Goal: Find specific page/section: Find specific page/section

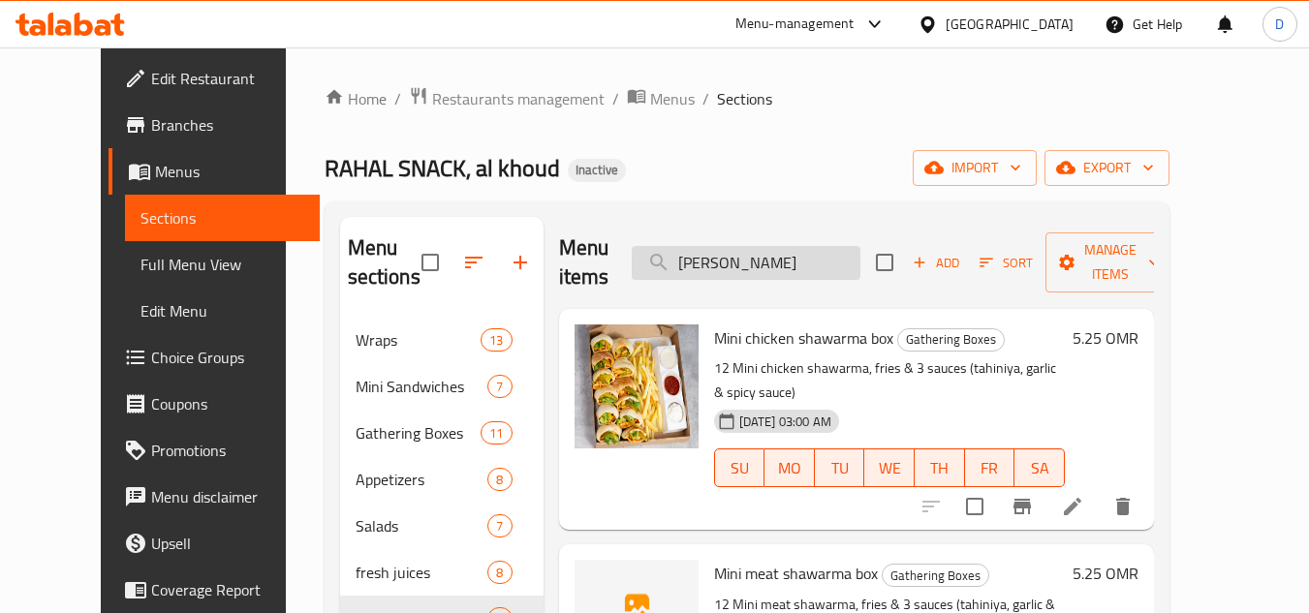
click at [787, 250] on input "ميني شا" at bounding box center [746, 263] width 229 height 34
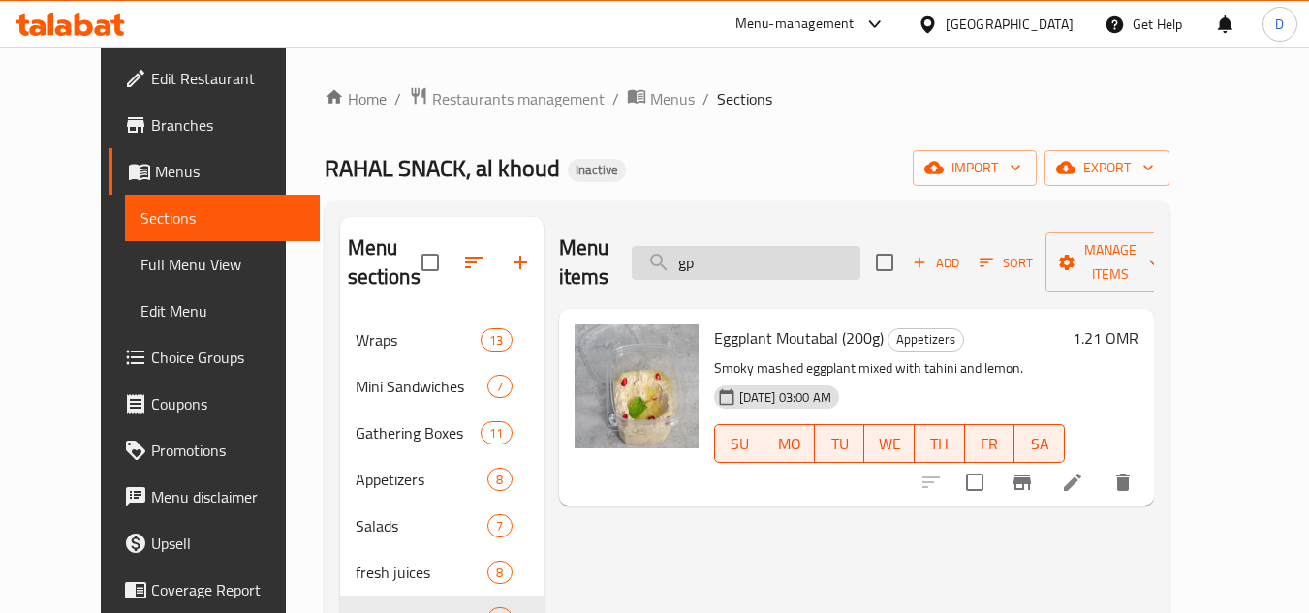
type input "g"
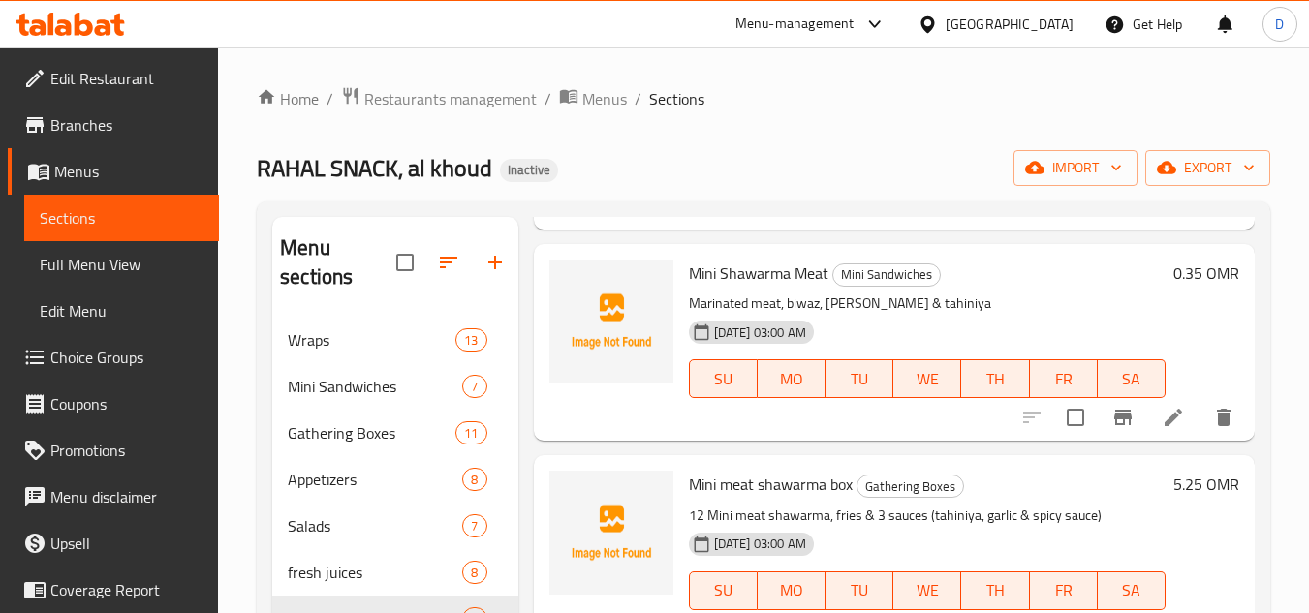
scroll to position [450, 0]
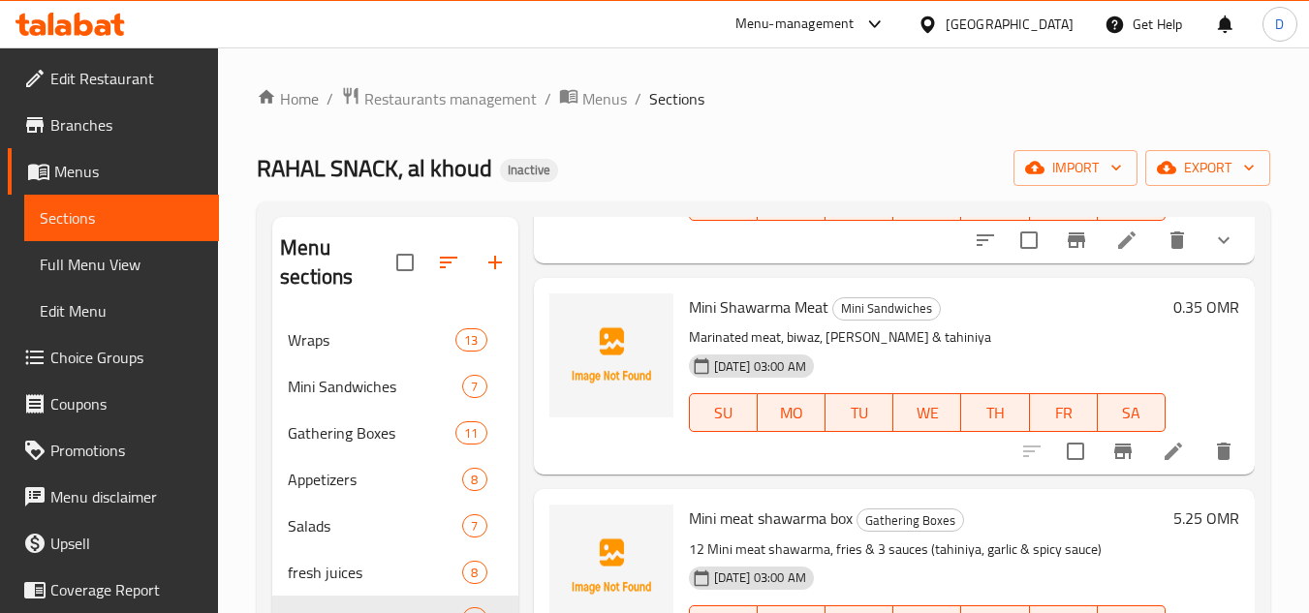
type input "لحم"
drag, startPoint x: 1286, startPoint y: 434, endPoint x: 1564, endPoint y: 435, distance: 278.1
click at [1308, 435] on html "​ Menu-management Oman Get Help D Edit Restaurant Branches Menus Sections Full …" at bounding box center [654, 306] width 1309 height 613
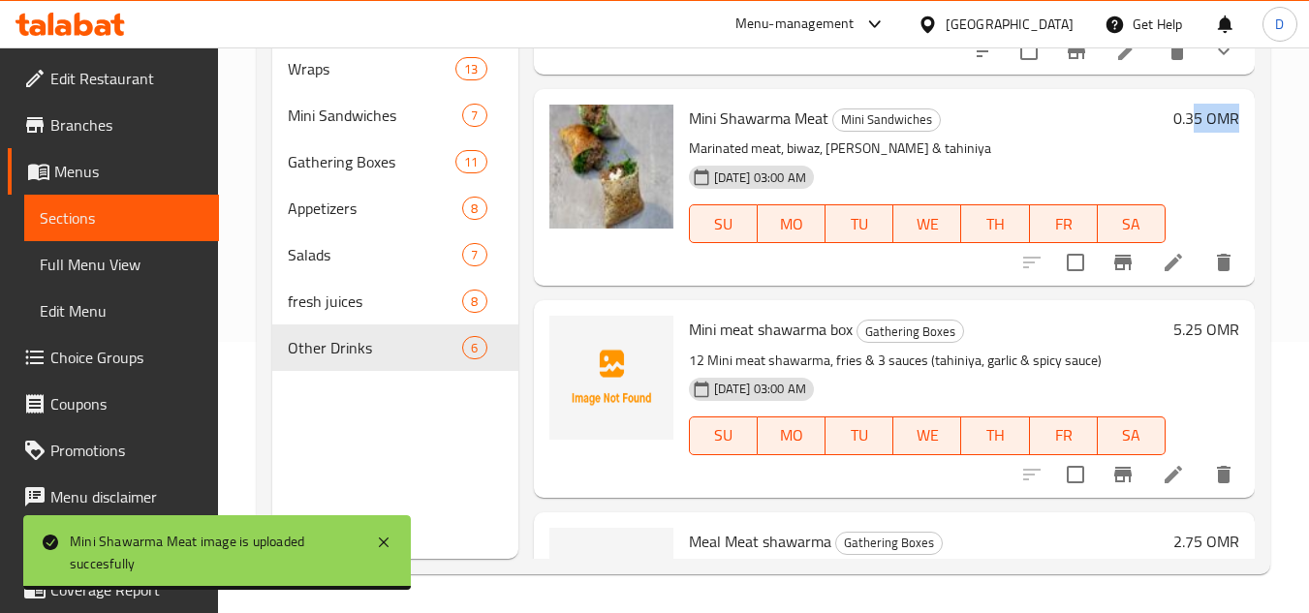
scroll to position [353, 0]
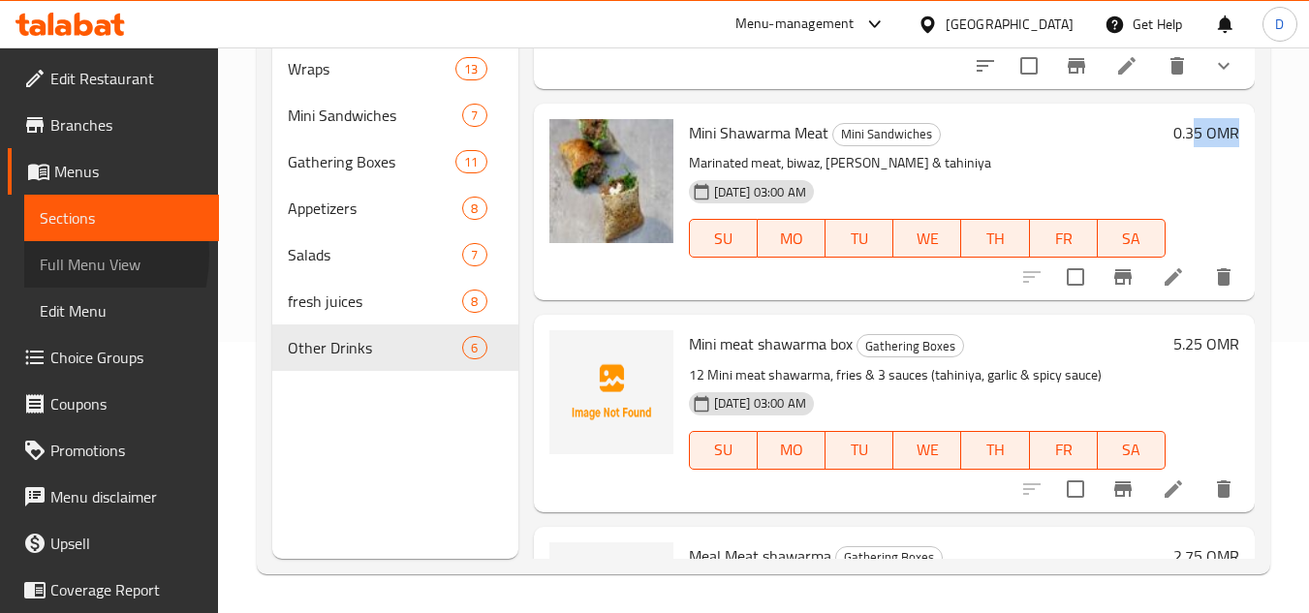
click at [49, 255] on span "Full Menu View" at bounding box center [122, 264] width 164 height 23
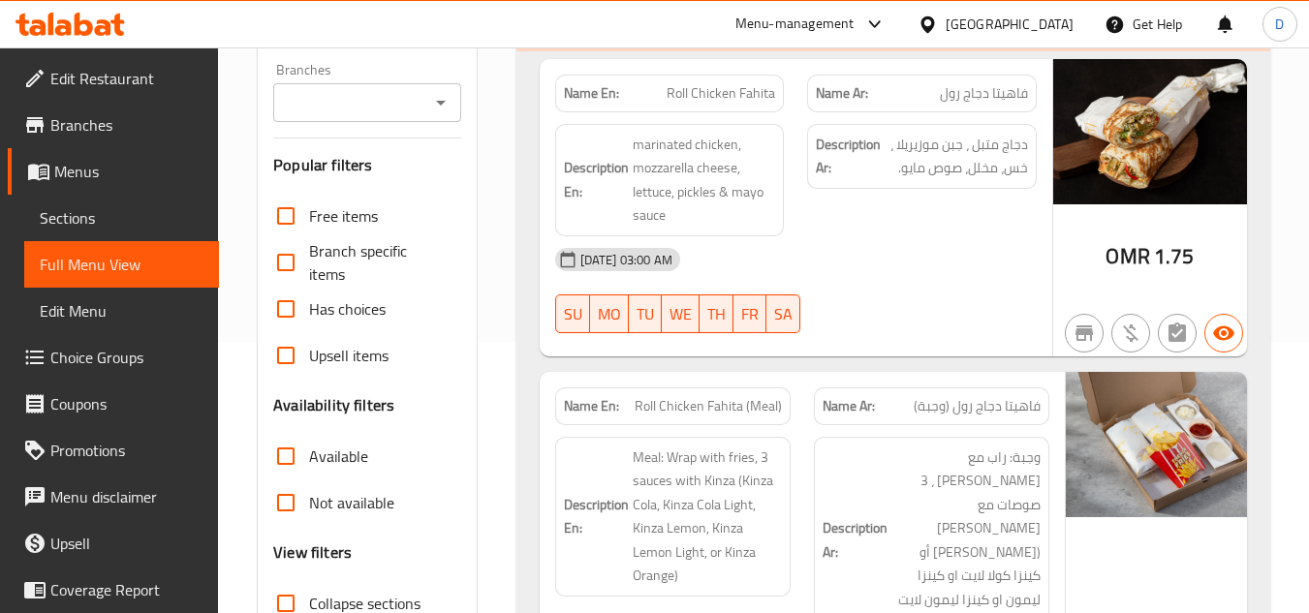
scroll to position [368, 0]
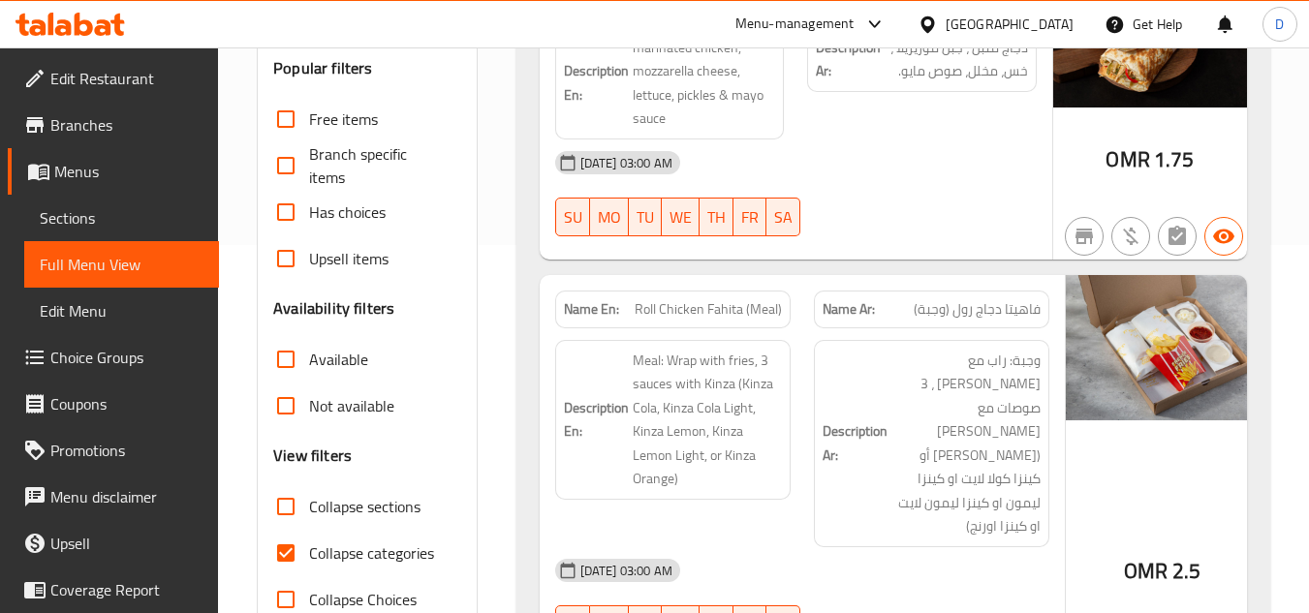
click at [291, 547] on input "Collapse categories" at bounding box center [286, 553] width 47 height 47
checkbox input "false"
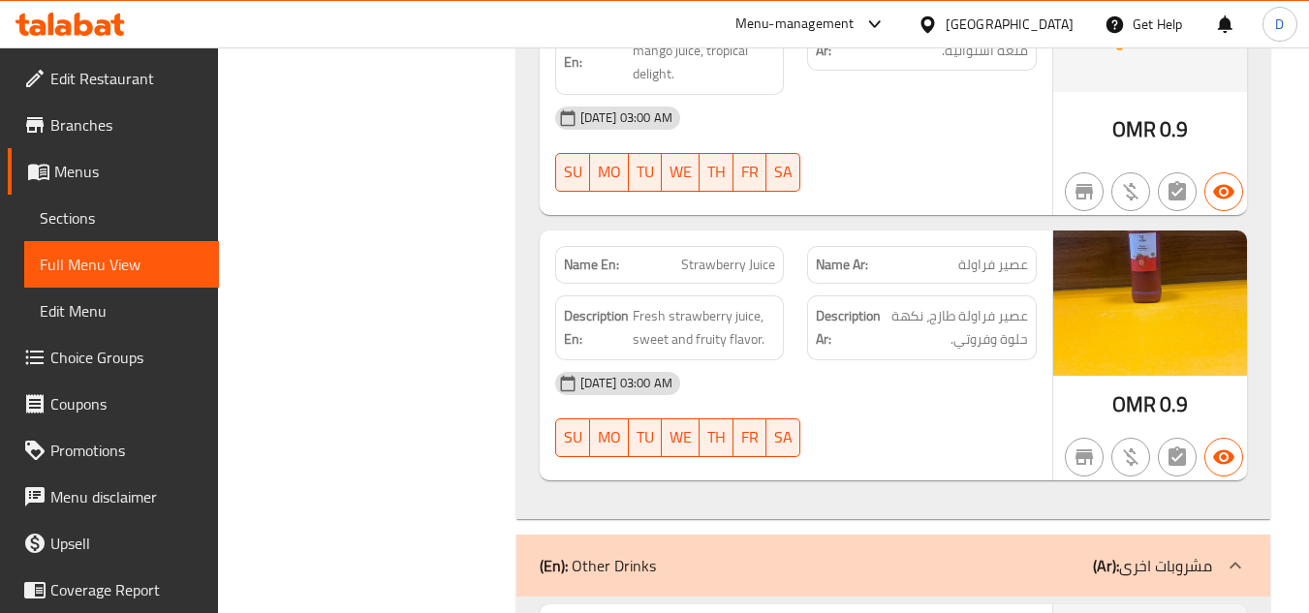
scroll to position [20681, 0]
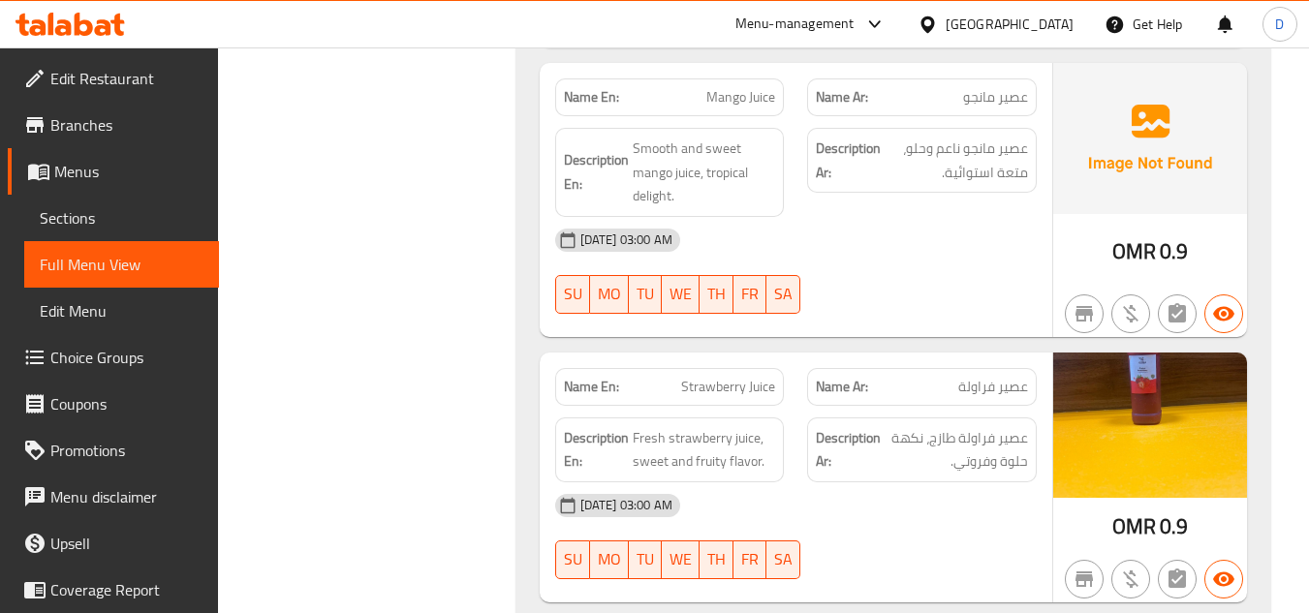
click at [1052, 12] on div "Oman" at bounding box center [995, 24] width 187 height 47
click at [1041, 27] on div "Oman" at bounding box center [1010, 24] width 128 height 21
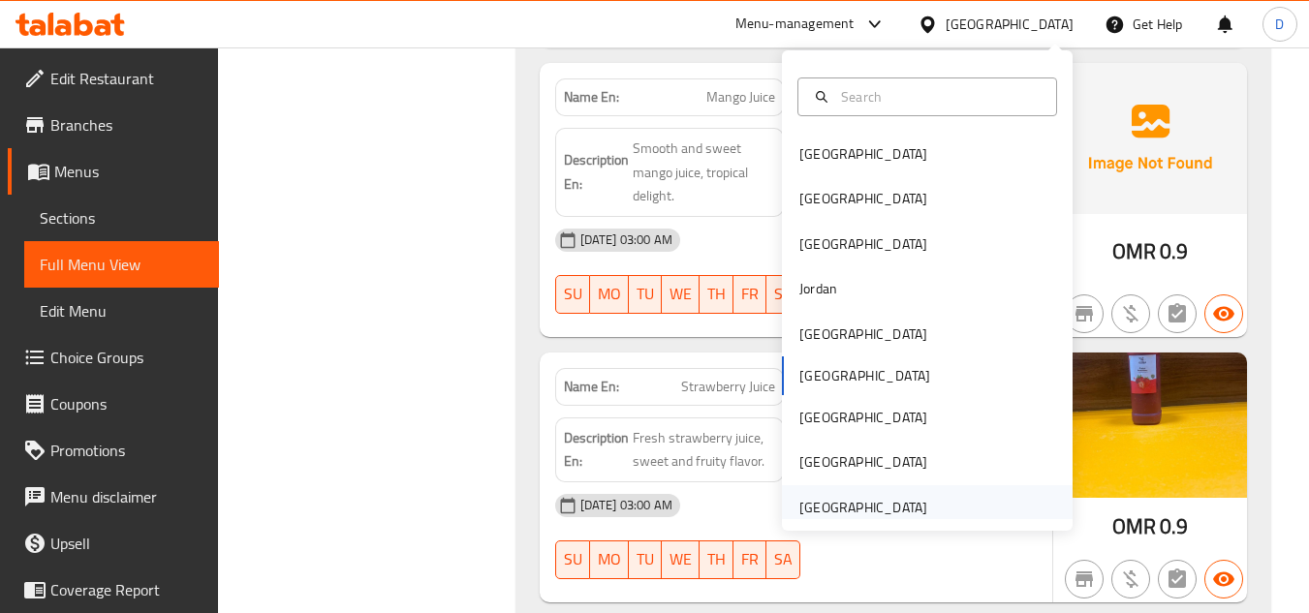
click at [908, 499] on div "[GEOGRAPHIC_DATA]" at bounding box center [863, 507] width 128 height 21
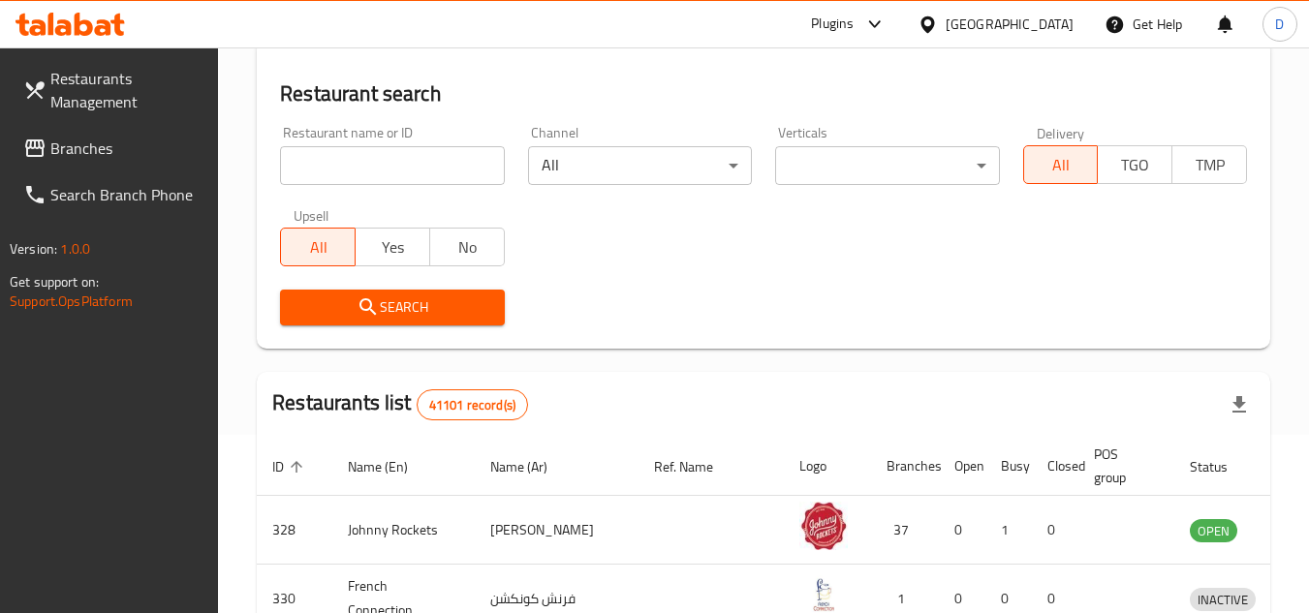
scroll to position [854, 0]
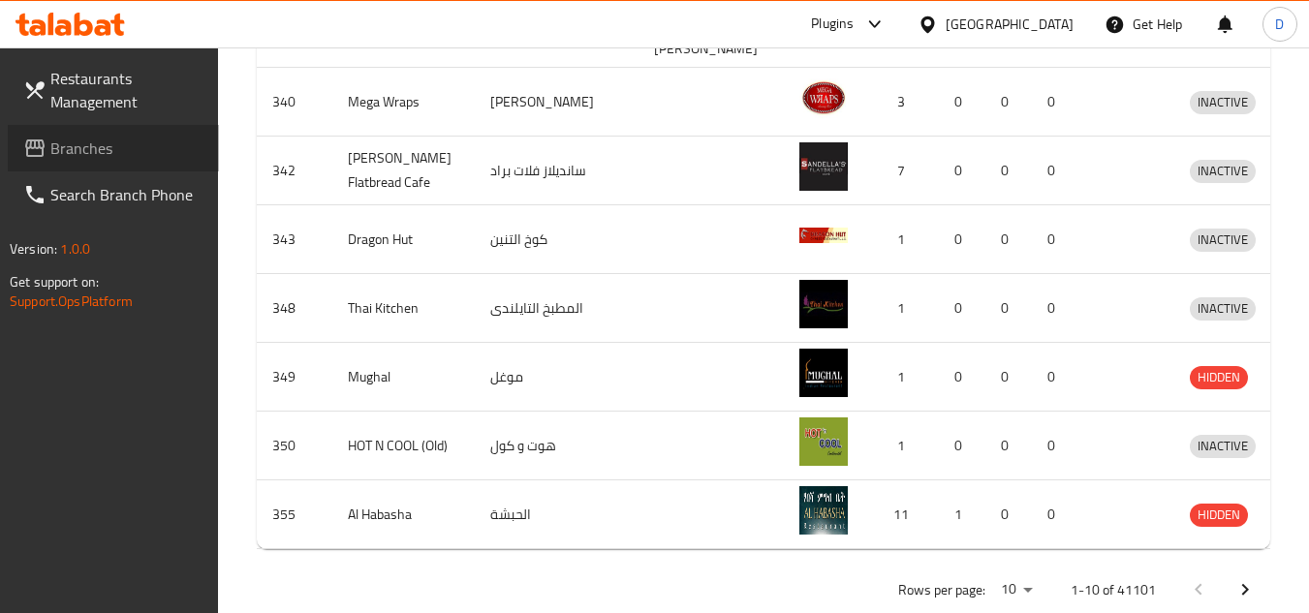
click at [80, 155] on span "Branches" at bounding box center [126, 148] width 153 height 23
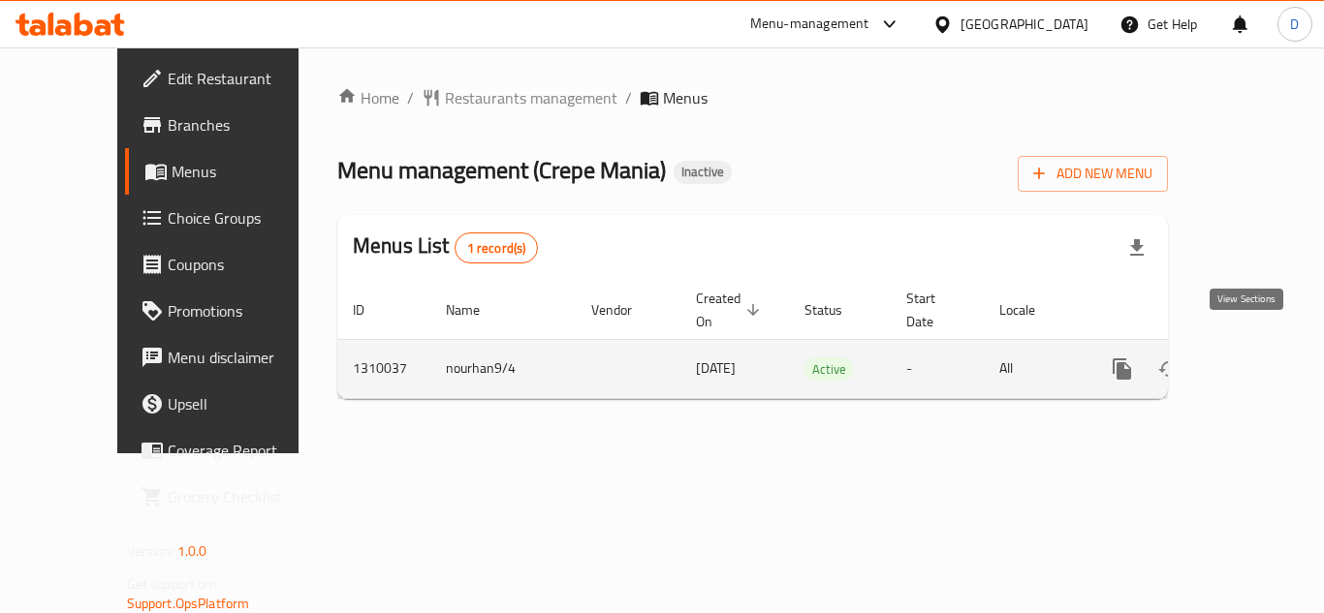
click at [1245, 359] on link "enhanced table" at bounding box center [1261, 369] width 47 height 47
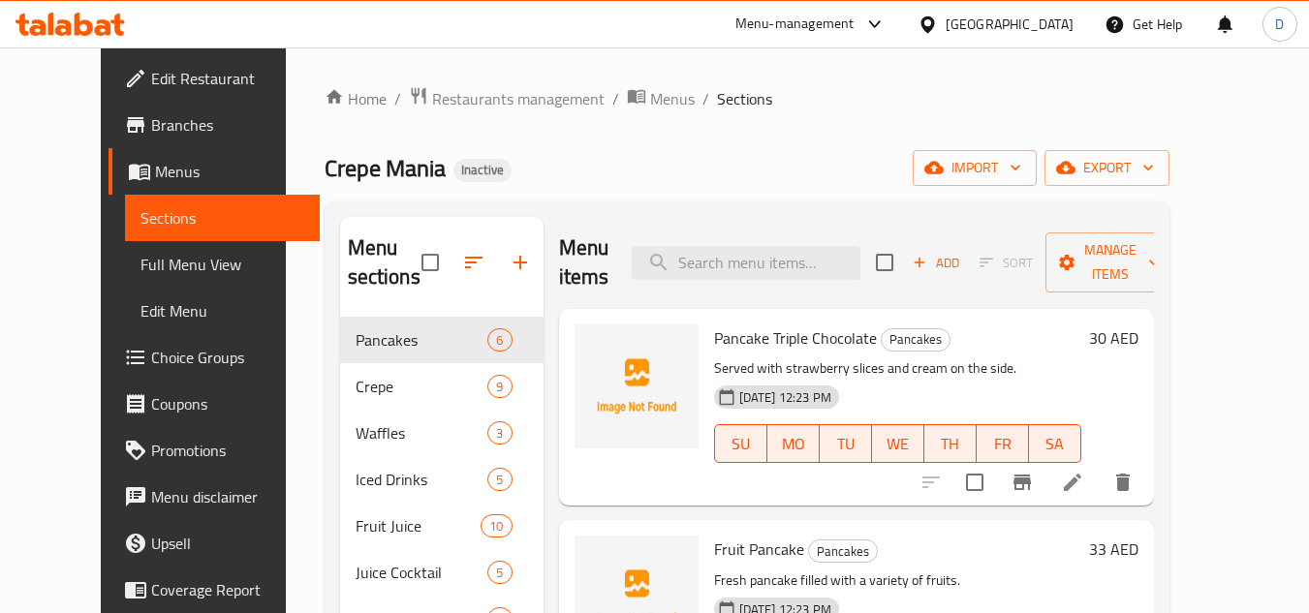
click at [714, 332] on span "Pancake Triple Chocolate" at bounding box center [795, 338] width 163 height 29
click at [714, 333] on span "Pancake Triple Chocolate" at bounding box center [795, 338] width 163 height 29
copy h6 "Pancake Triple Chocolate"
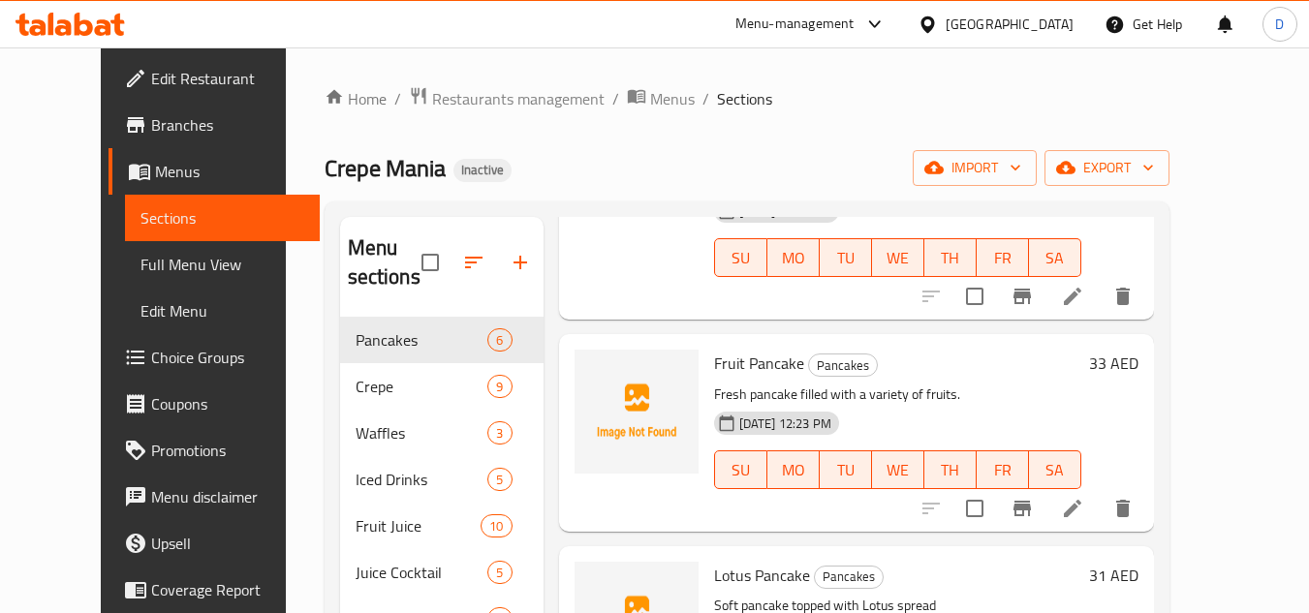
scroll to position [194, 0]
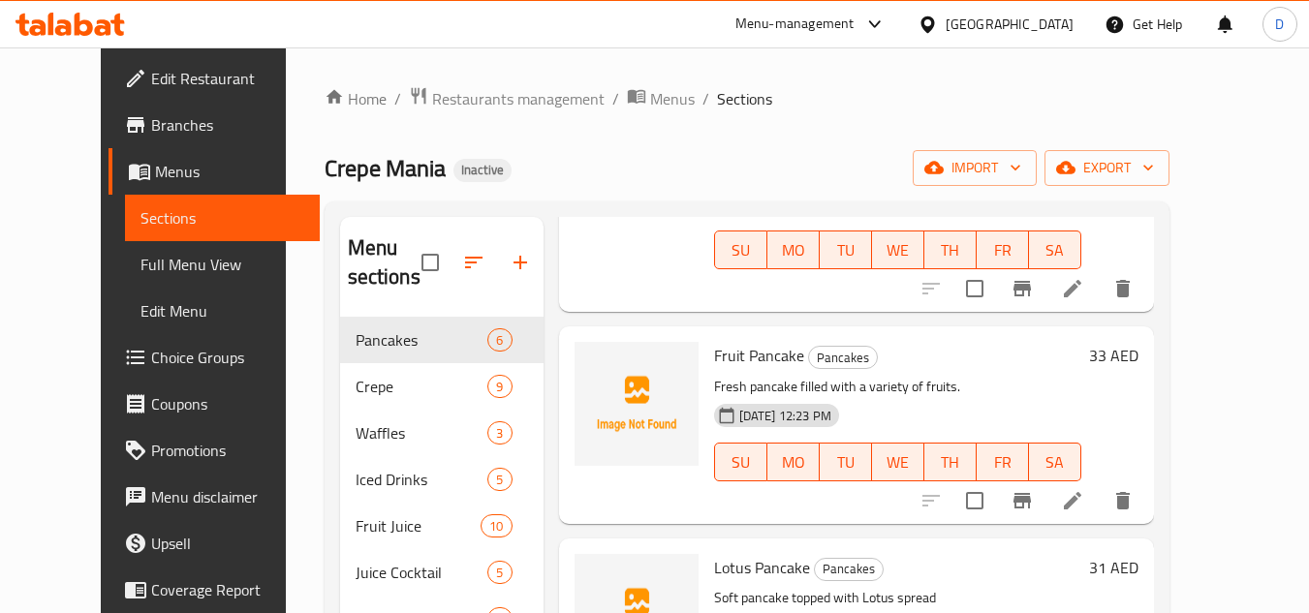
click at [767, 362] on span "Fruit Pancake" at bounding box center [759, 355] width 90 height 29
copy h6 "Pancake"
click at [760, 363] on span "Fruit Pancake" at bounding box center [759, 355] width 90 height 29
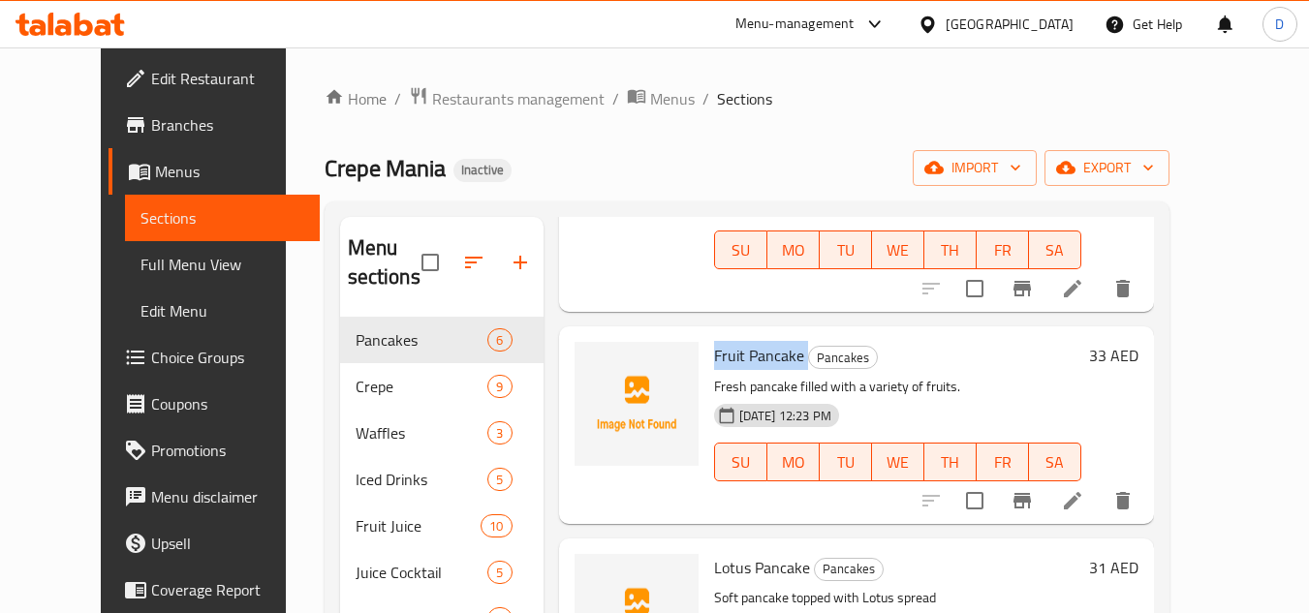
click at [760, 363] on span "Fruit Pancake" at bounding box center [759, 355] width 90 height 29
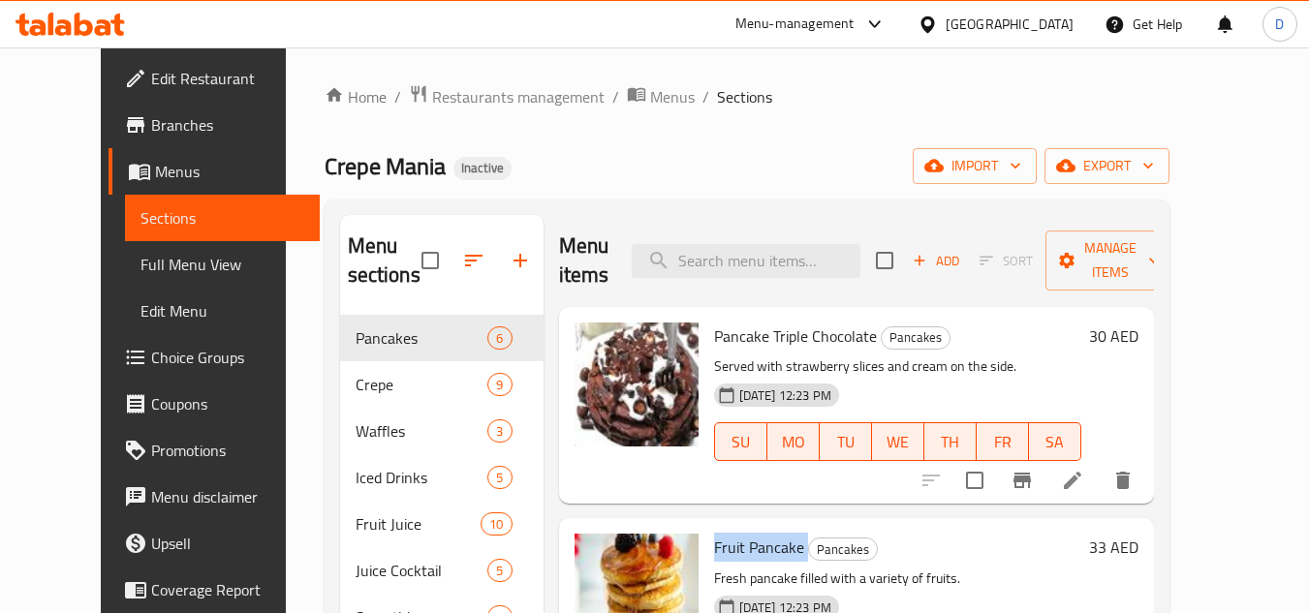
scroll to position [0, 0]
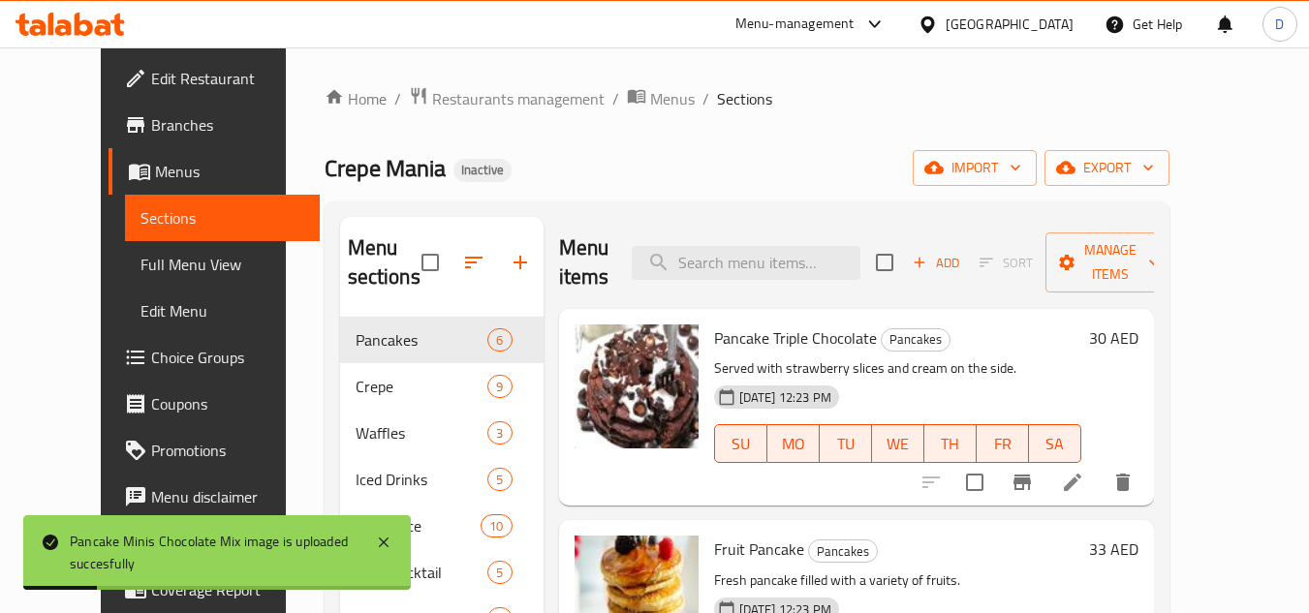
click at [672, 197] on div "Home / Restaurants management / Menus / Sections Crepe Mania Inactive import ex…" at bounding box center [747, 469] width 845 height 766
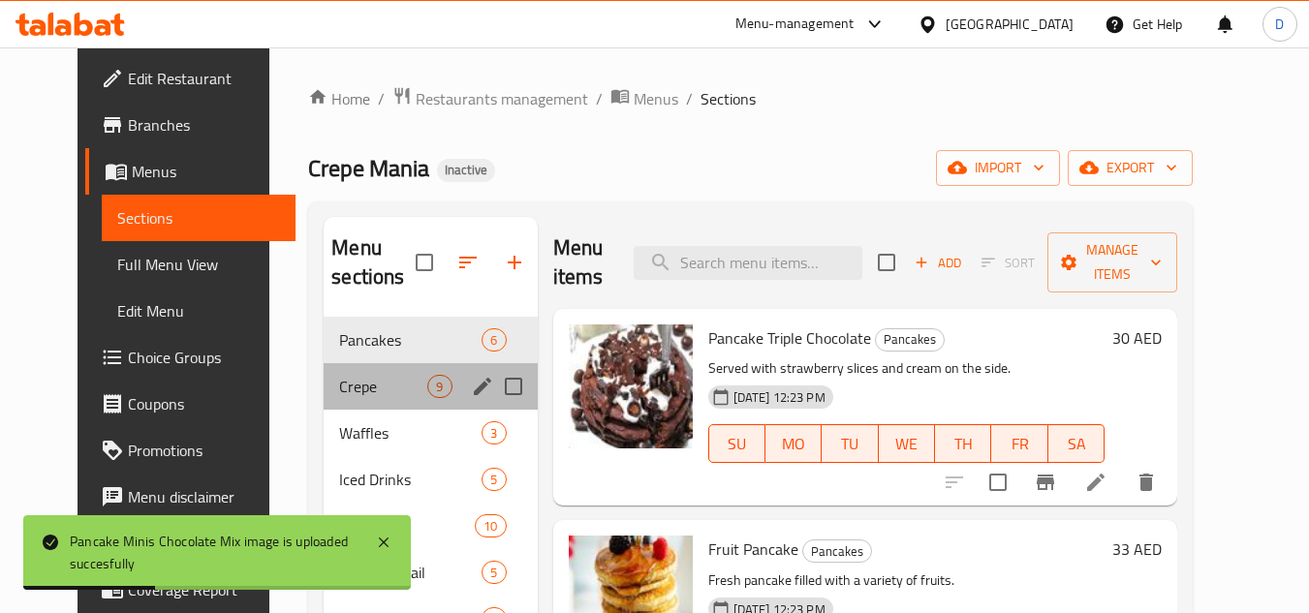
click at [324, 405] on div "Crepe 9" at bounding box center [430, 386] width 213 height 47
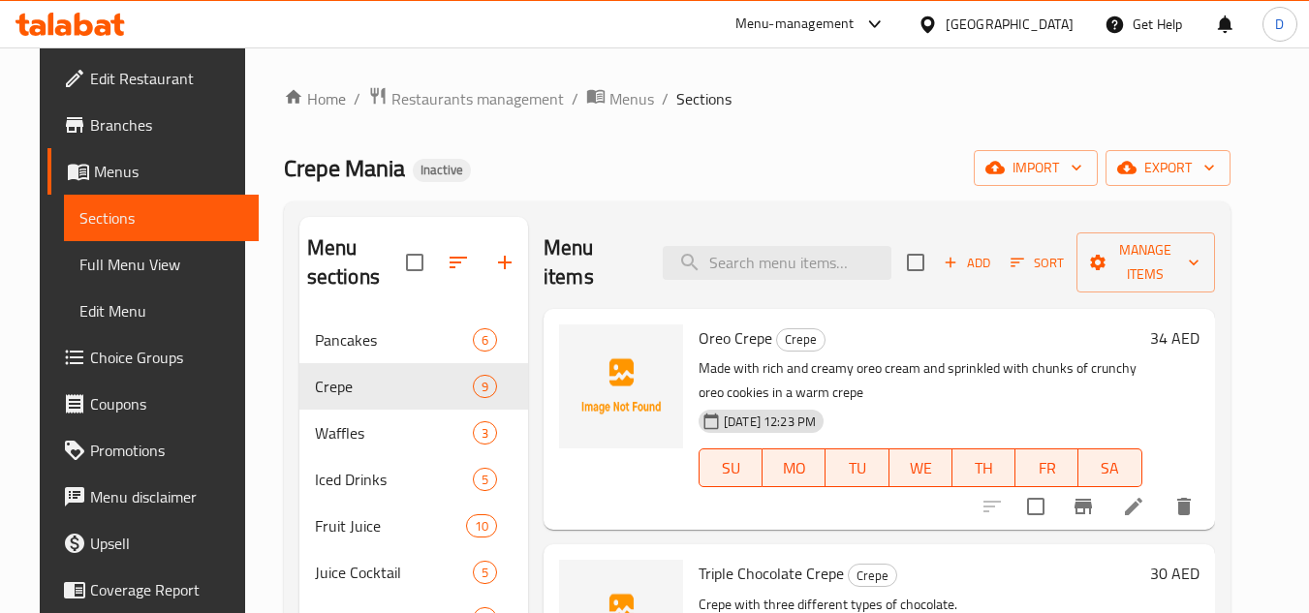
click at [676, 92] on span "Sections" at bounding box center [703, 98] width 55 height 23
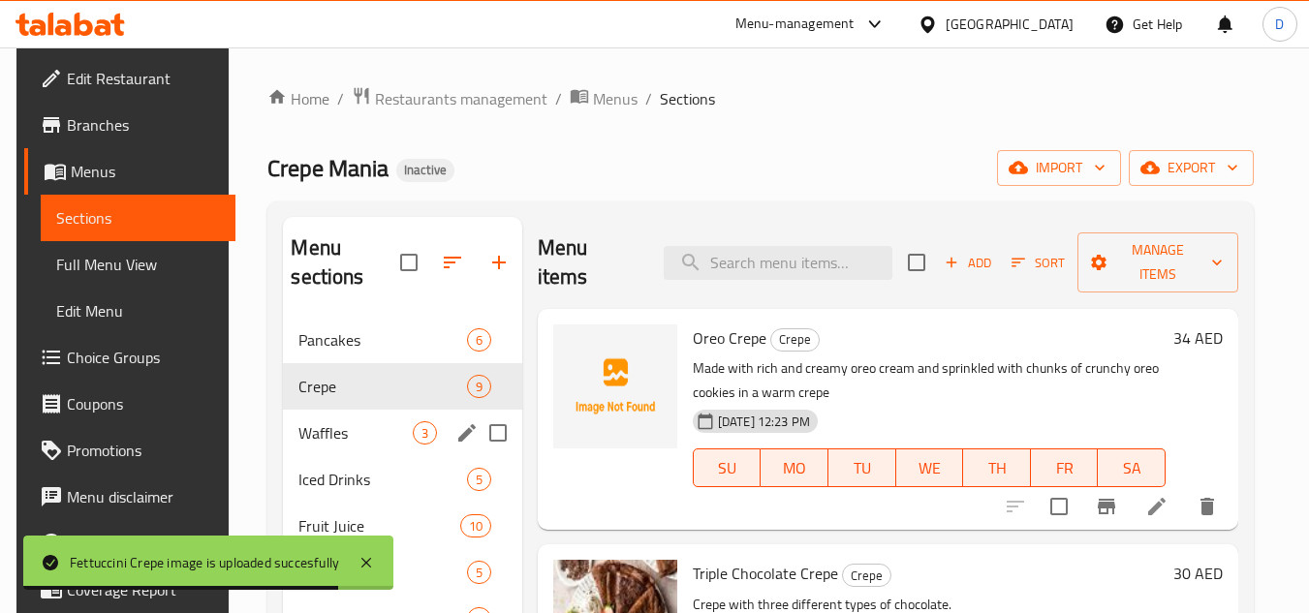
click at [349, 422] on span "Waffles" at bounding box center [354, 433] width 113 height 23
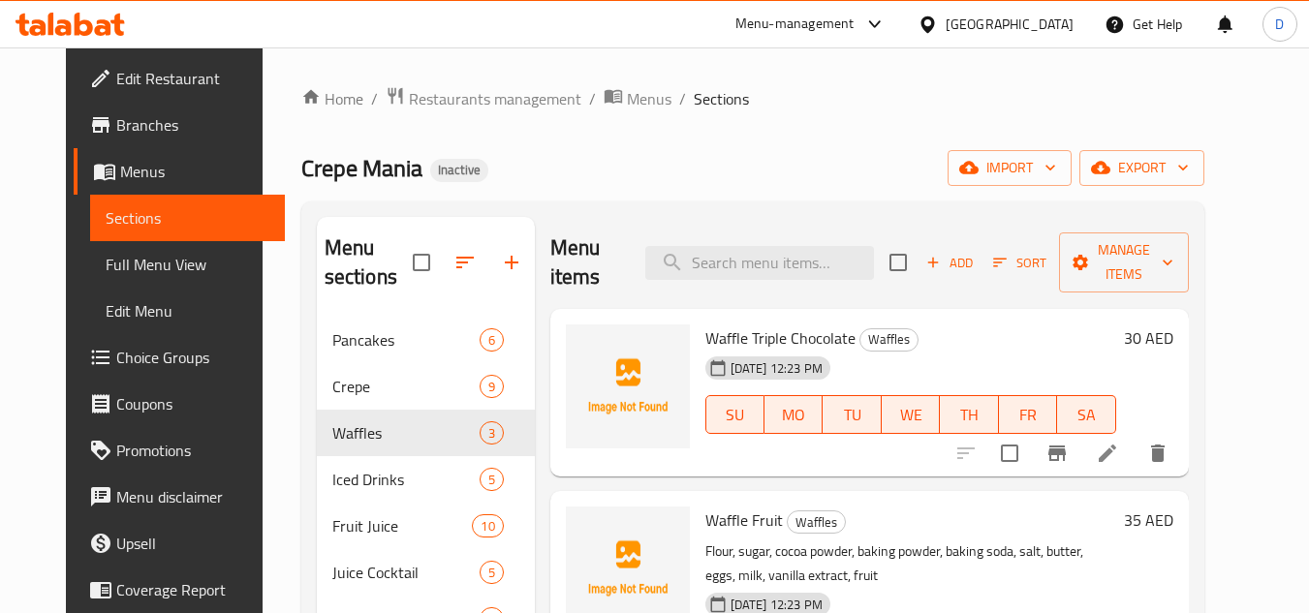
click at [719, 340] on span "Waffle Triple Chocolate" at bounding box center [780, 338] width 150 height 29
copy span "Waffle"
click at [784, 154] on div "Crepe Mania Inactive import export" at bounding box center [752, 168] width 903 height 36
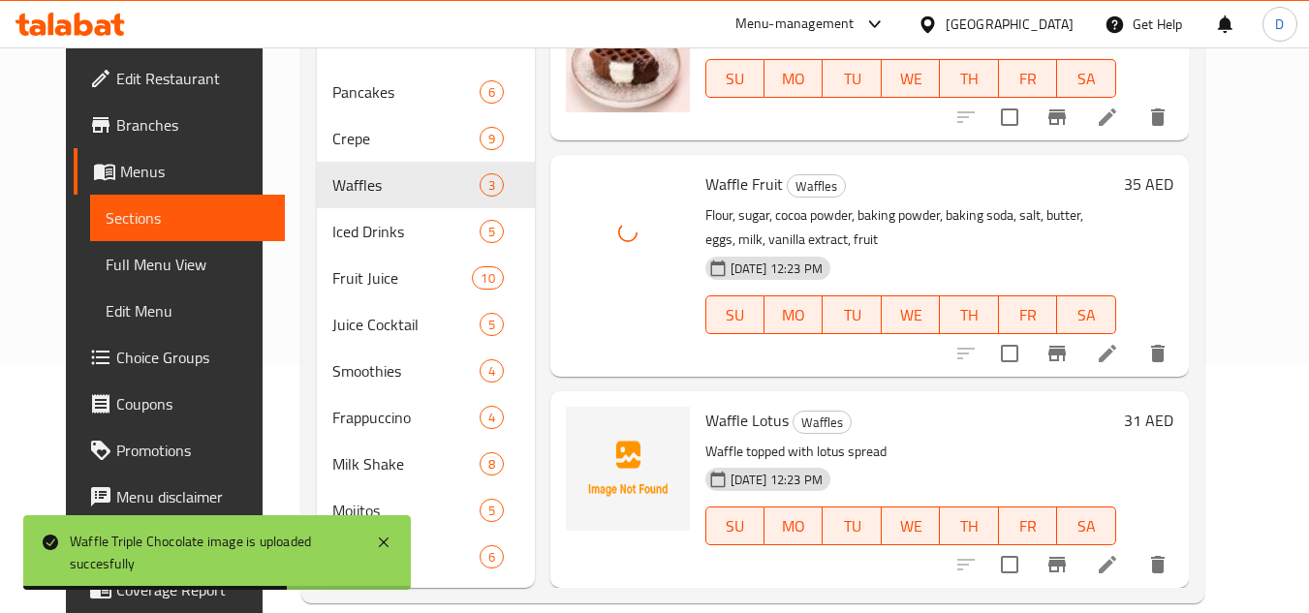
scroll to position [277, 0]
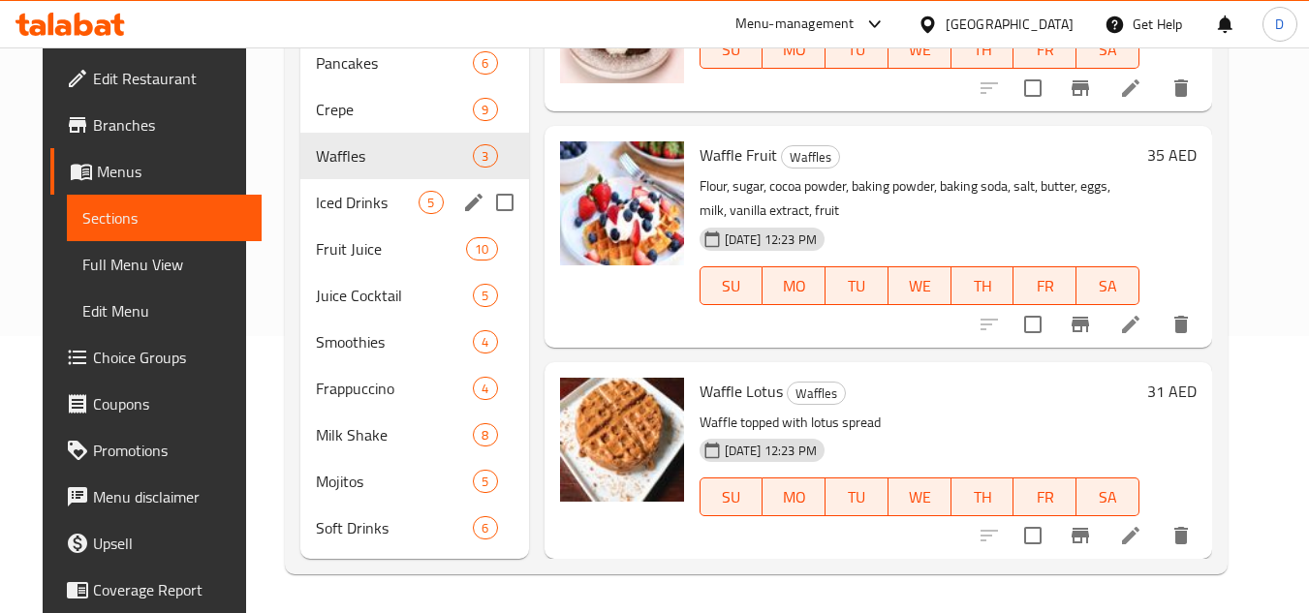
click at [365, 215] on div "Iced Drinks 5" at bounding box center [414, 202] width 228 height 47
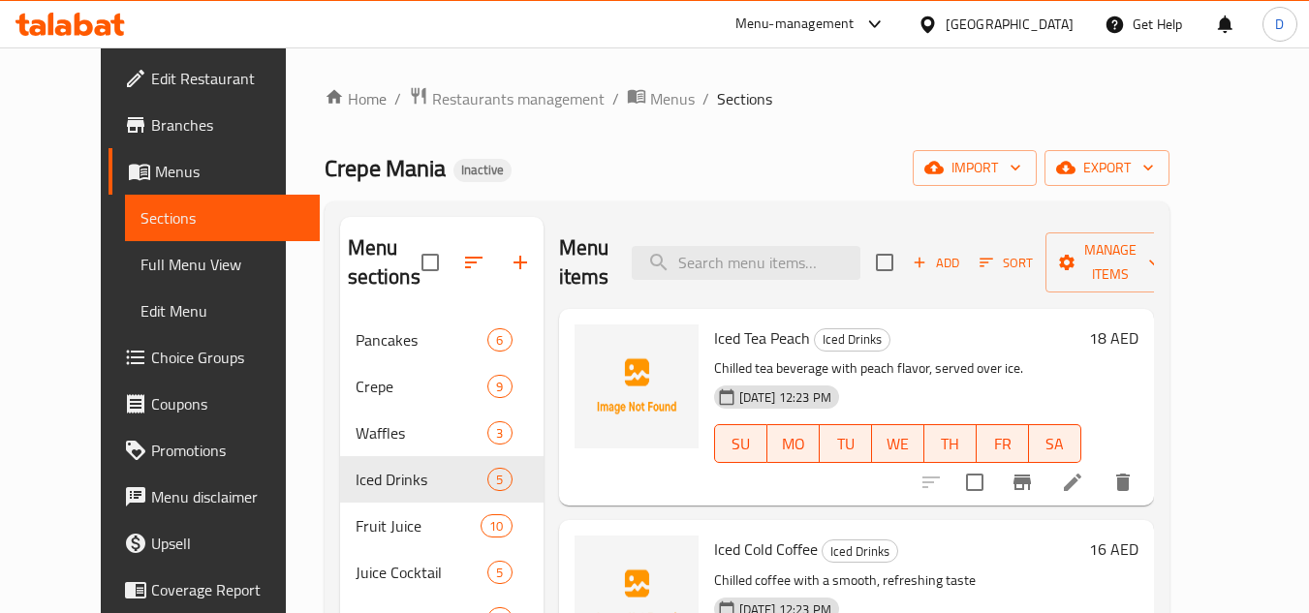
click at [721, 341] on span "Iced Tea Peach" at bounding box center [762, 338] width 96 height 29
copy h6 "Iced Tea Peach"
click at [735, 339] on span "Iced Tea Peach" at bounding box center [762, 338] width 96 height 29
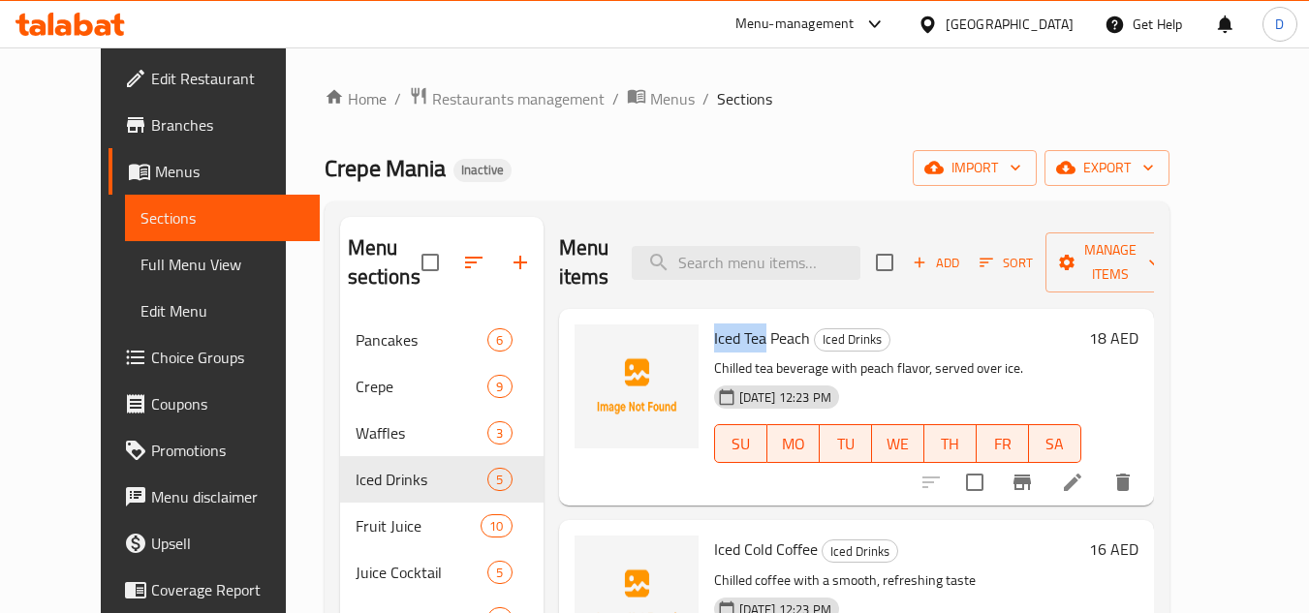
drag, startPoint x: 741, startPoint y: 339, endPoint x: 687, endPoint y: 347, distance: 54.8
click at [706, 347] on div "Iced Tea Peach Iced Drinks Chilled tea beverage with peach flavor, served over …" at bounding box center [897, 407] width 383 height 181
copy span "Iced Tea"
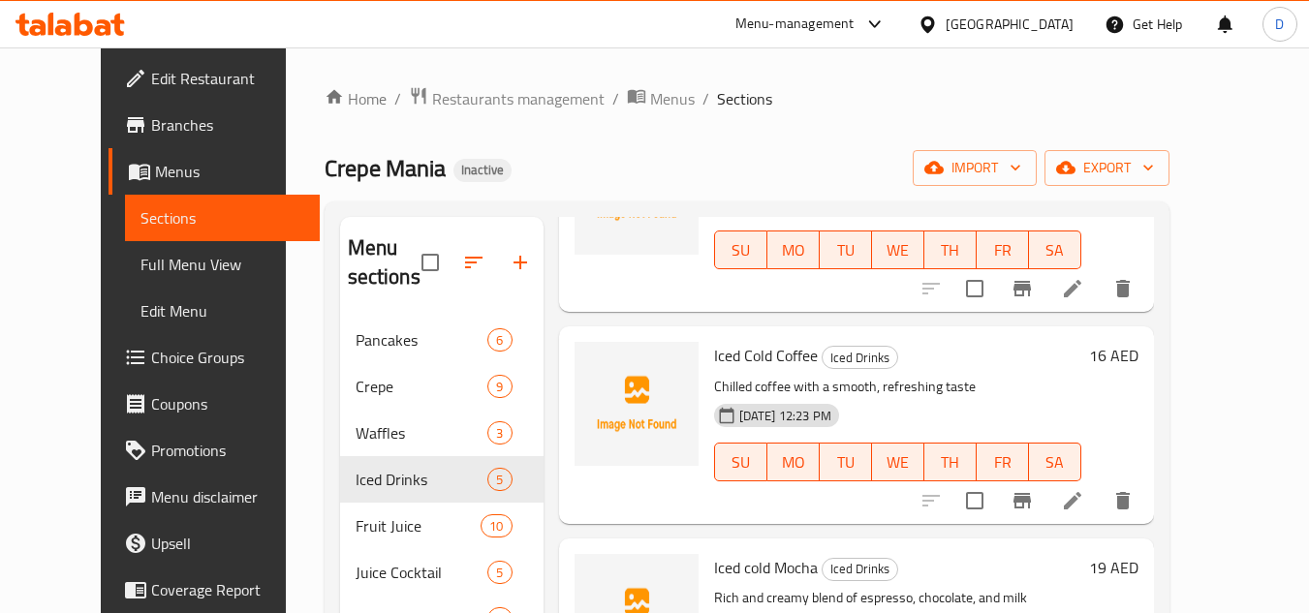
scroll to position [97, 0]
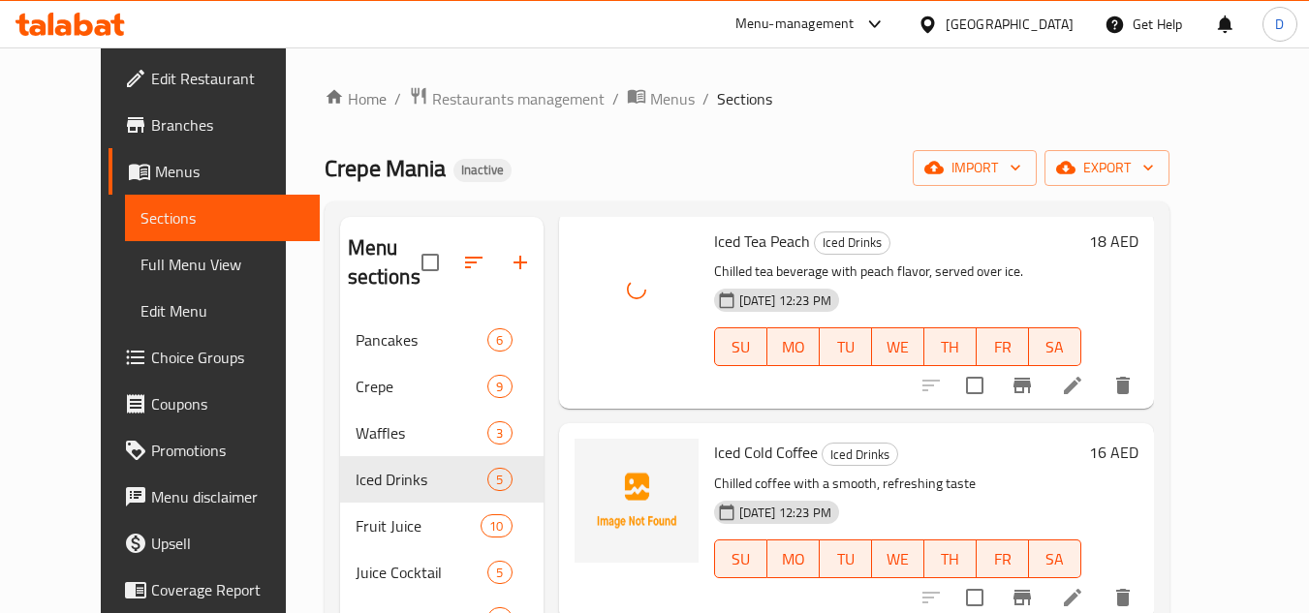
click at [766, 452] on span "Iced Cold Coffee" at bounding box center [766, 452] width 104 height 29
copy h6 "Iced Cold Coffee"
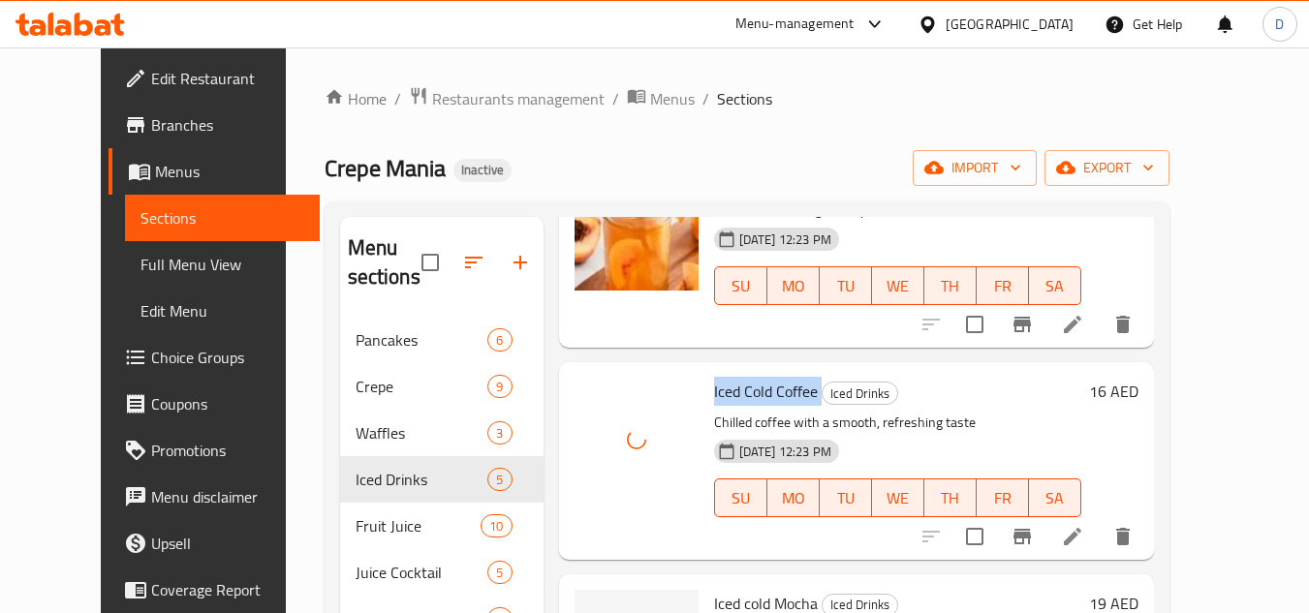
scroll to position [388, 0]
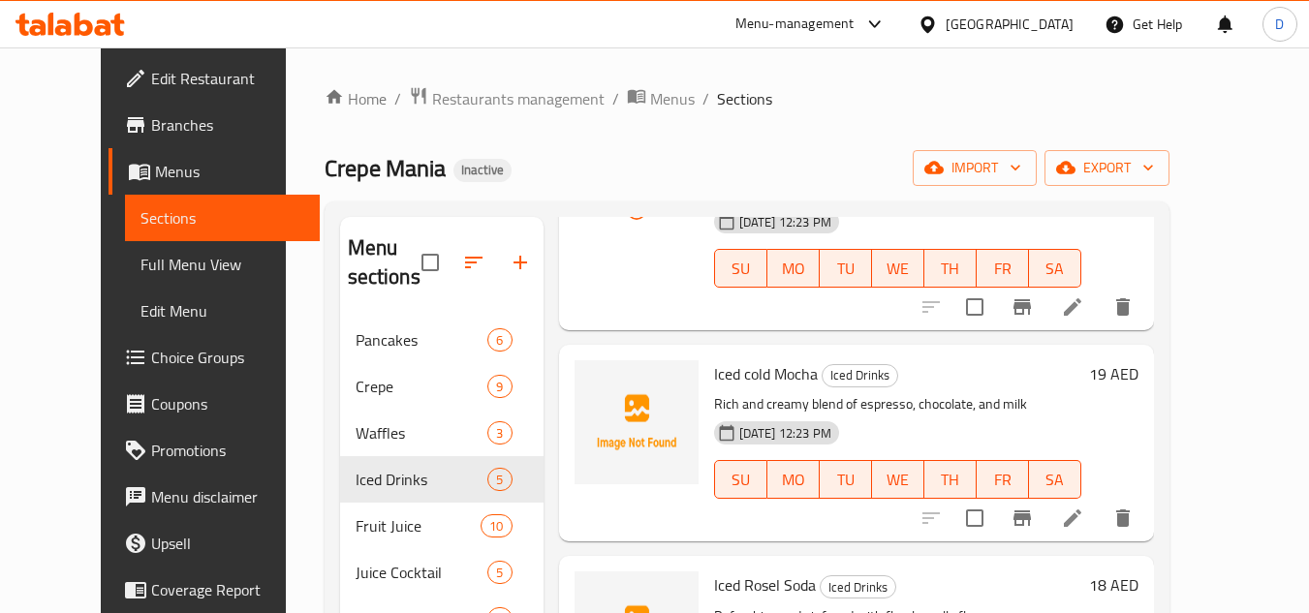
click at [771, 377] on span "Iced cold Mocha" at bounding box center [766, 373] width 104 height 29
copy h6 "Iced cold Mocha"
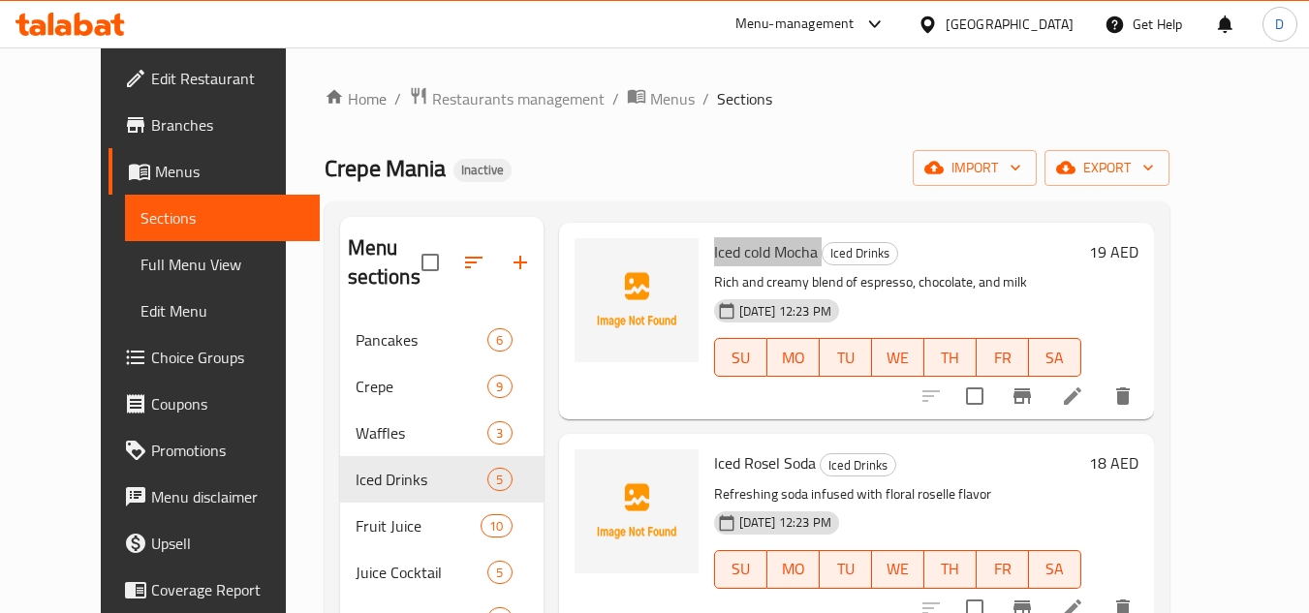
scroll to position [516, 0]
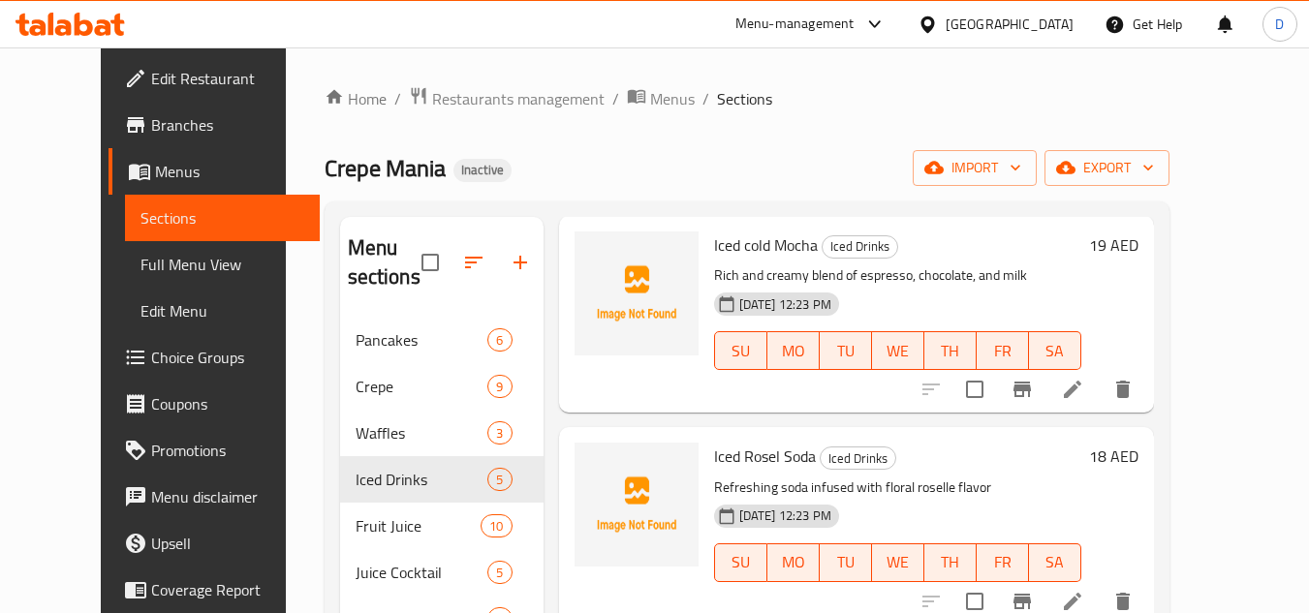
click at [776, 459] on span "Iced Rosel Soda" at bounding box center [765, 456] width 102 height 29
copy h6 "Iced Rosel Soda"
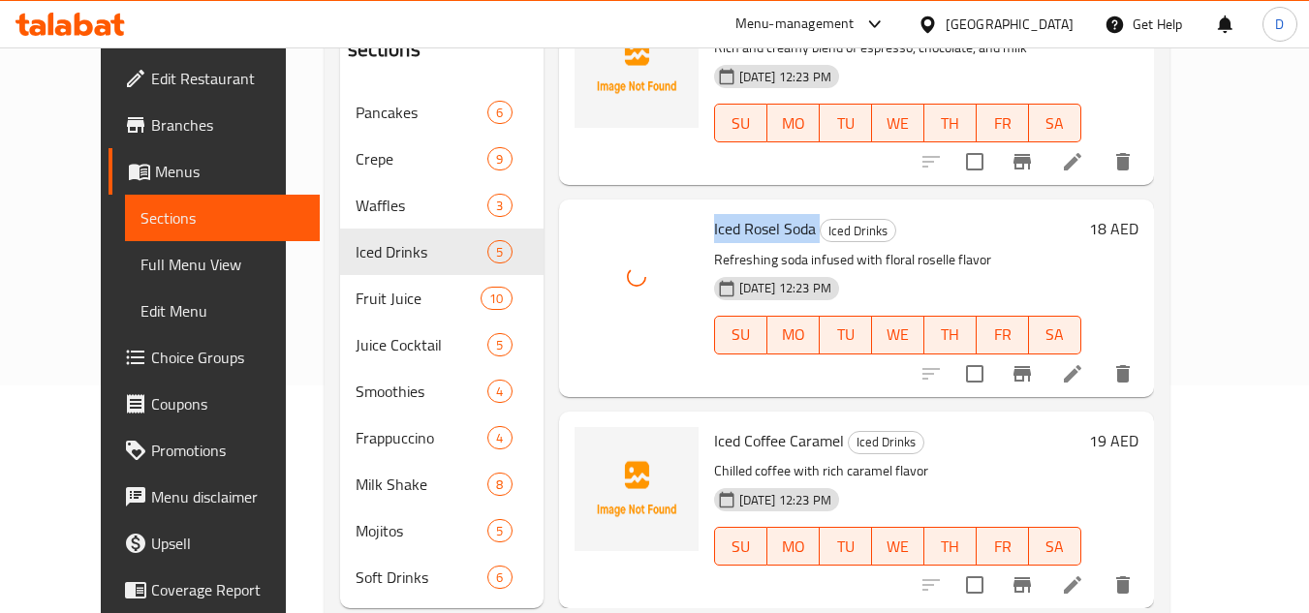
scroll to position [277, 0]
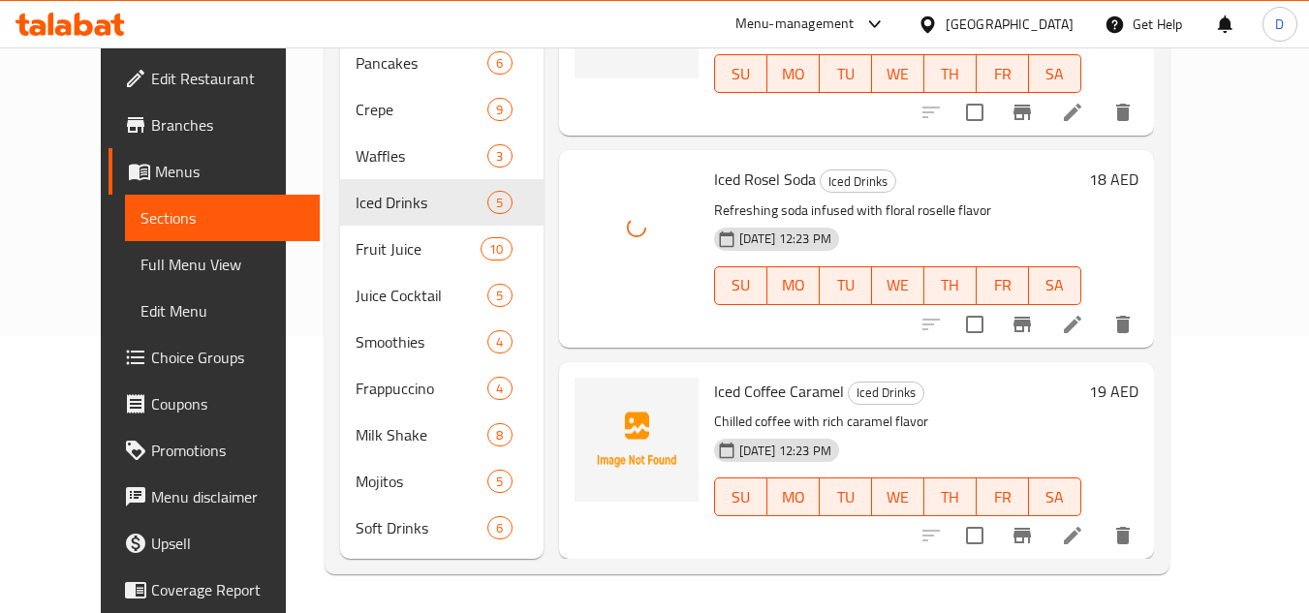
click at [744, 384] on span "Iced Coffee Caramel" at bounding box center [779, 391] width 130 height 29
copy h6 "Iced Coffee Caramel"
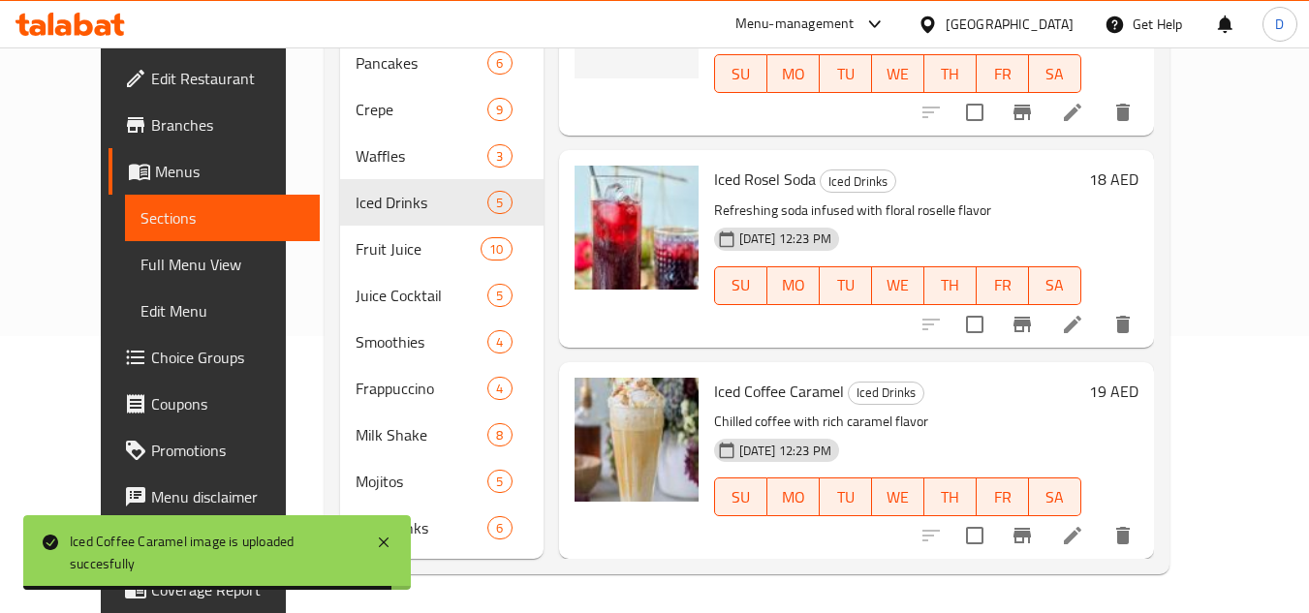
click at [975, 390] on h6 "Iced Coffee Caramel Iced Drinks" at bounding box center [897, 391] width 367 height 27
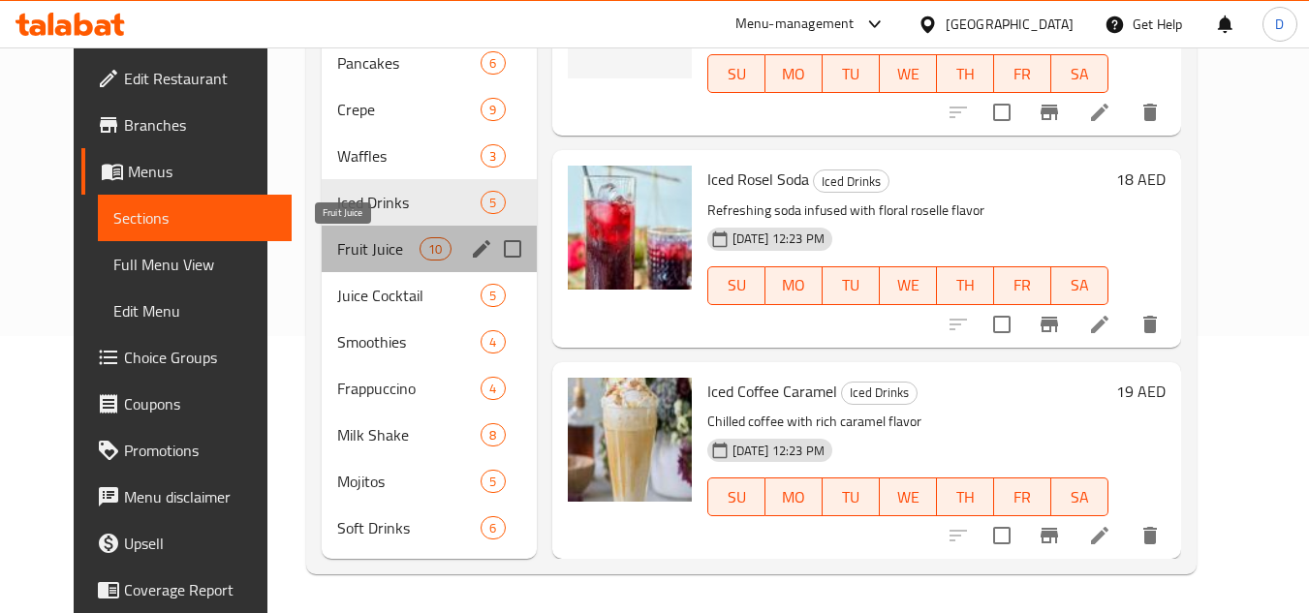
click at [391, 239] on span "Fruit Juice" at bounding box center [378, 248] width 82 height 23
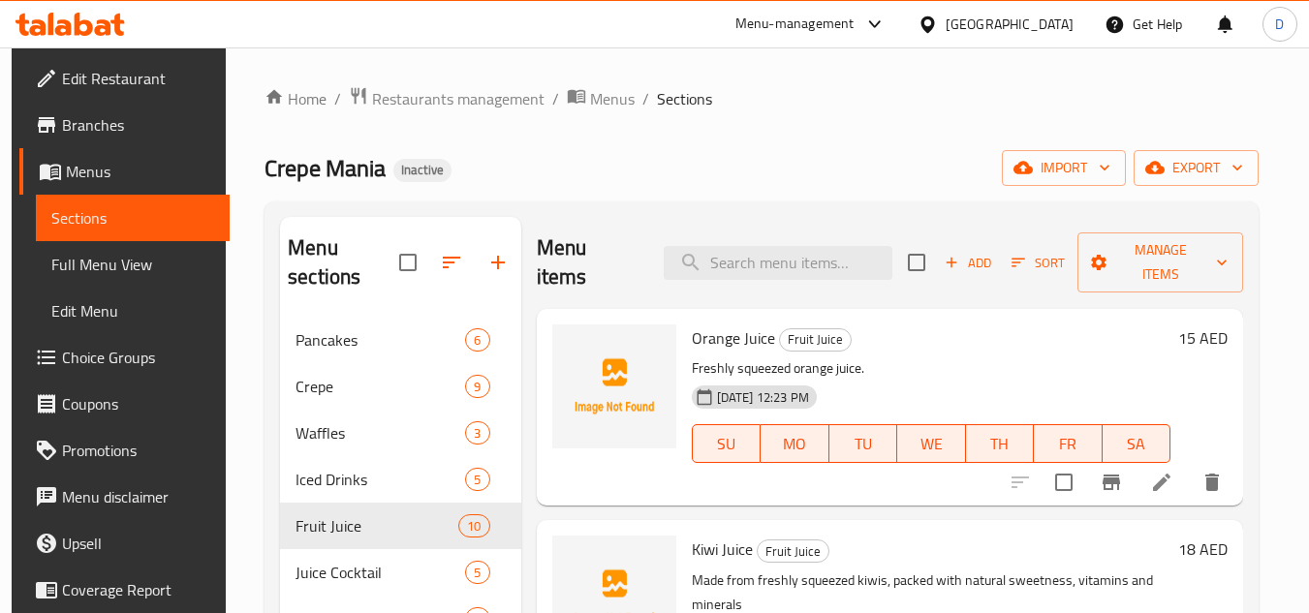
click at [743, 336] on span "Orange Juice" at bounding box center [733, 338] width 83 height 29
copy h6 "Orange Juice"
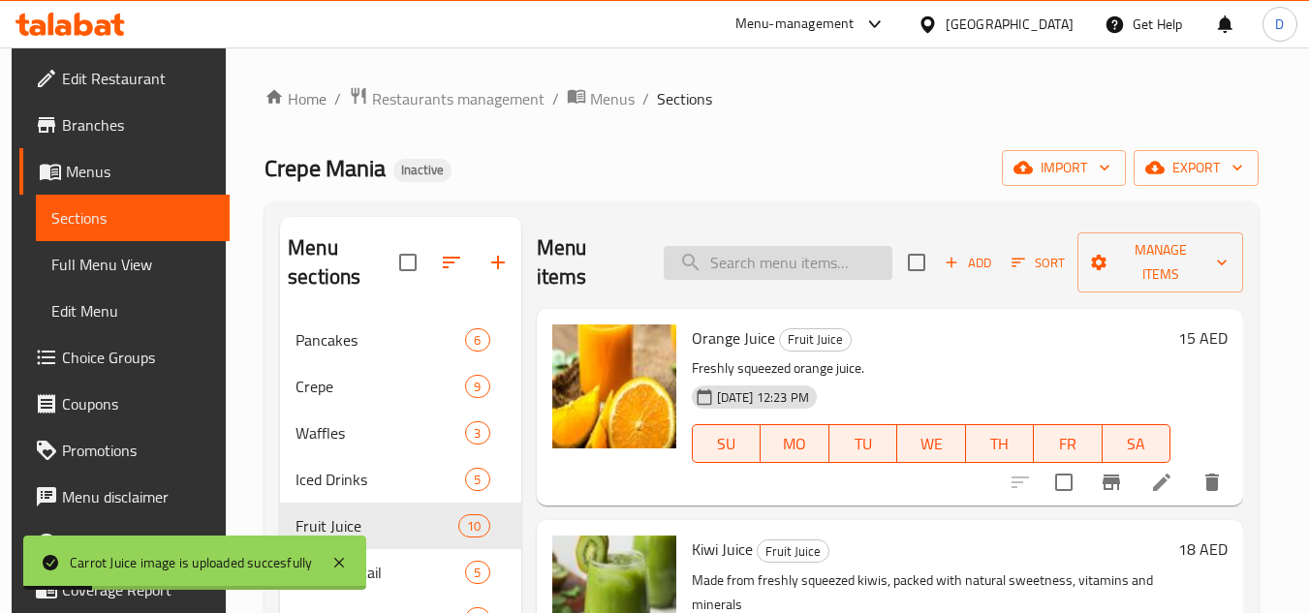
click at [821, 266] on input "search" at bounding box center [778, 263] width 229 height 34
click at [799, 270] on input "search" at bounding box center [778, 263] width 229 height 34
paste input "Avocado juice"
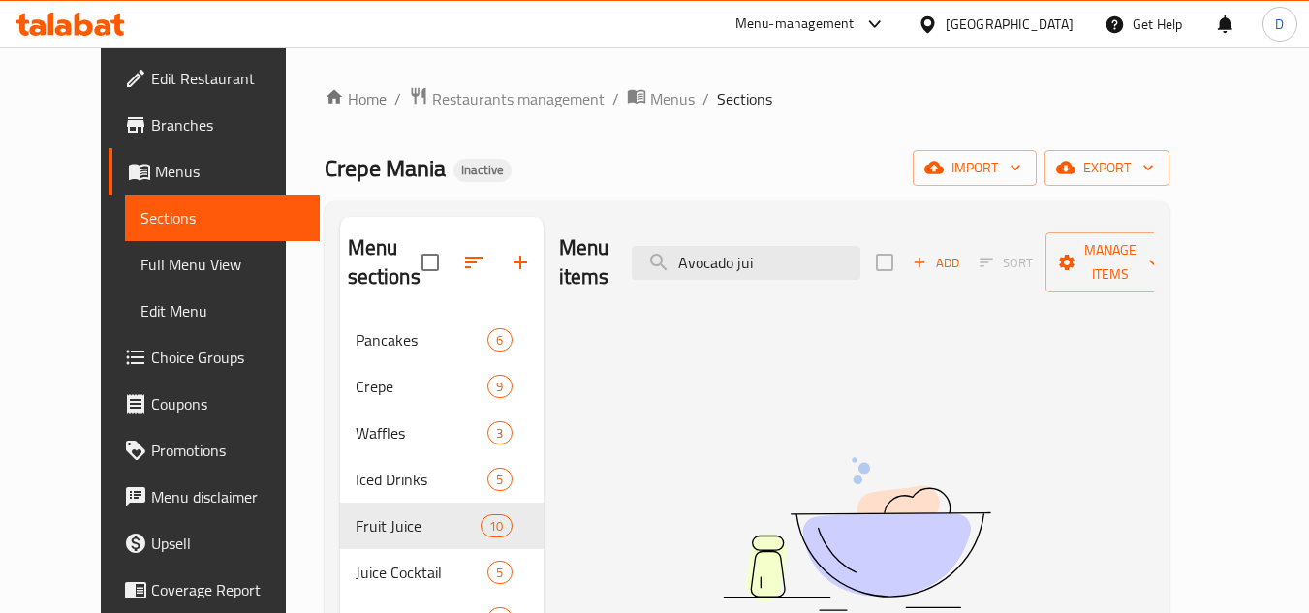
type input "Avocado ju"
click at [779, 253] on input "Avocado ju" at bounding box center [746, 263] width 229 height 34
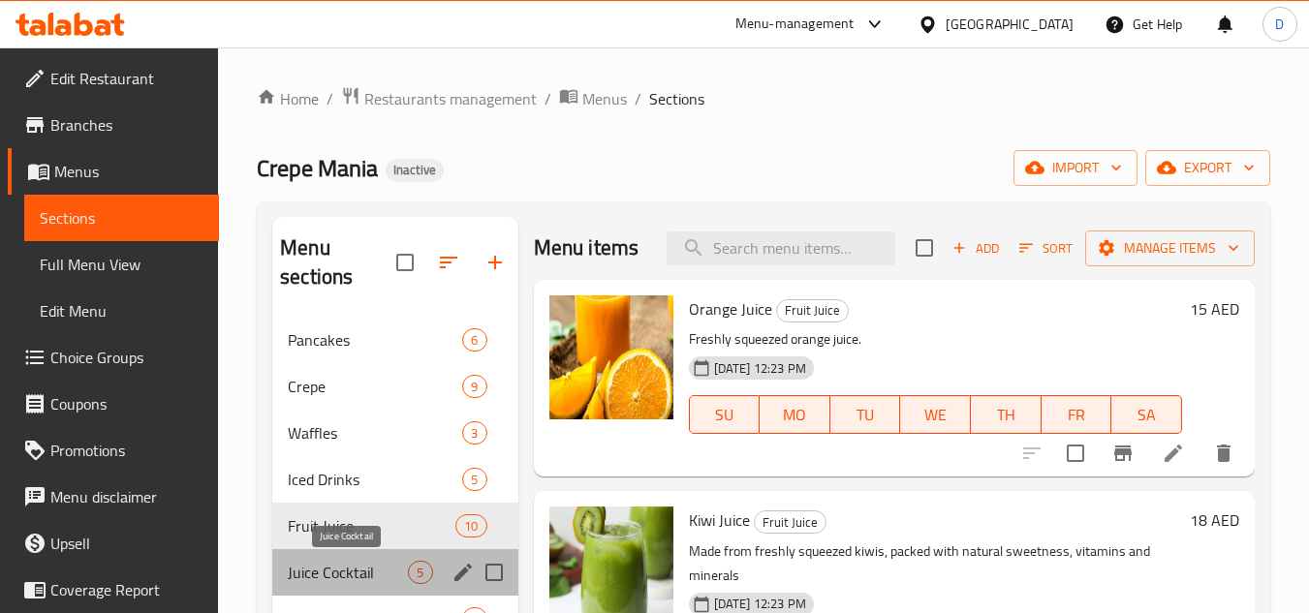
click at [364, 563] on span "Juice Cocktail" at bounding box center [348, 572] width 120 height 23
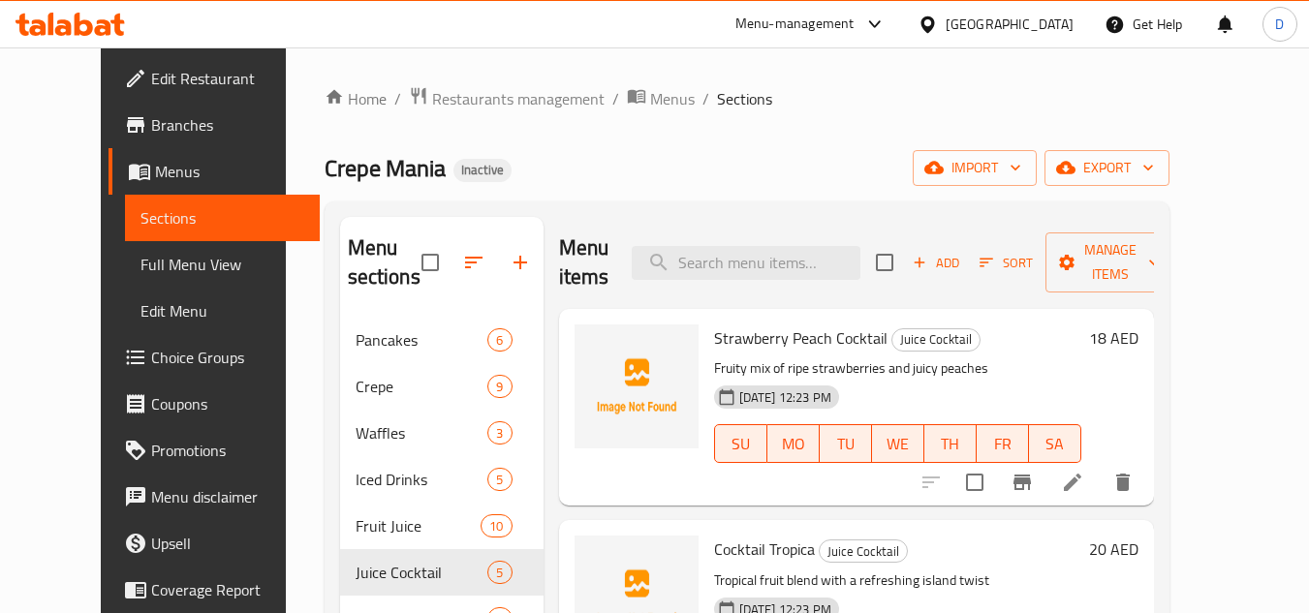
click at [824, 332] on span "Strawberry Peach Cocktail" at bounding box center [800, 338] width 173 height 29
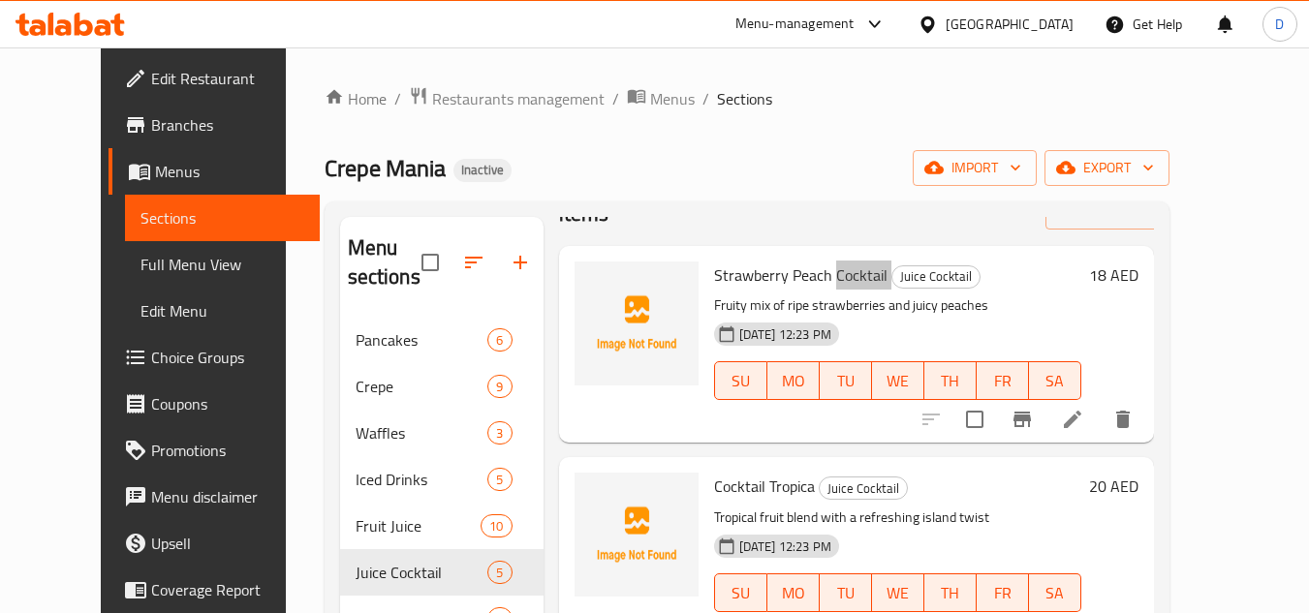
scroll to position [97, 0]
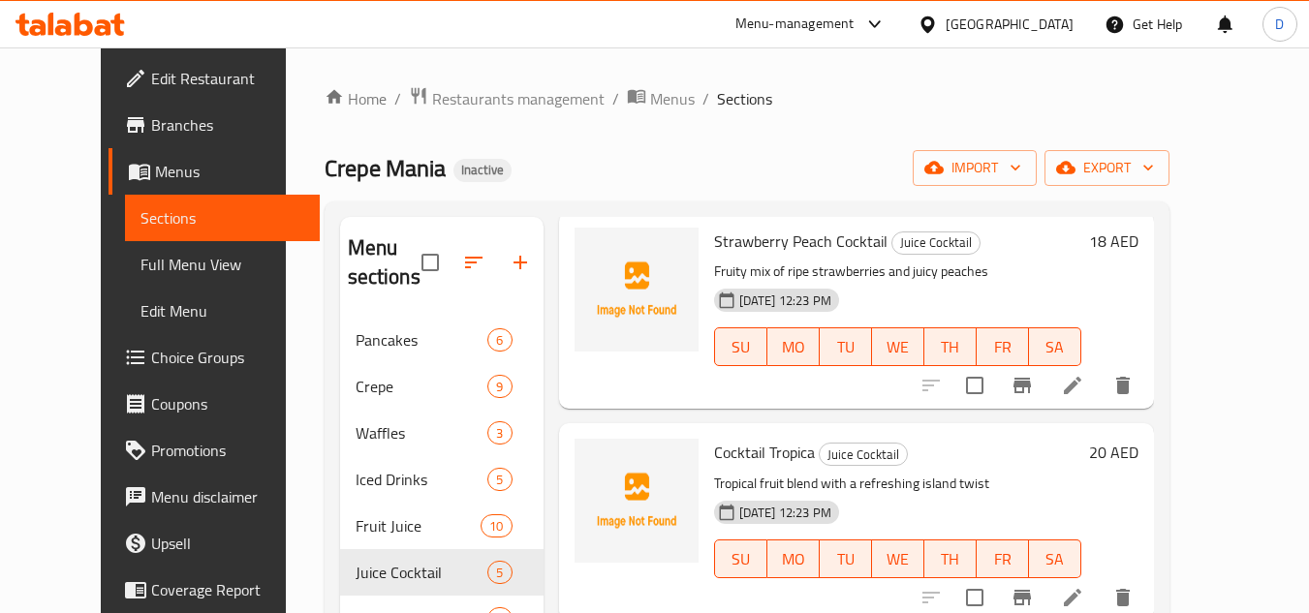
click at [782, 250] on span "Strawberry Peach Cocktail" at bounding box center [800, 241] width 173 height 29
click at [774, 456] on span "Cocktail Tropica" at bounding box center [764, 452] width 101 height 29
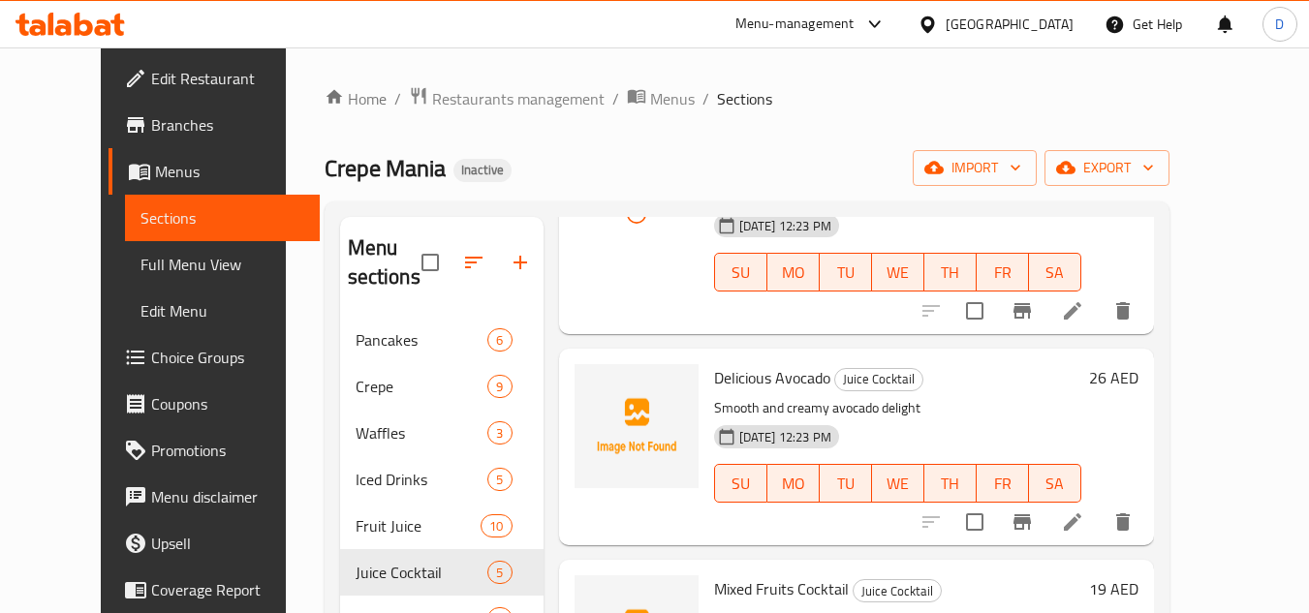
scroll to position [388, 0]
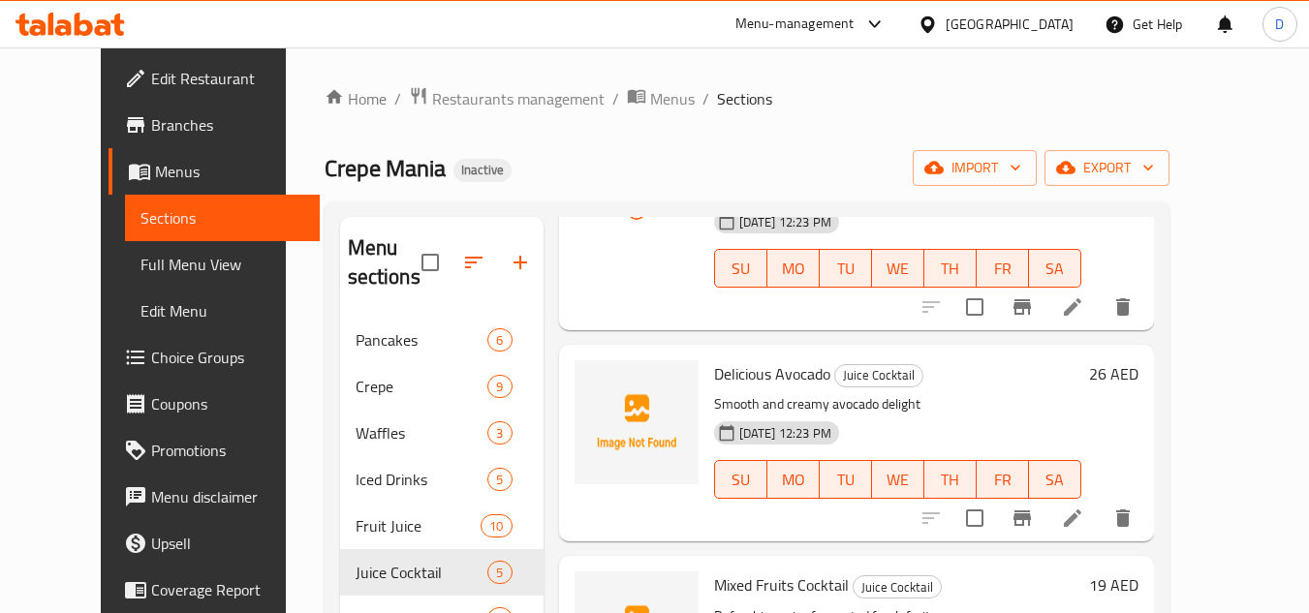
click at [714, 359] on span "Delicious Avocado" at bounding box center [772, 373] width 116 height 29
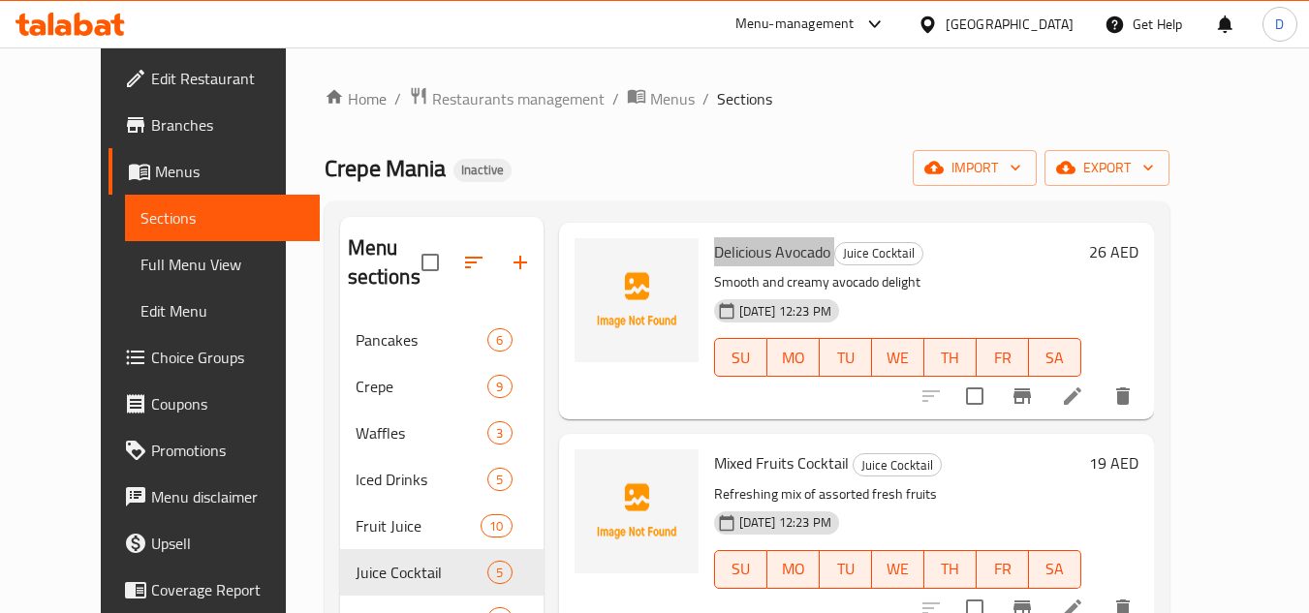
scroll to position [516, 0]
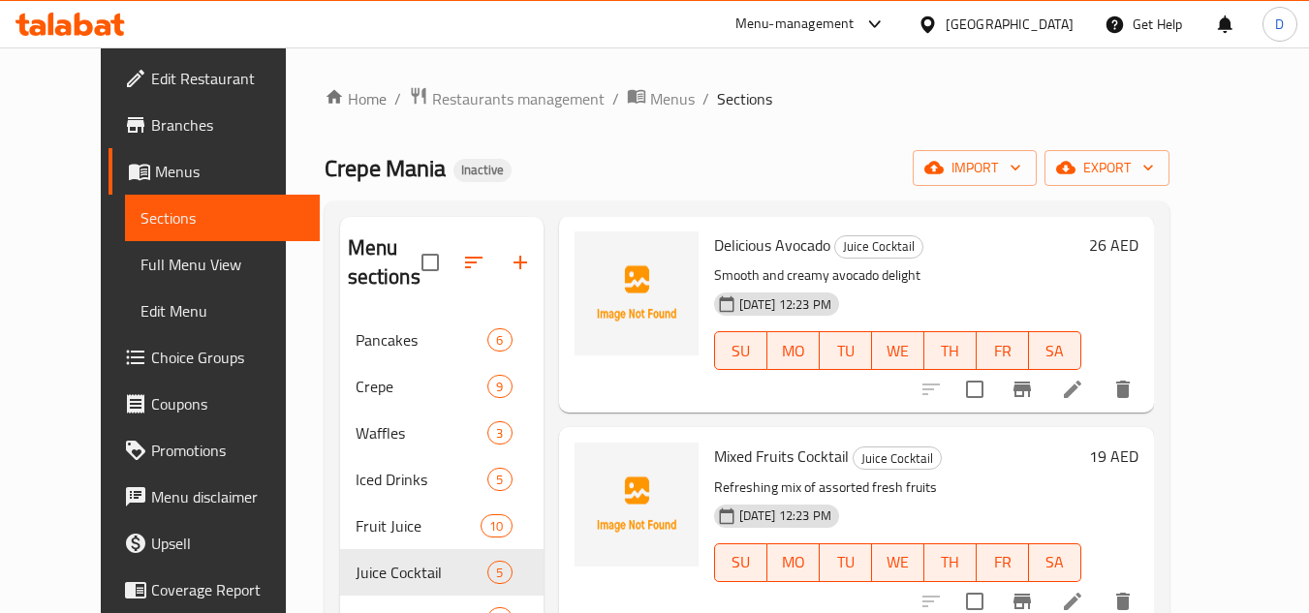
click at [778, 448] on span "Mixed Fruits Cocktail" at bounding box center [781, 456] width 135 height 29
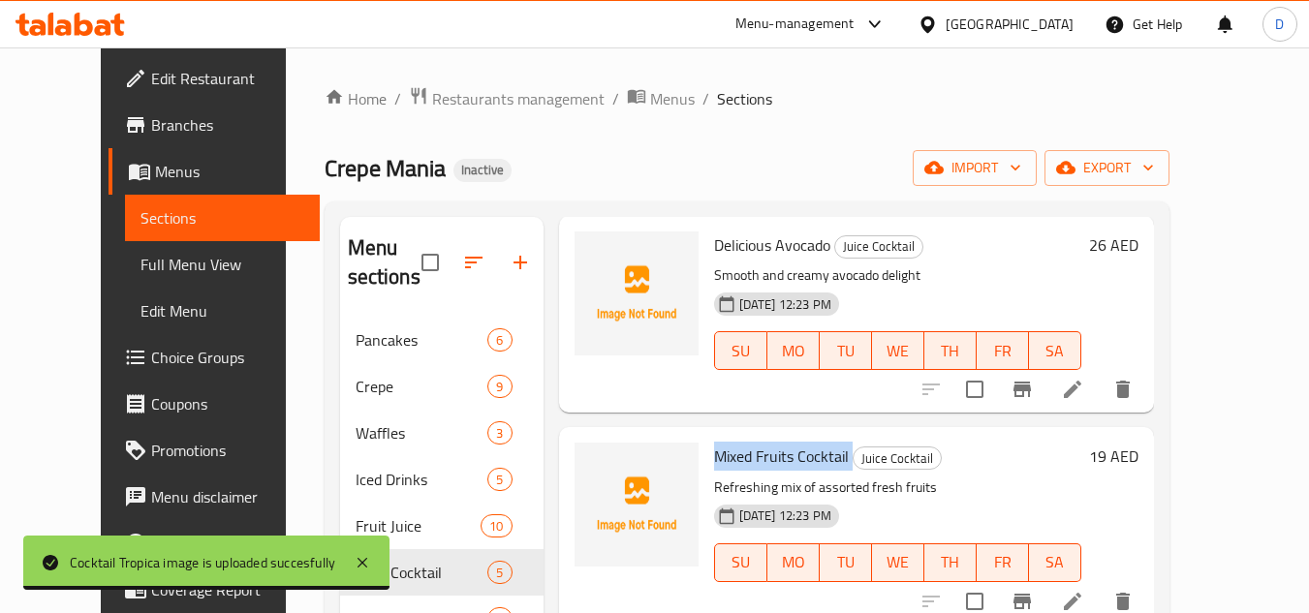
drag, startPoint x: 1109, startPoint y: 313, endPoint x: 1072, endPoint y: 47, distance: 269.0
click at [1072, 47] on div "[GEOGRAPHIC_DATA]" at bounding box center [995, 24] width 187 height 47
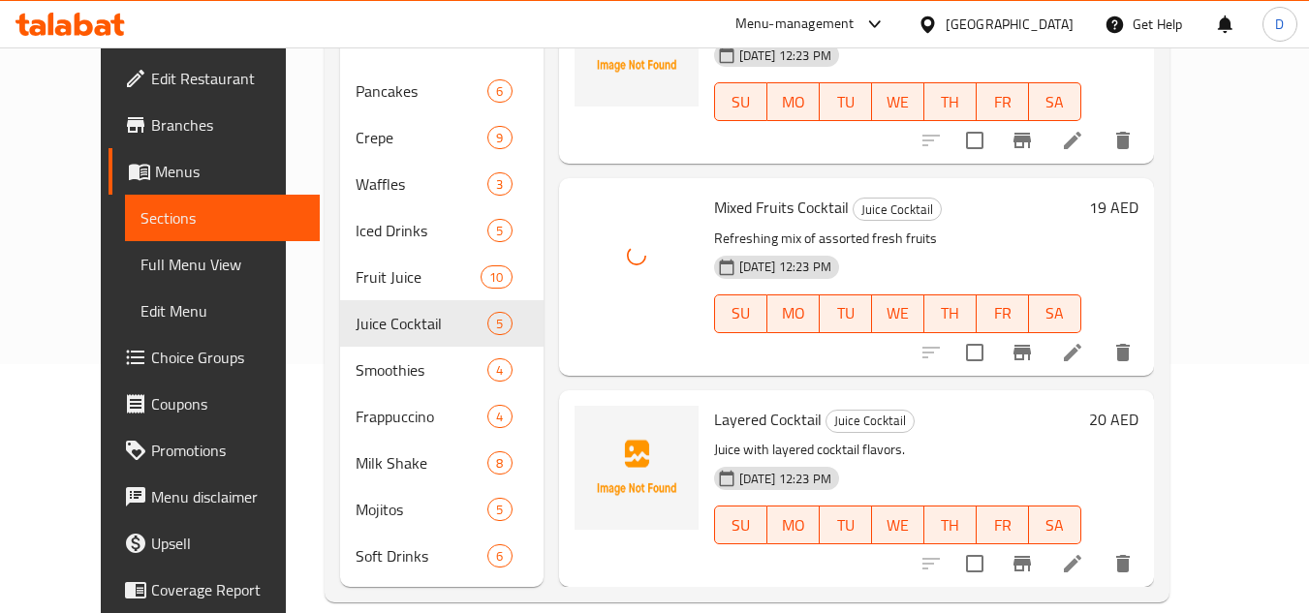
scroll to position [277, 0]
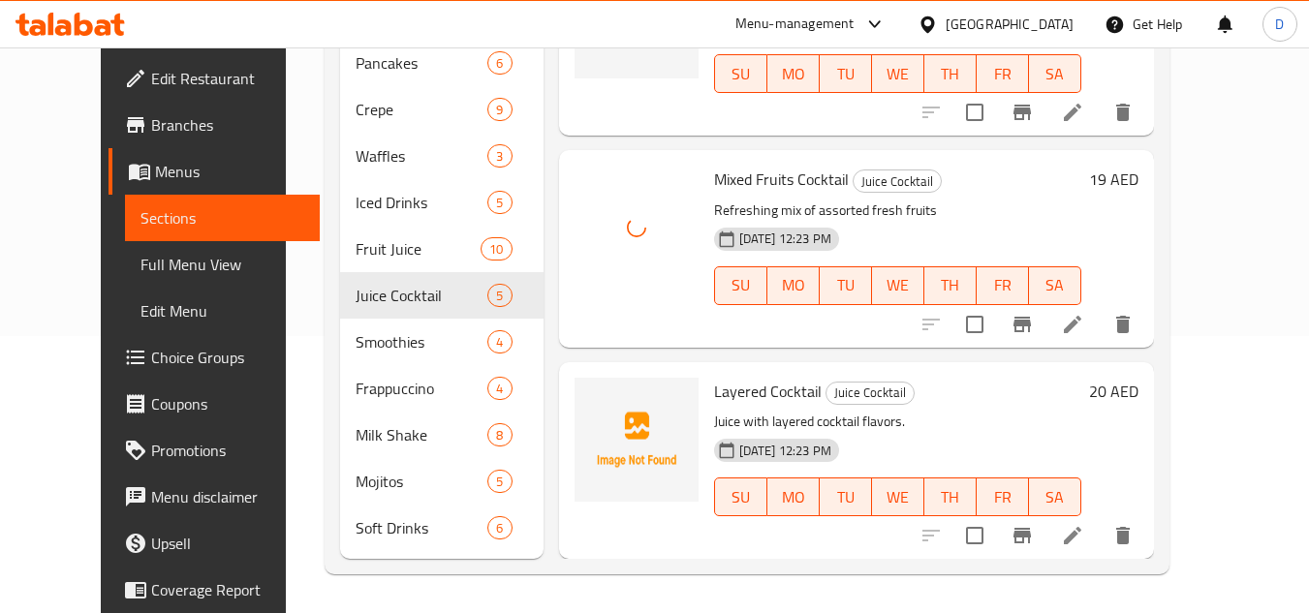
click at [762, 392] on span "Layered Cocktail" at bounding box center [768, 391] width 108 height 29
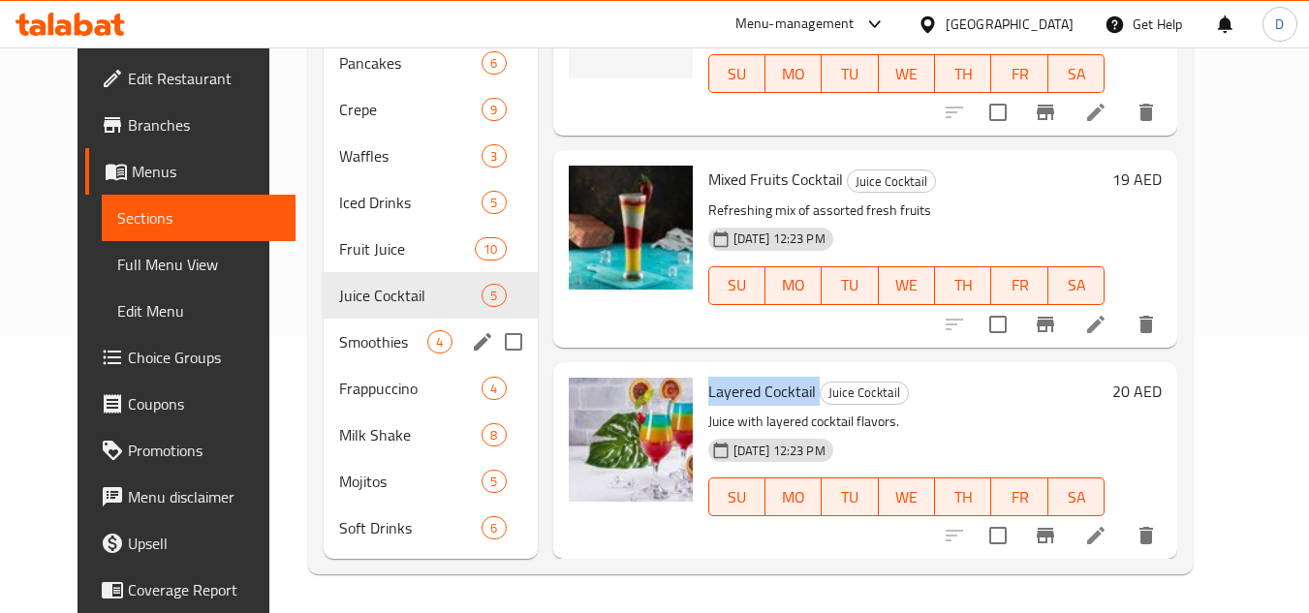
click at [354, 341] on span "Smoothies" at bounding box center [383, 341] width 88 height 23
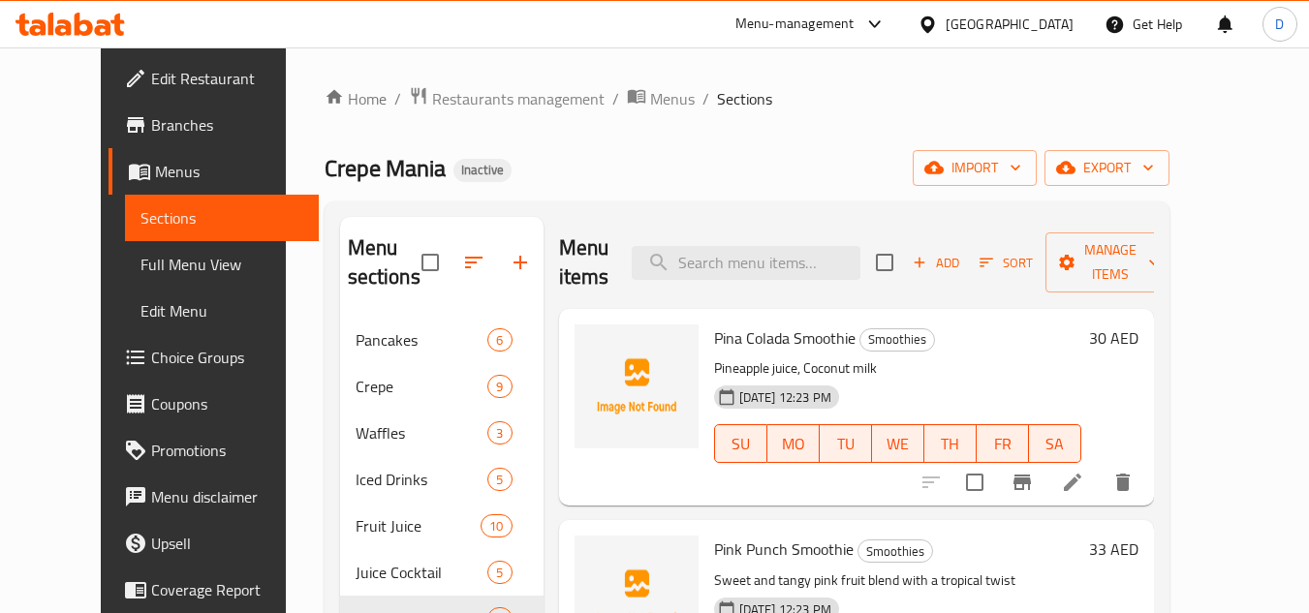
click at [797, 338] on span "Pina Colada Smoothie" at bounding box center [784, 338] width 141 height 29
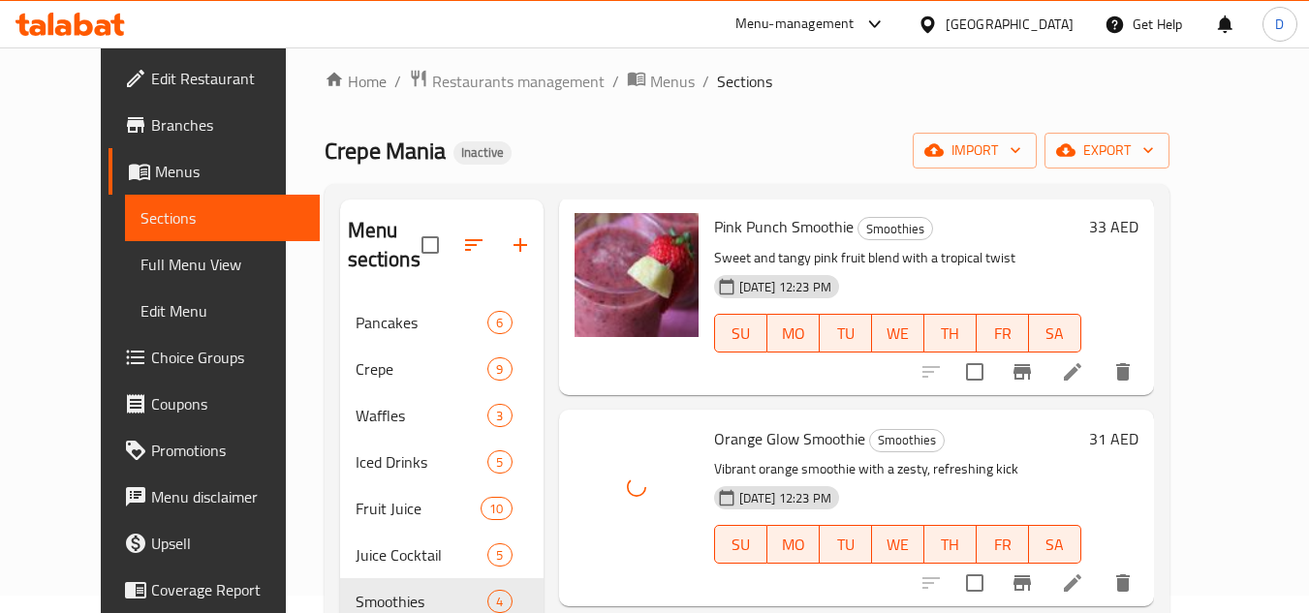
scroll to position [277, 0]
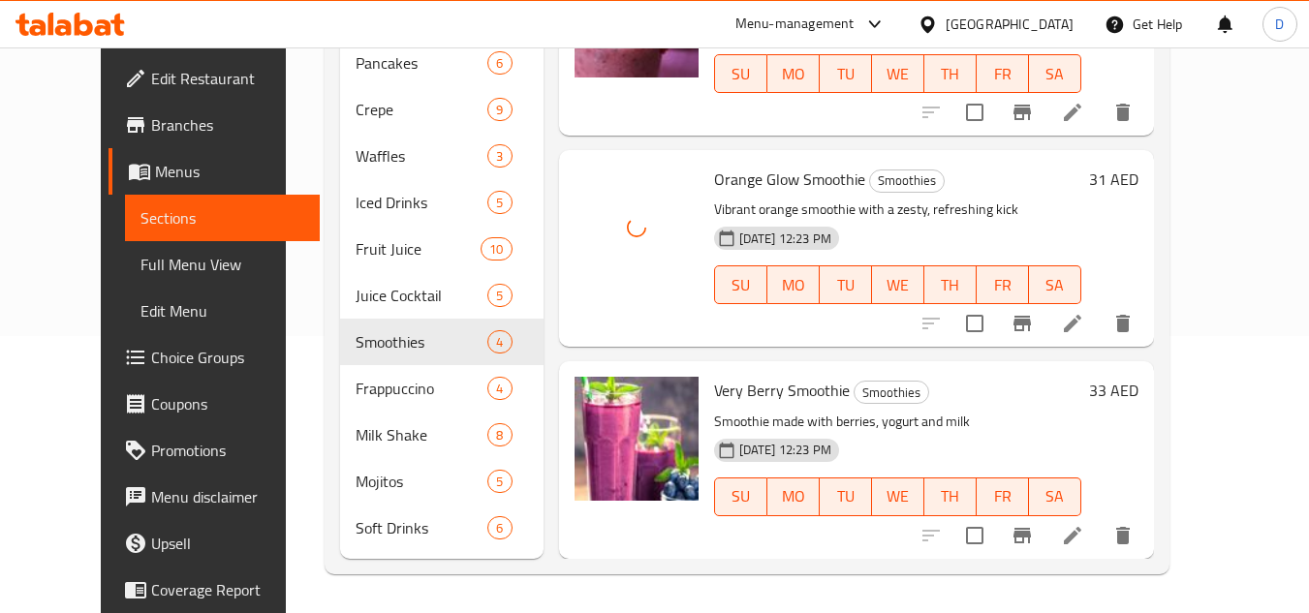
click at [1070, 392] on h6 "Very [PERSON_NAME] Smoothie Smoothies" at bounding box center [897, 390] width 367 height 27
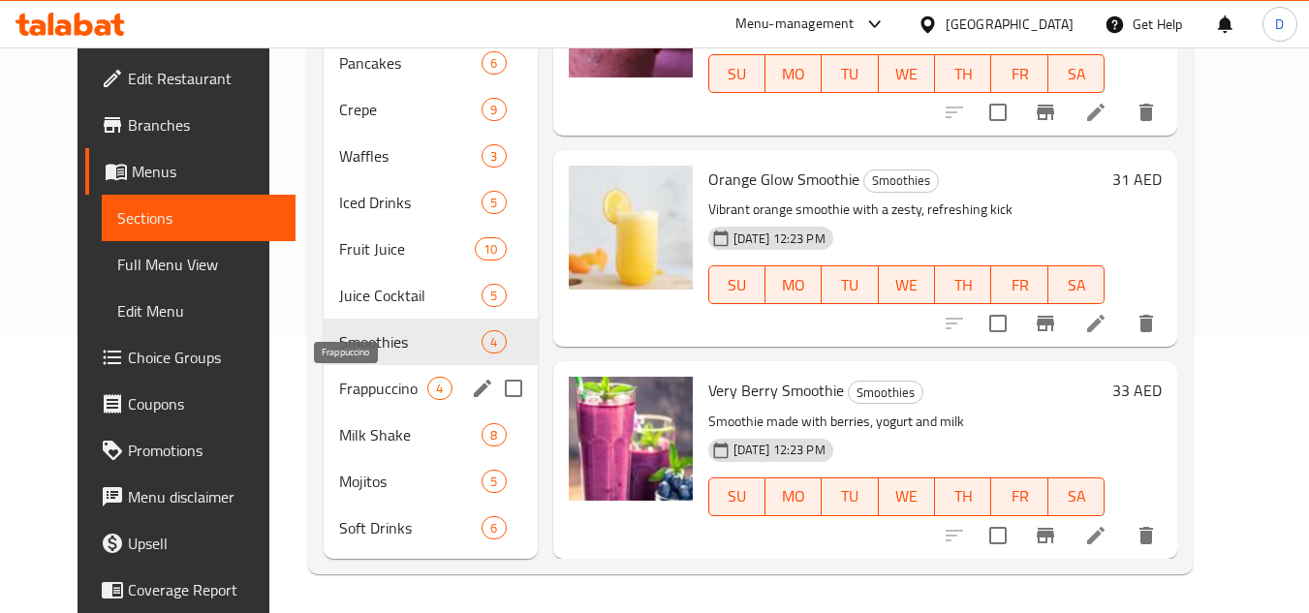
click at [385, 394] on span "Frappuccino" at bounding box center [383, 388] width 88 height 23
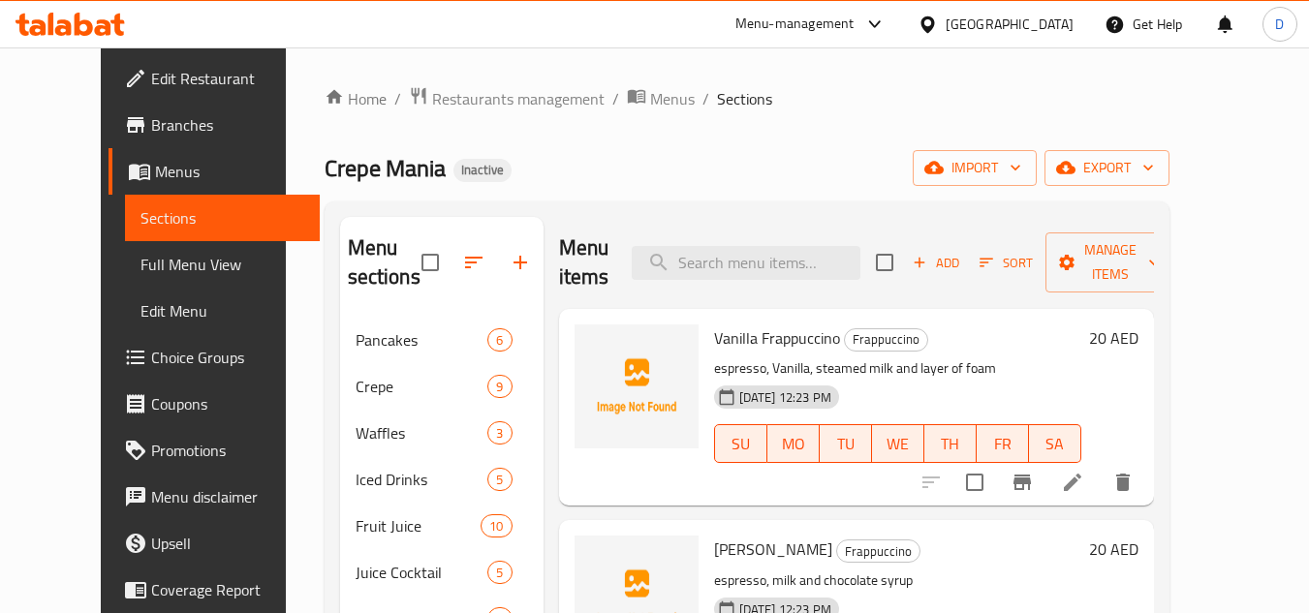
click at [800, 330] on span "Vanilla Frappuccino" at bounding box center [777, 338] width 126 height 29
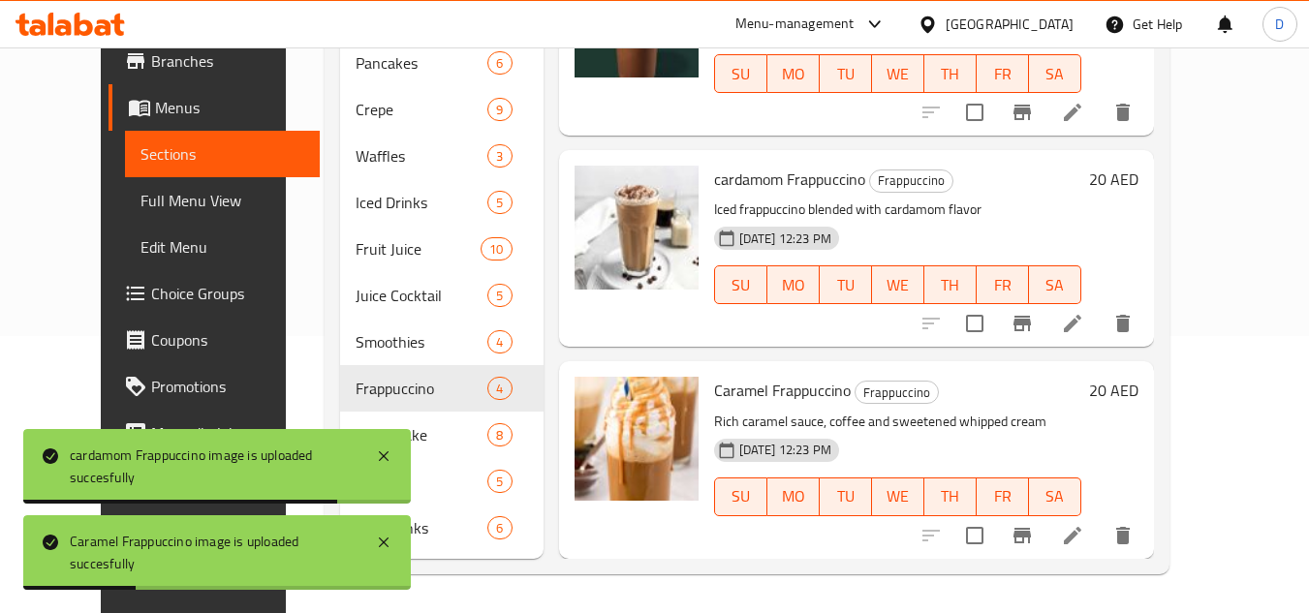
scroll to position [106, 0]
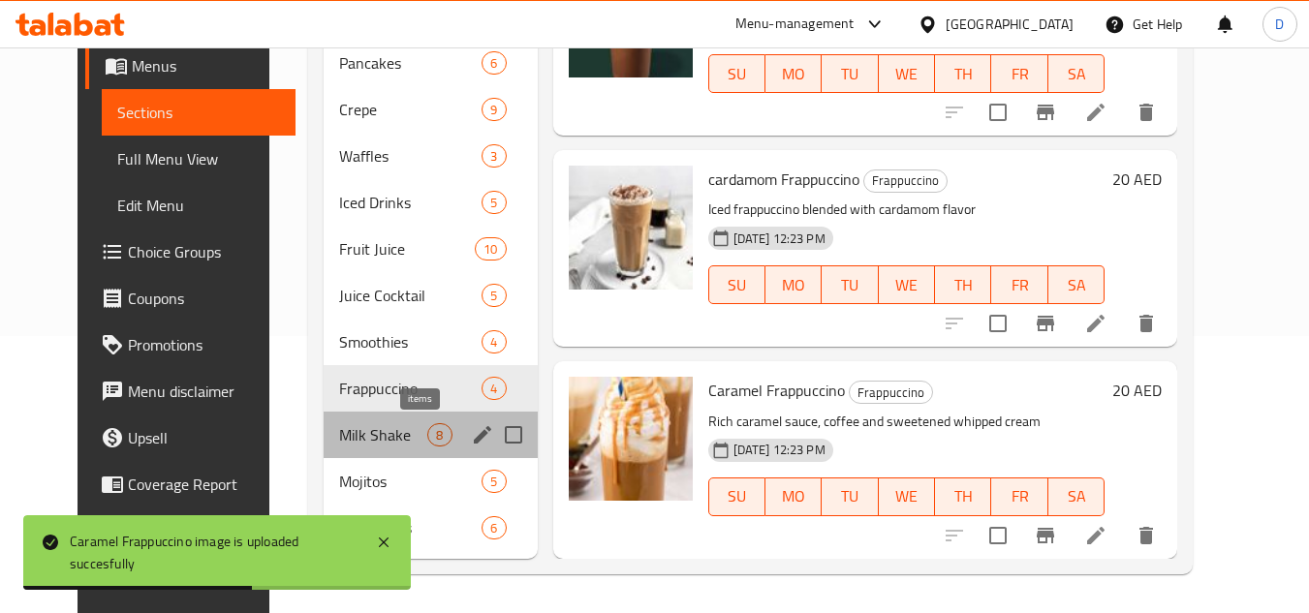
click at [428, 428] on span "8" at bounding box center [439, 435] width 22 height 18
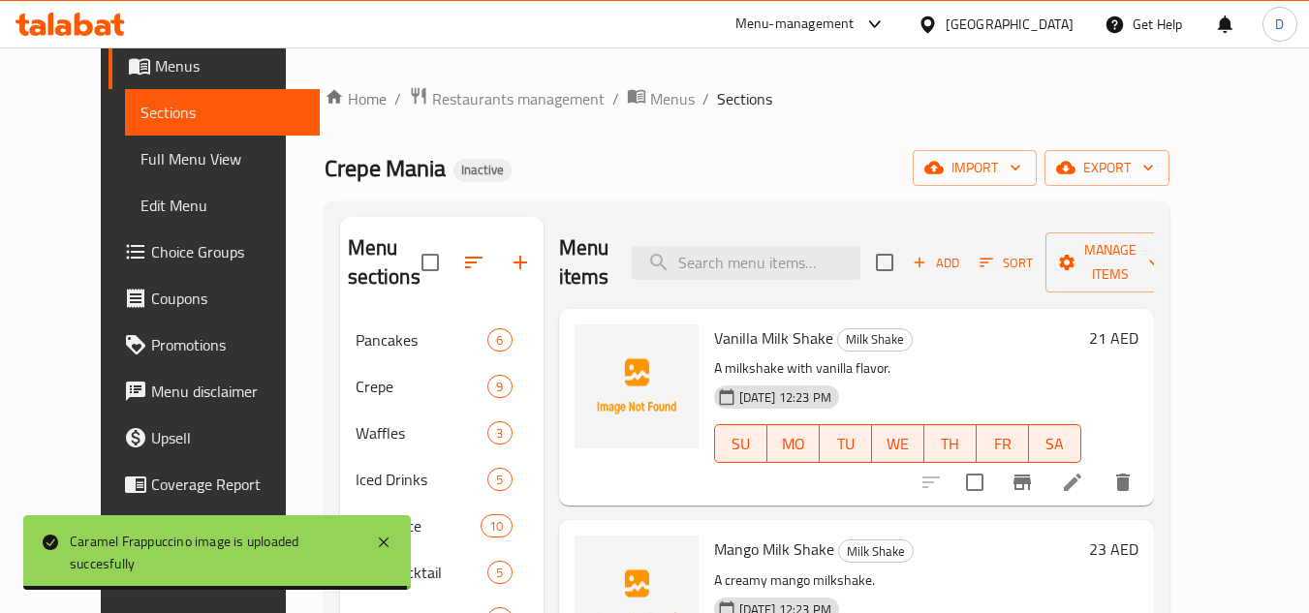
click at [740, 341] on span "Vanilla Milk Shake" at bounding box center [773, 338] width 119 height 29
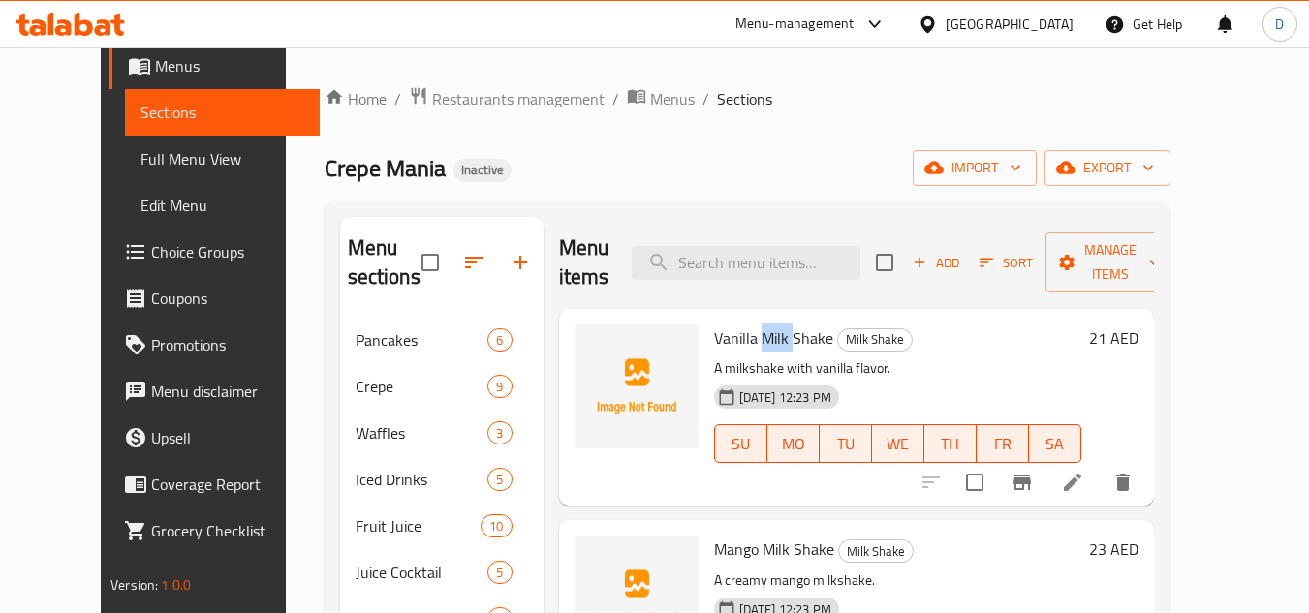
click at [740, 341] on span "Vanilla Milk Shake" at bounding box center [773, 338] width 119 height 29
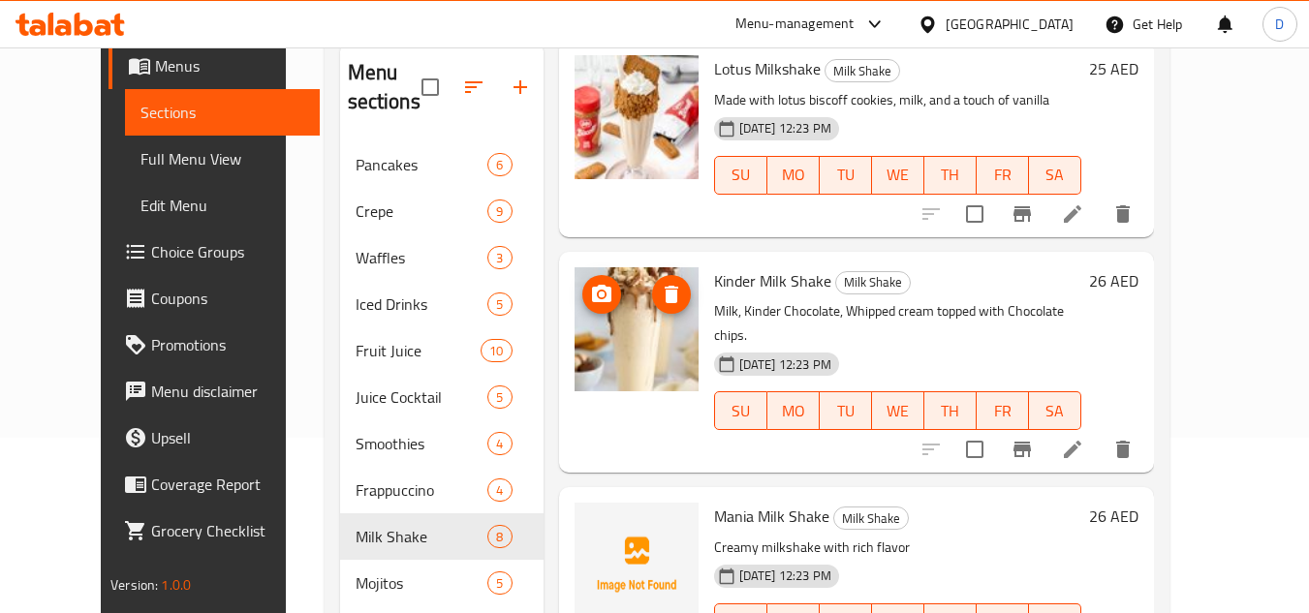
scroll to position [277, 0]
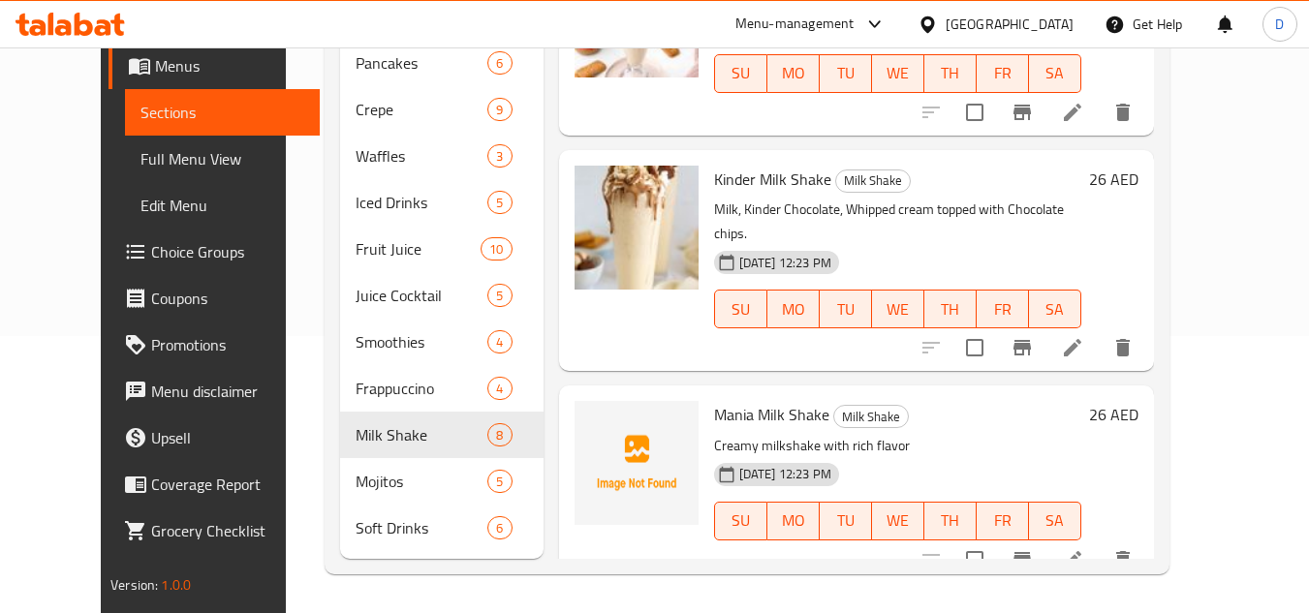
click at [714, 400] on span "Mania Milk Shake" at bounding box center [771, 414] width 115 height 29
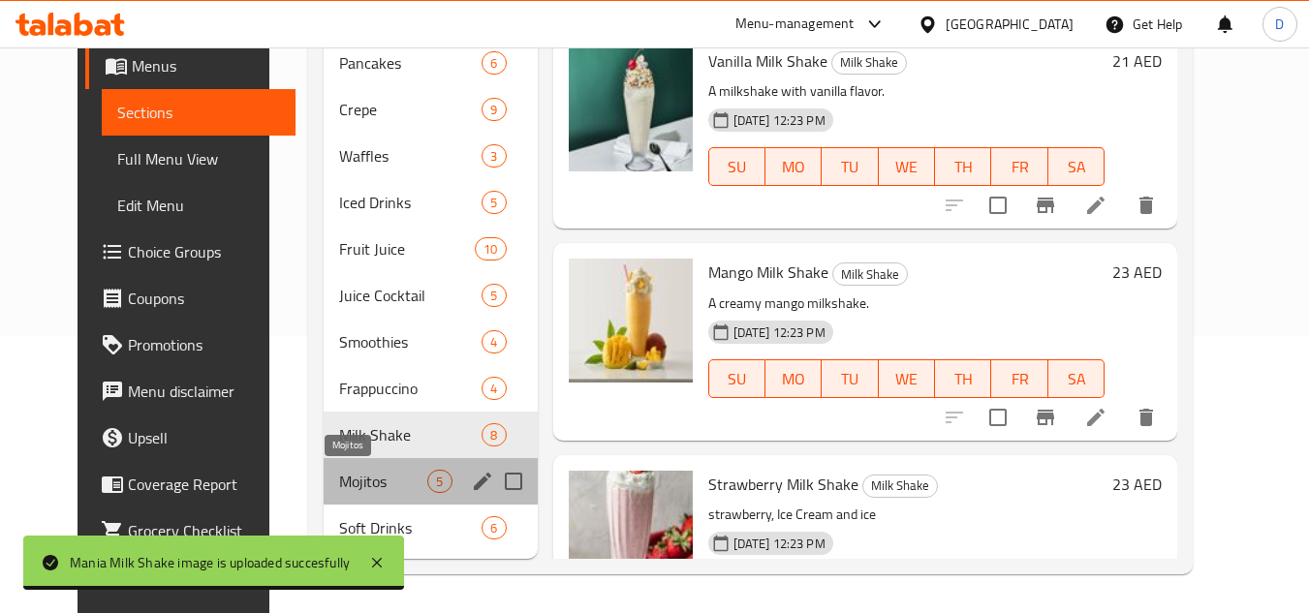
click at [339, 484] on span "Mojitos" at bounding box center [383, 481] width 88 height 23
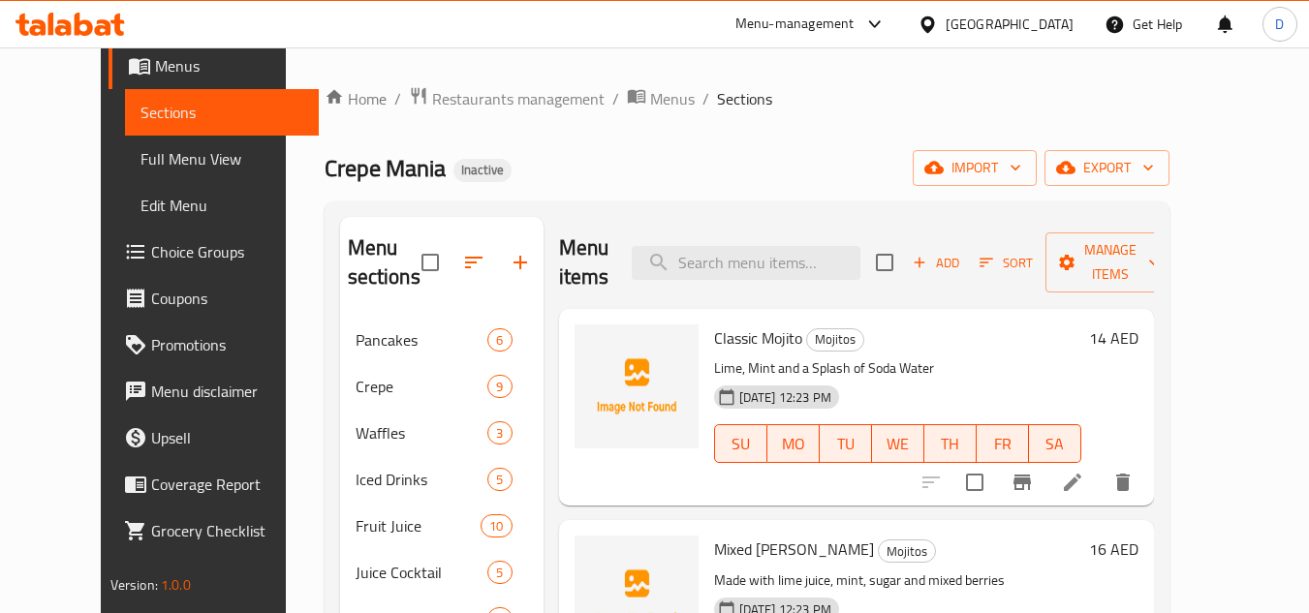
click at [745, 351] on span "Classic Mojito" at bounding box center [758, 338] width 88 height 29
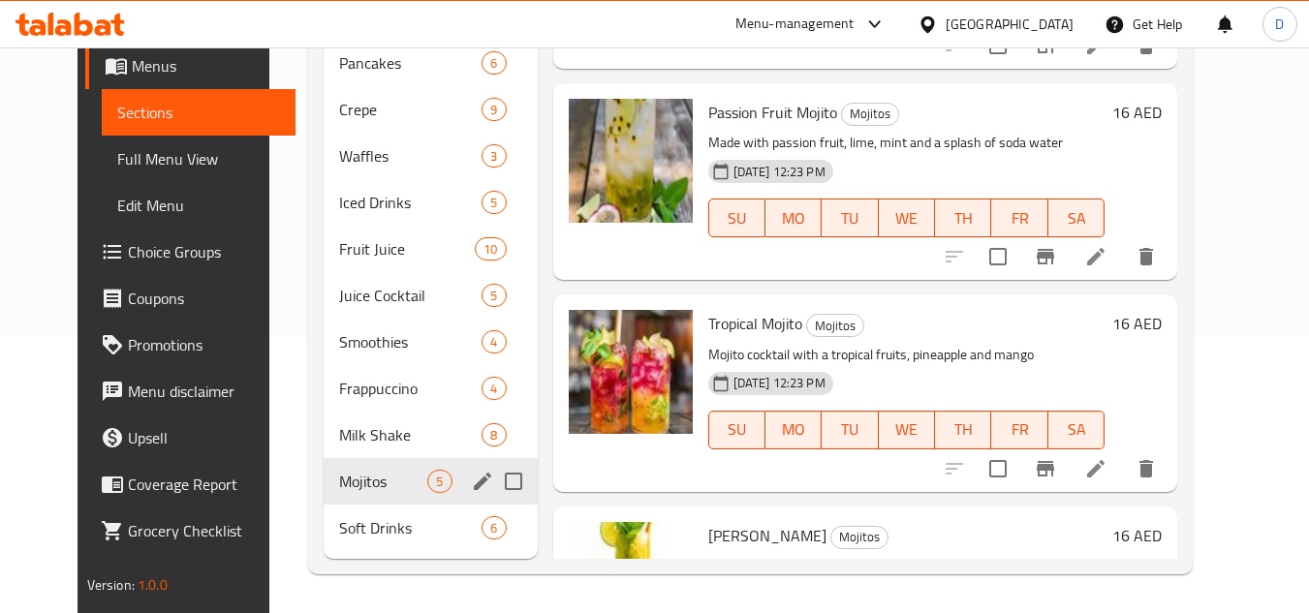
scroll to position [388, 0]
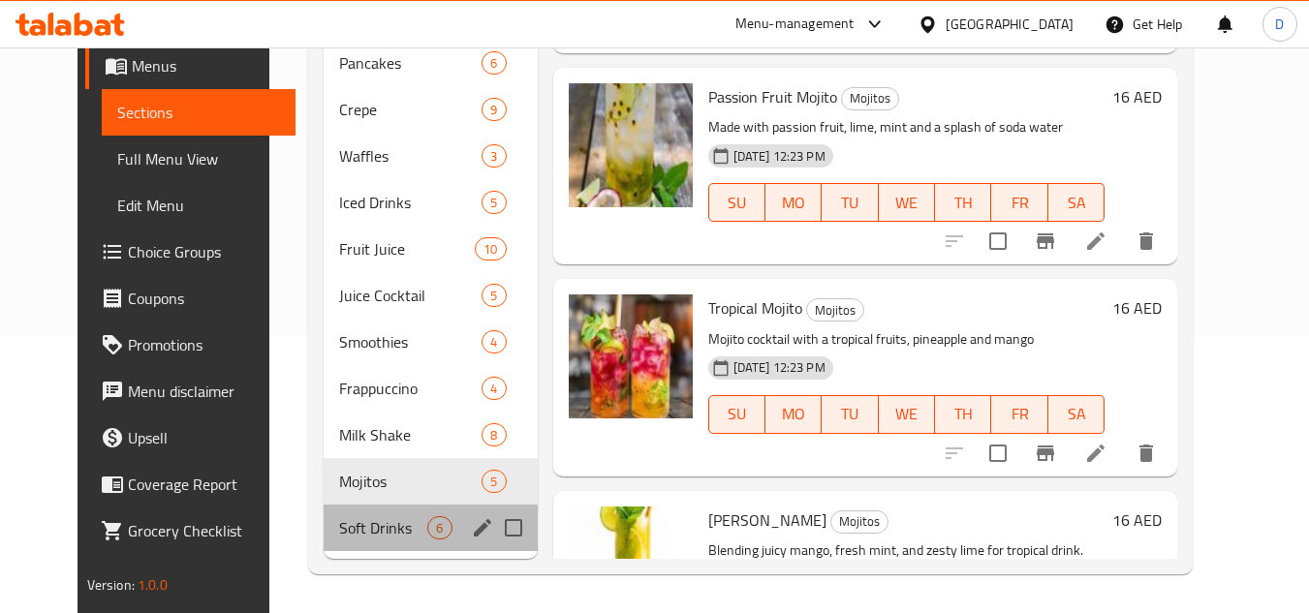
click at [351, 548] on div "Soft Drinks 6" at bounding box center [430, 528] width 213 height 47
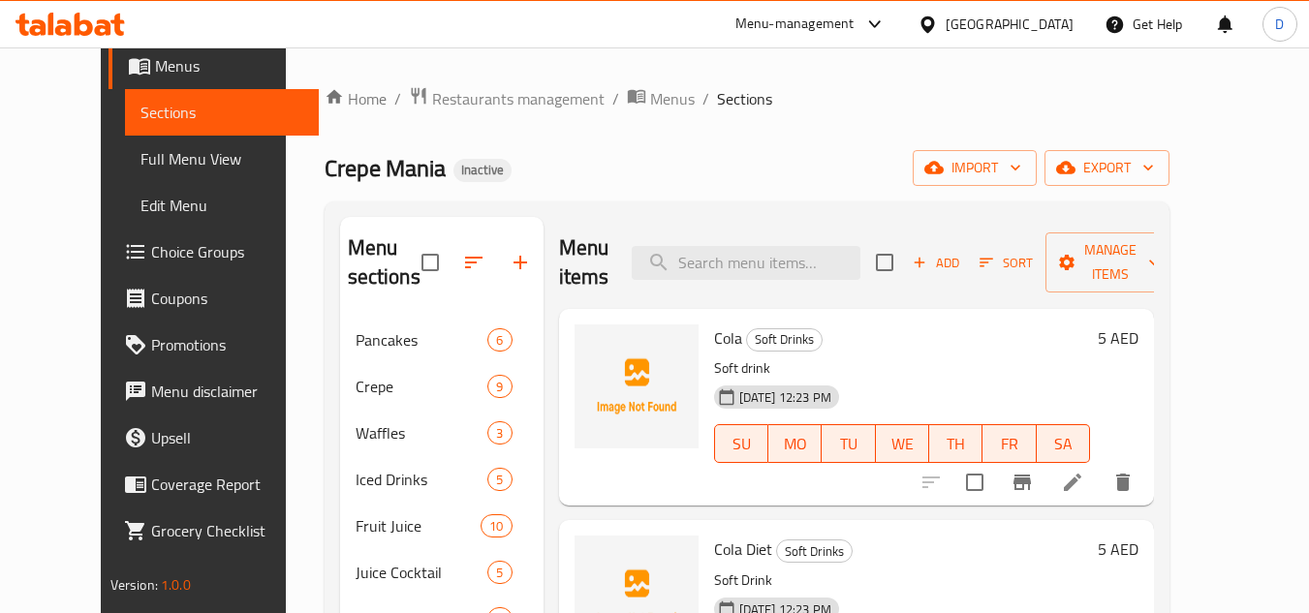
click at [714, 346] on span "Cola" at bounding box center [728, 338] width 28 height 29
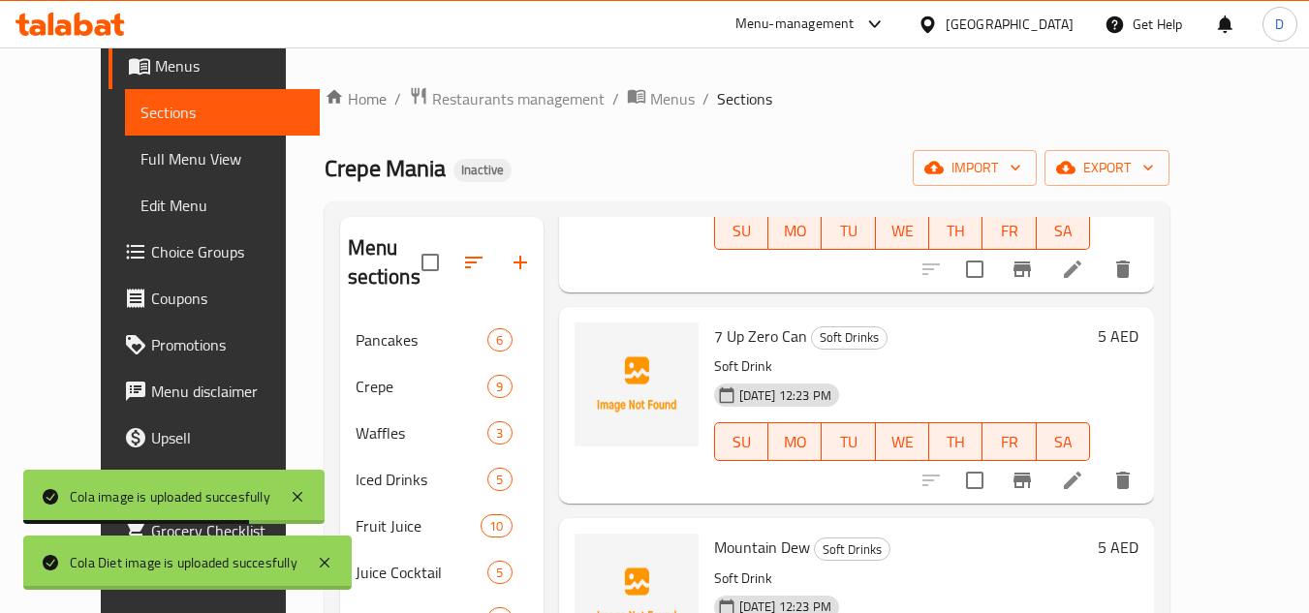
scroll to position [388, 0]
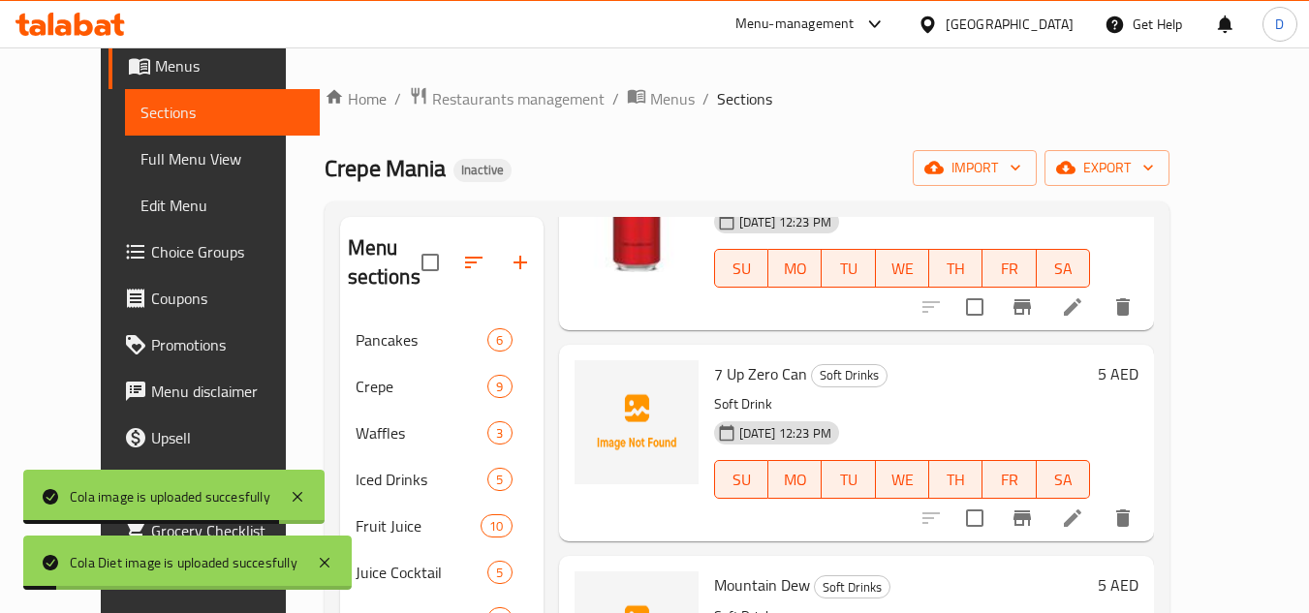
click at [714, 370] on span "7 Up Zero Can" at bounding box center [760, 373] width 93 height 29
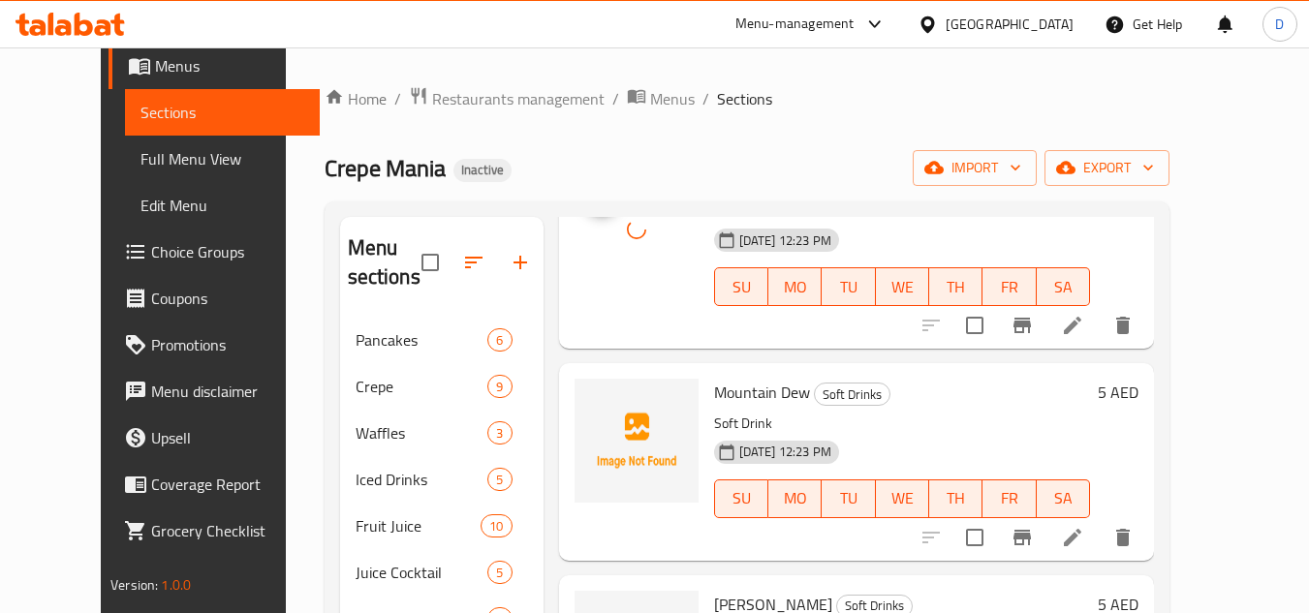
scroll to position [581, 0]
click at [771, 395] on span "Mountain Dew" at bounding box center [762, 391] width 96 height 29
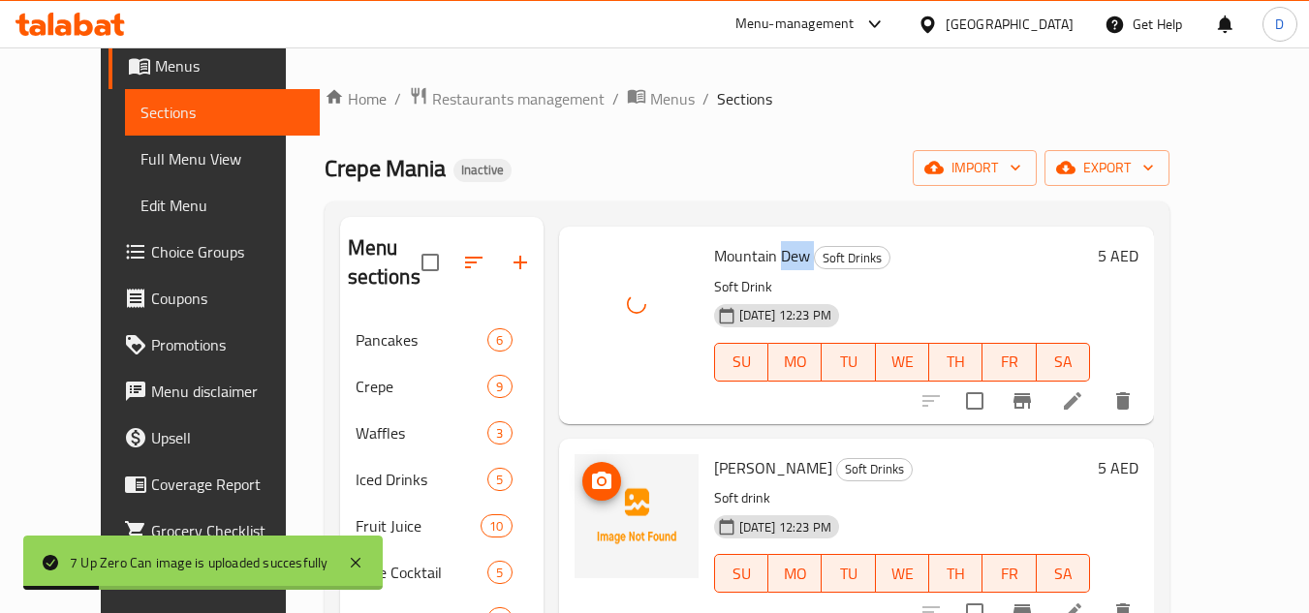
scroll to position [729, 0]
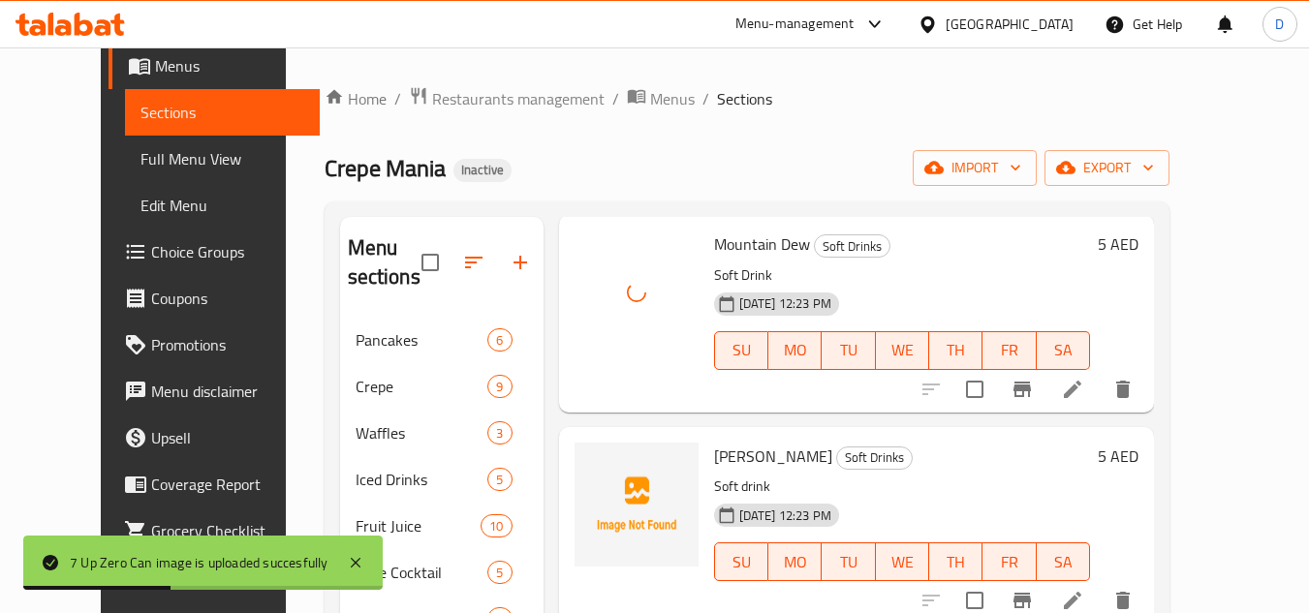
click at [726, 461] on span "[PERSON_NAME]" at bounding box center [773, 456] width 118 height 29
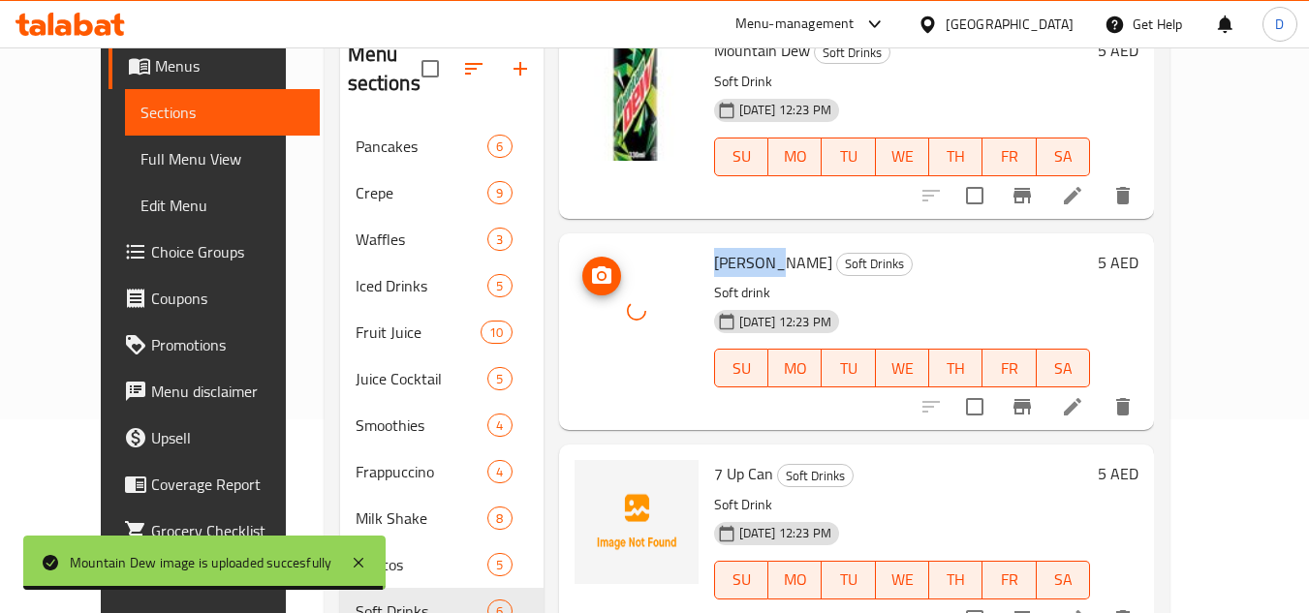
scroll to position [277, 0]
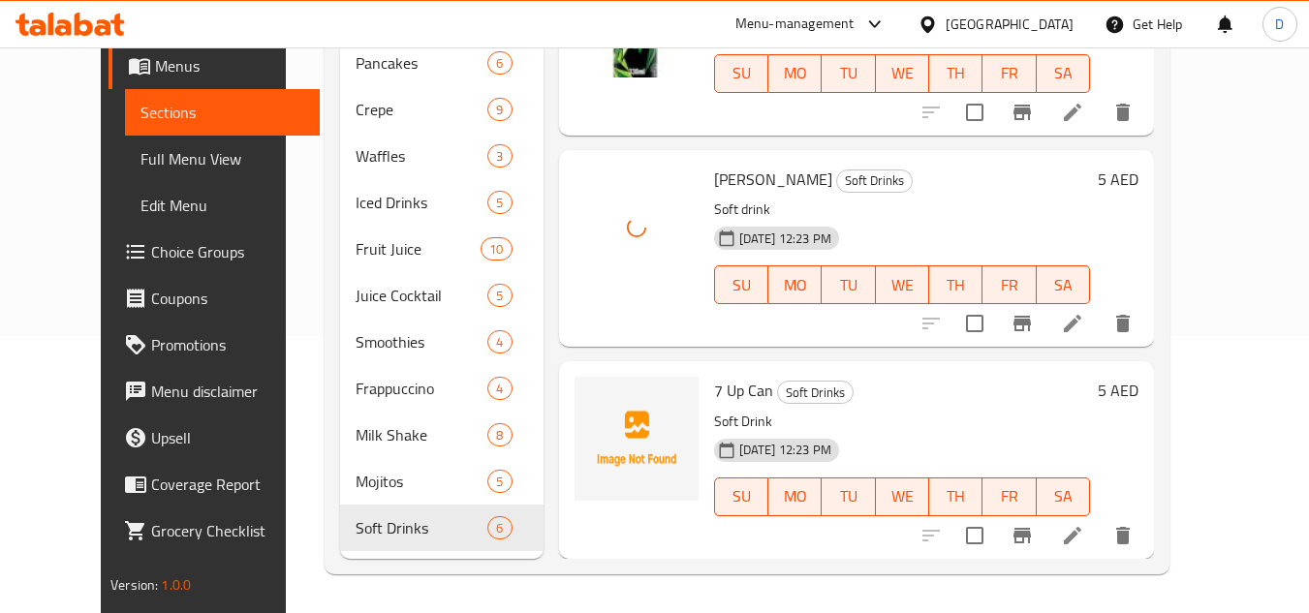
click at [714, 395] on span "7 Up Can" at bounding box center [743, 390] width 59 height 29
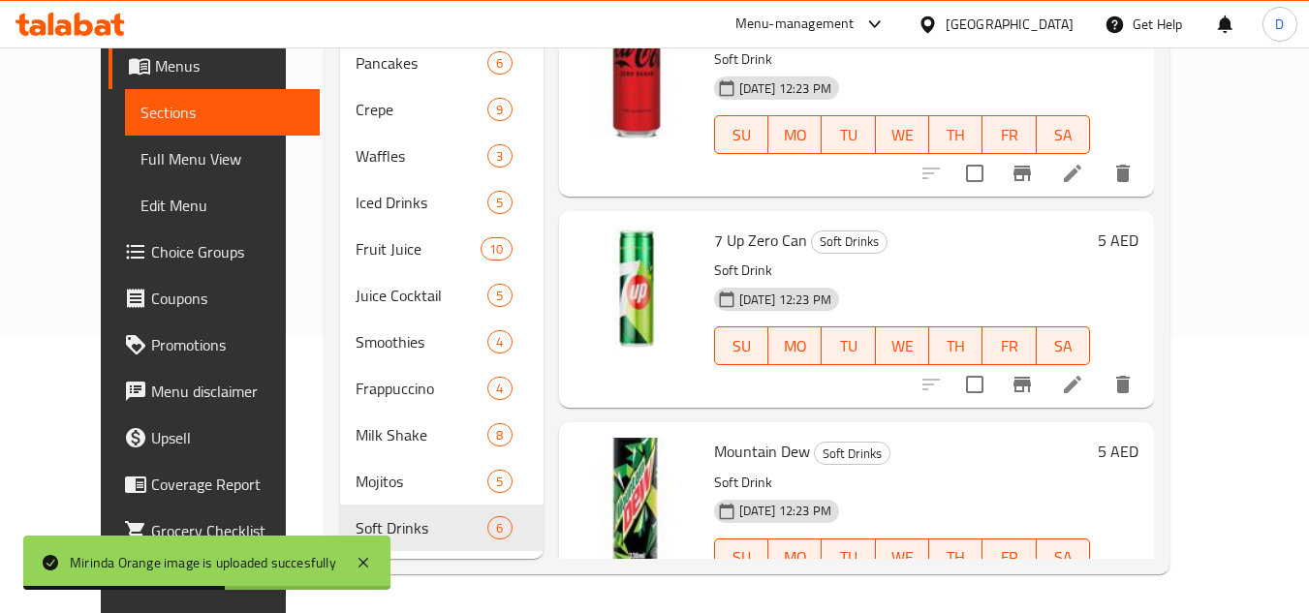
scroll to position [729, 0]
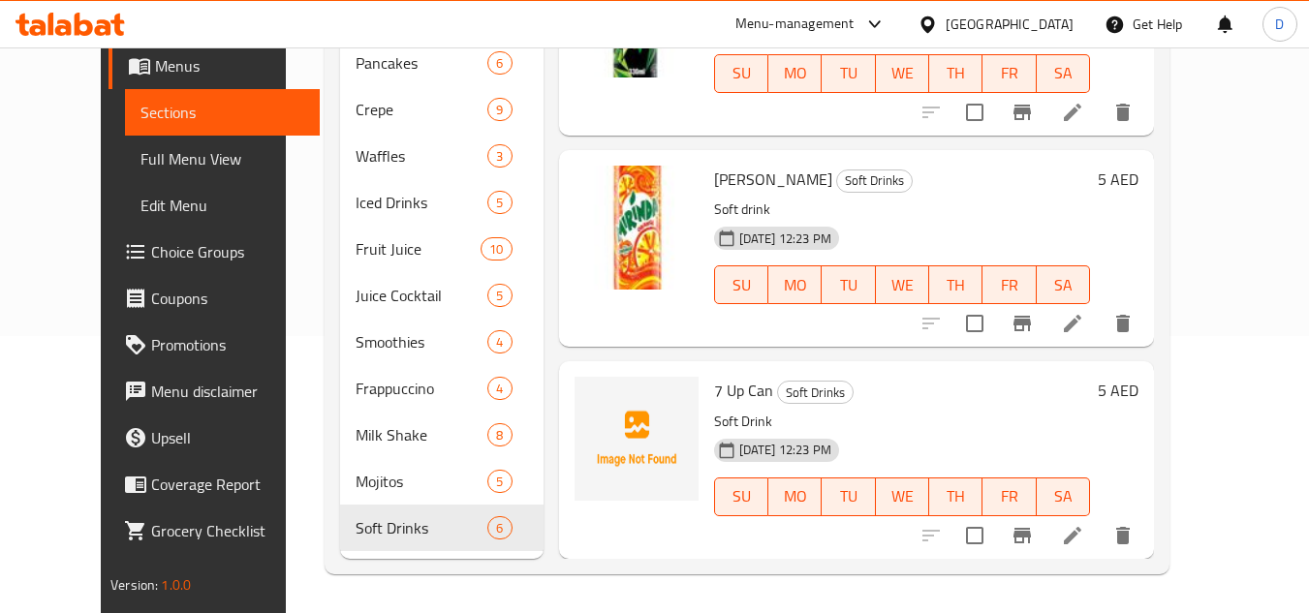
click at [733, 402] on span "7 Up Can" at bounding box center [743, 390] width 59 height 29
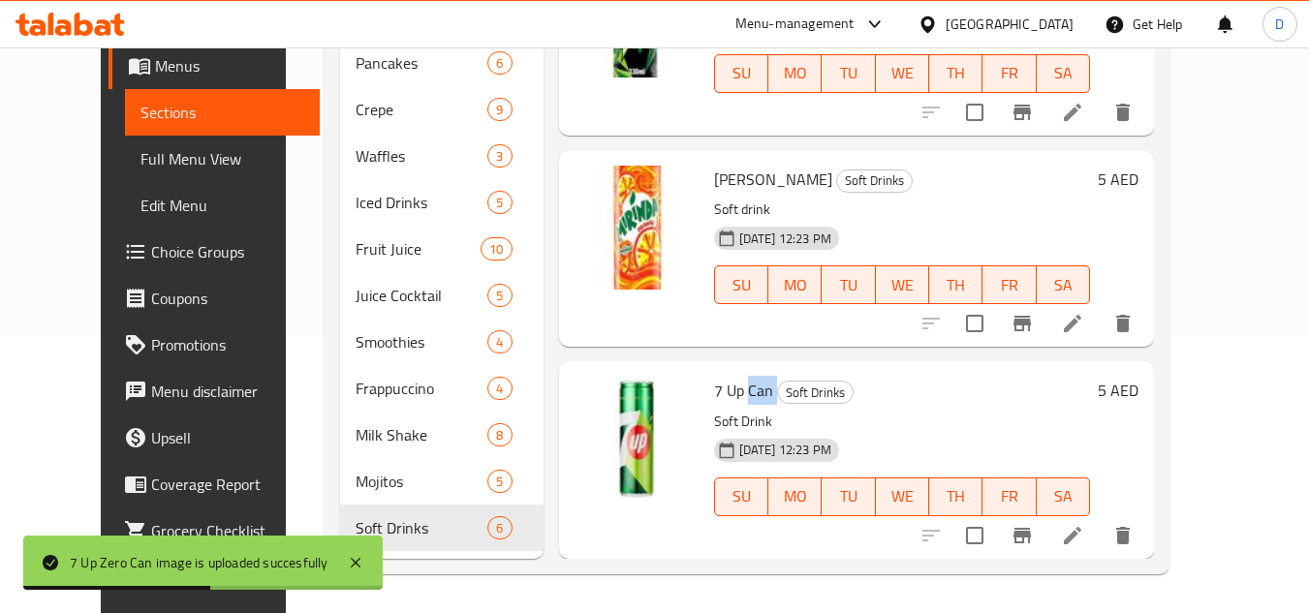
drag, startPoint x: 119, startPoint y: 172, endPoint x: 166, endPoint y: 40, distance: 140.7
click at [141, 171] on span "Full Menu View" at bounding box center [223, 158] width 164 height 23
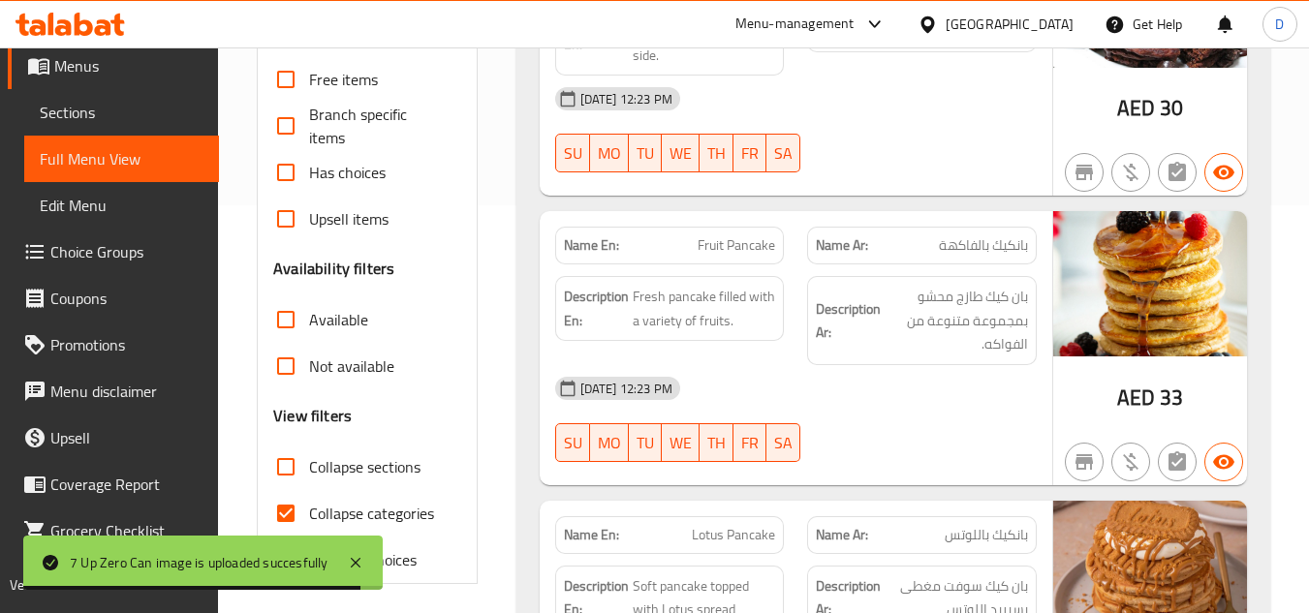
scroll to position [665, 0]
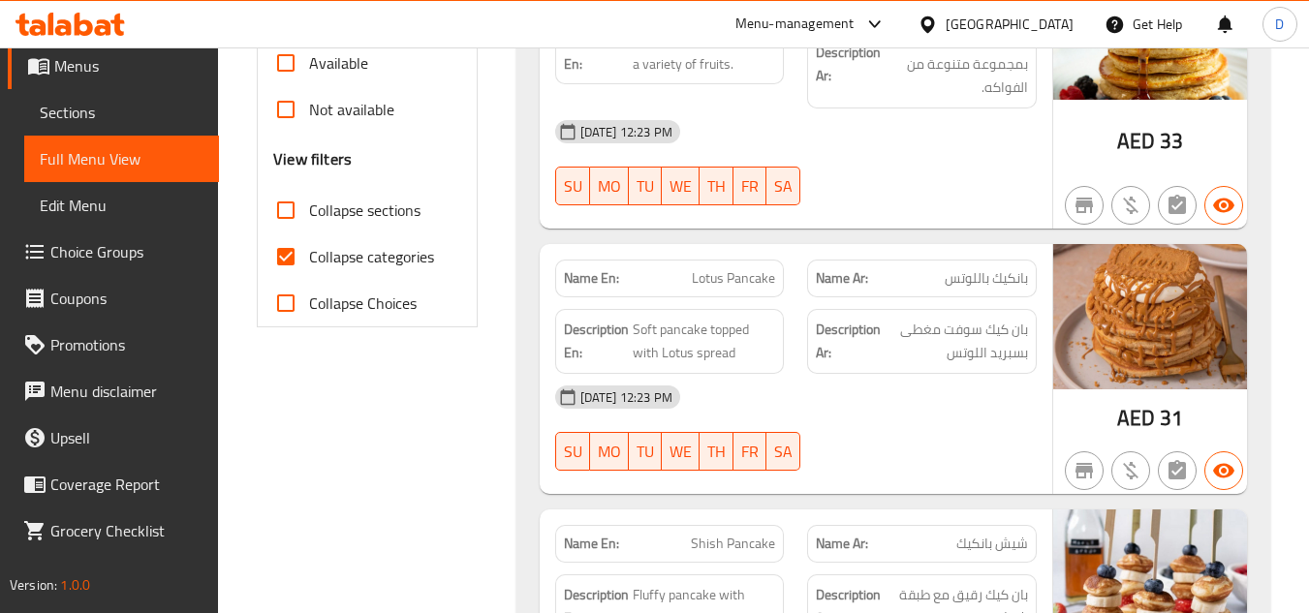
click at [334, 257] on span "Collapse categories" at bounding box center [371, 256] width 125 height 23
click at [309, 257] on input "Collapse categories" at bounding box center [286, 257] width 47 height 47
checkbox input "false"
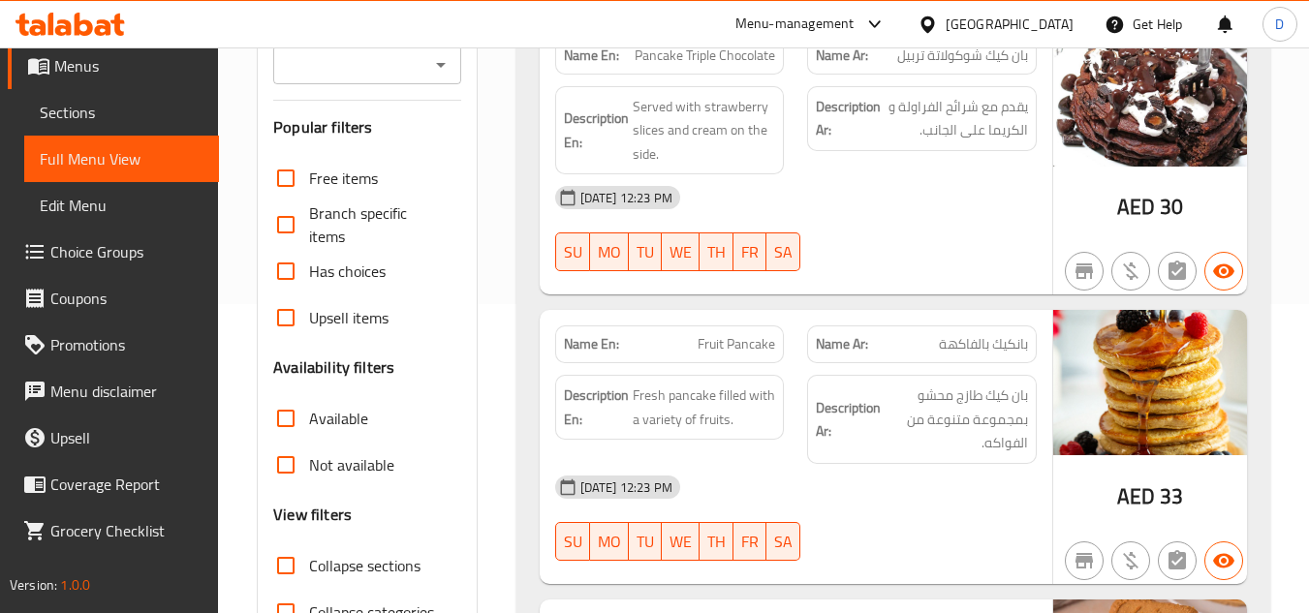
scroll to position [0, 0]
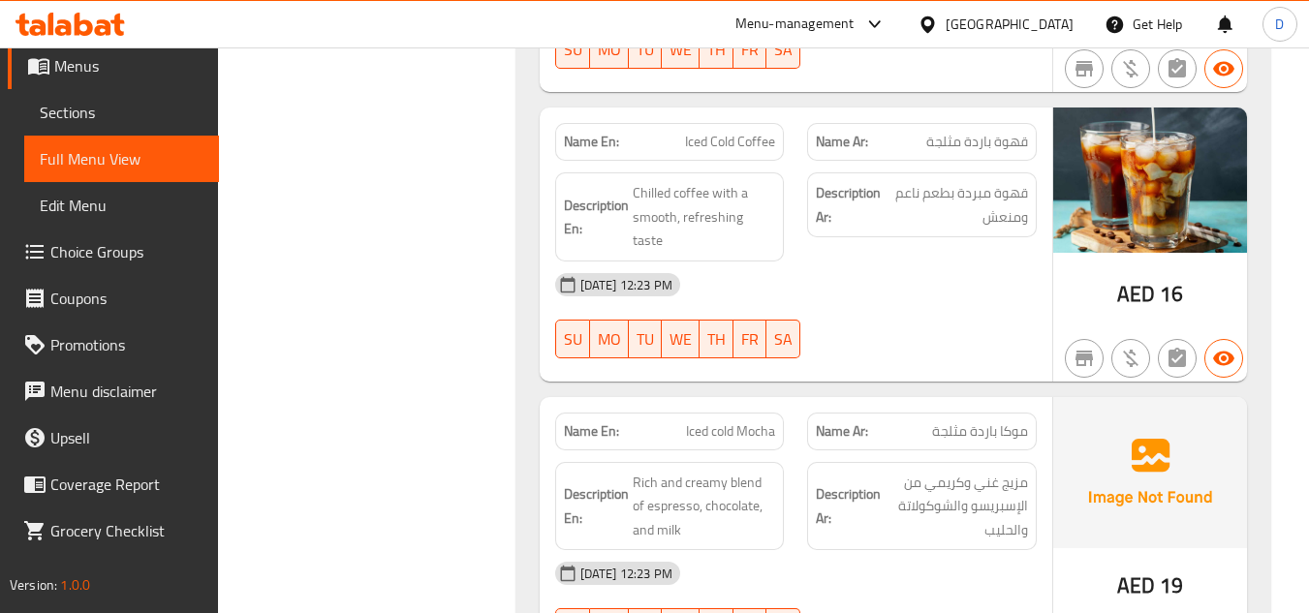
drag, startPoint x: 1014, startPoint y: 215, endPoint x: 885, endPoint y: 265, distance: 138.0
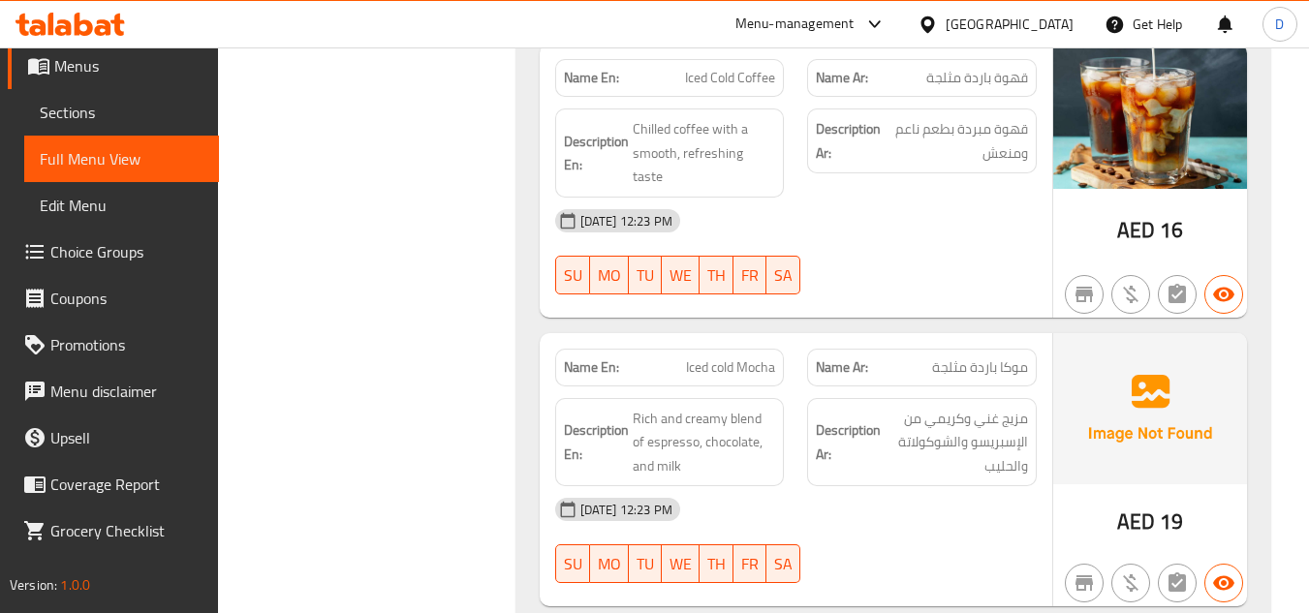
scroll to position [5999, 0]
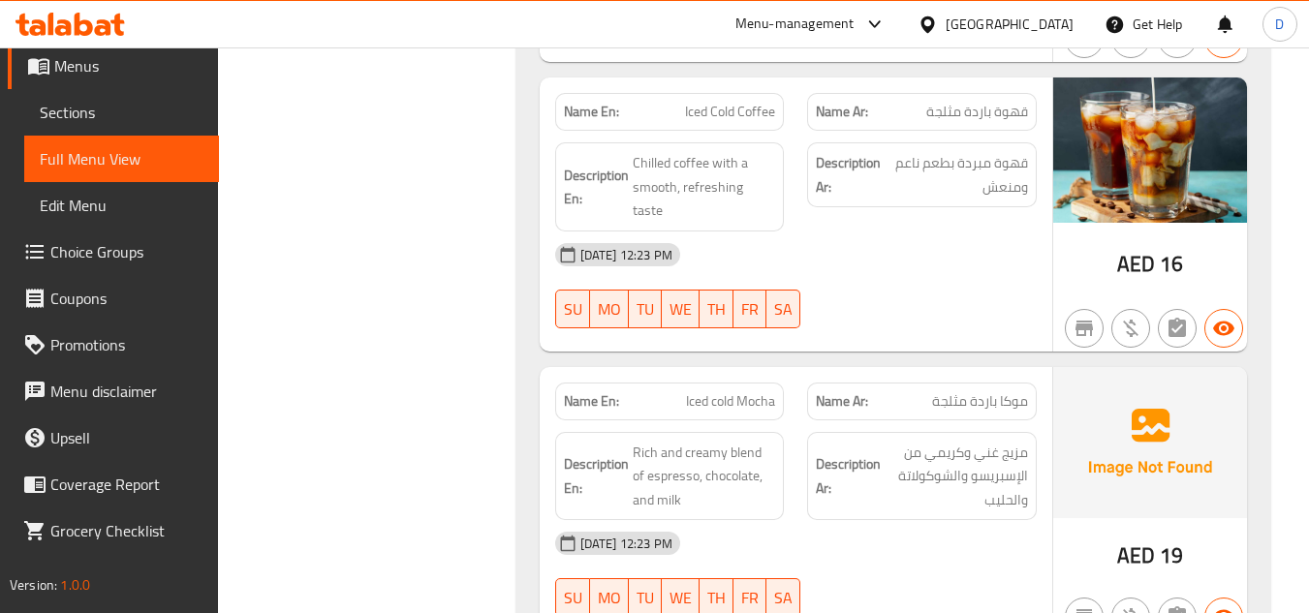
click at [724, 391] on span "Iced cold Mocha" at bounding box center [730, 401] width 89 height 20
click at [757, 391] on span "Iced cold Mocha" at bounding box center [730, 401] width 89 height 20
click at [720, 391] on span "Iced cold Mocha" at bounding box center [730, 401] width 89 height 20
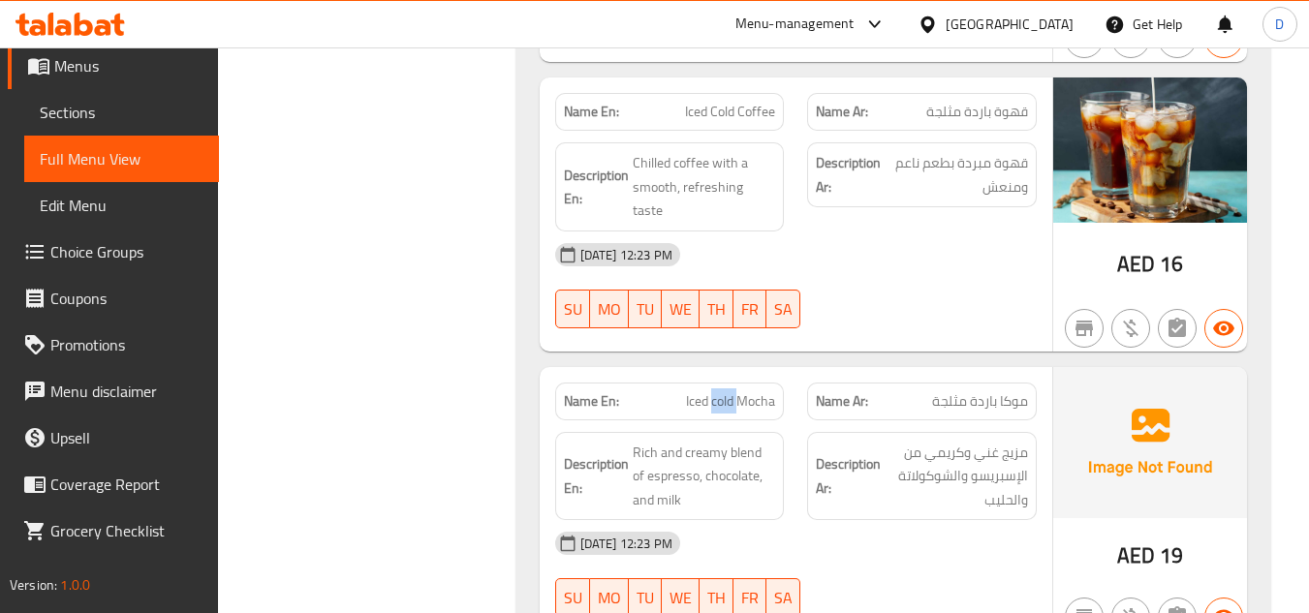
click at [720, 391] on span "Iced cold Mocha" at bounding box center [730, 401] width 89 height 20
click at [105, 118] on span "Sections" at bounding box center [122, 112] width 164 height 23
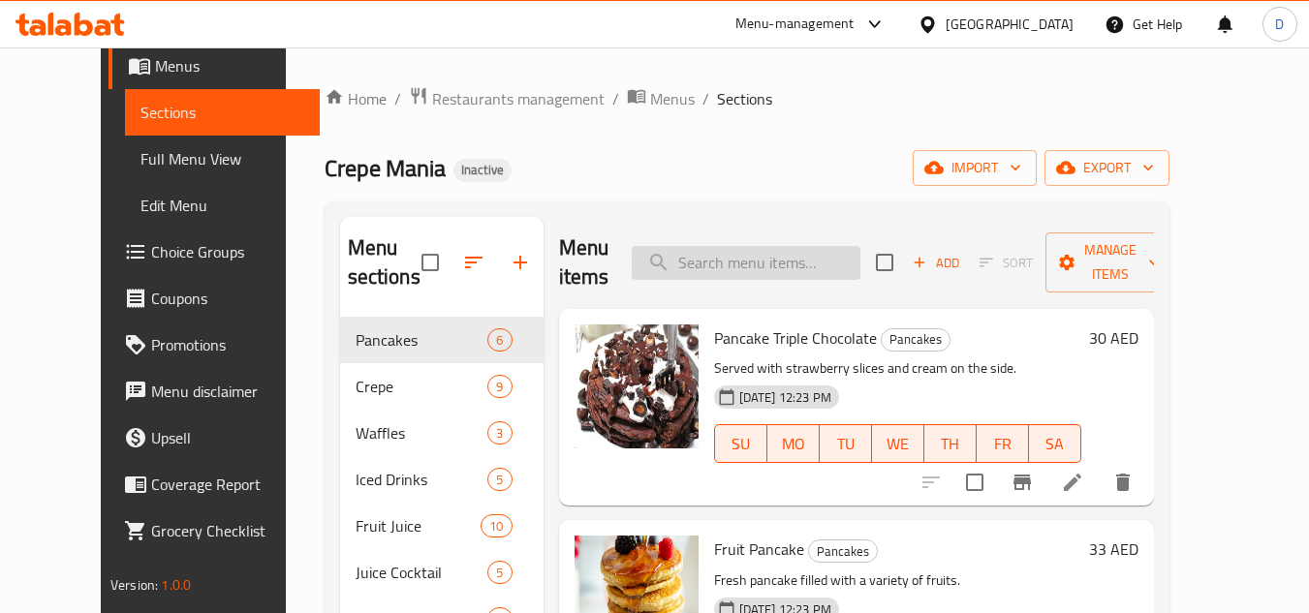
click at [797, 246] on input "search" at bounding box center [746, 263] width 229 height 34
paste input "Iced cold Mocha"
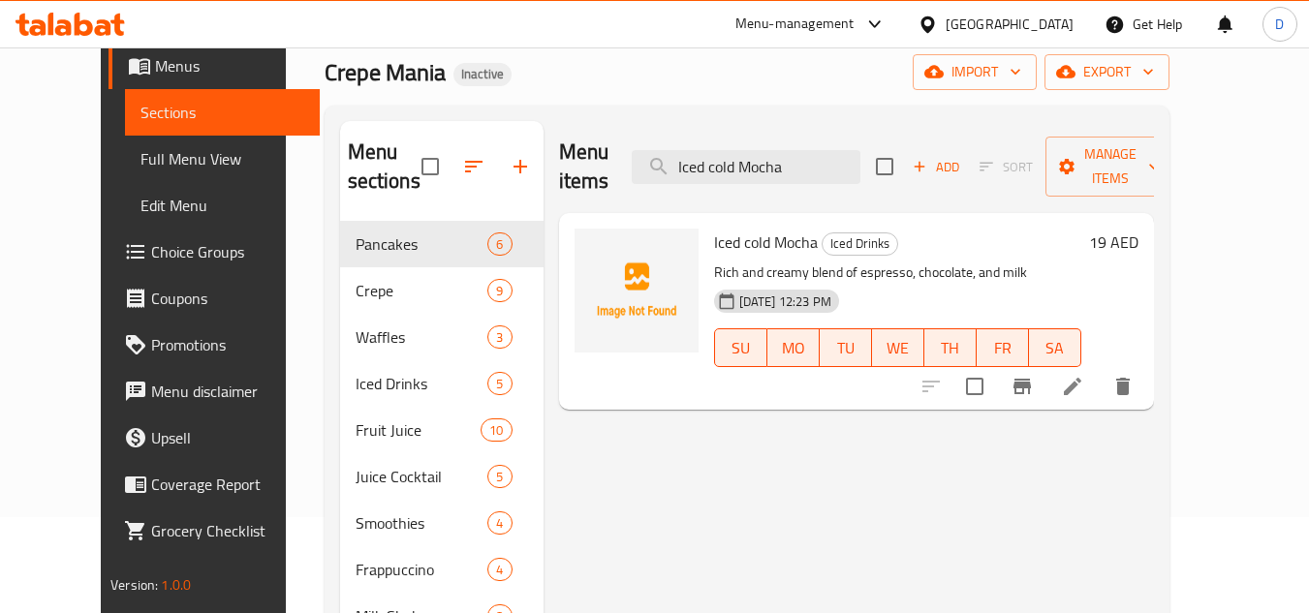
scroll to position [97, 0]
type input "Iced cold Mocha"
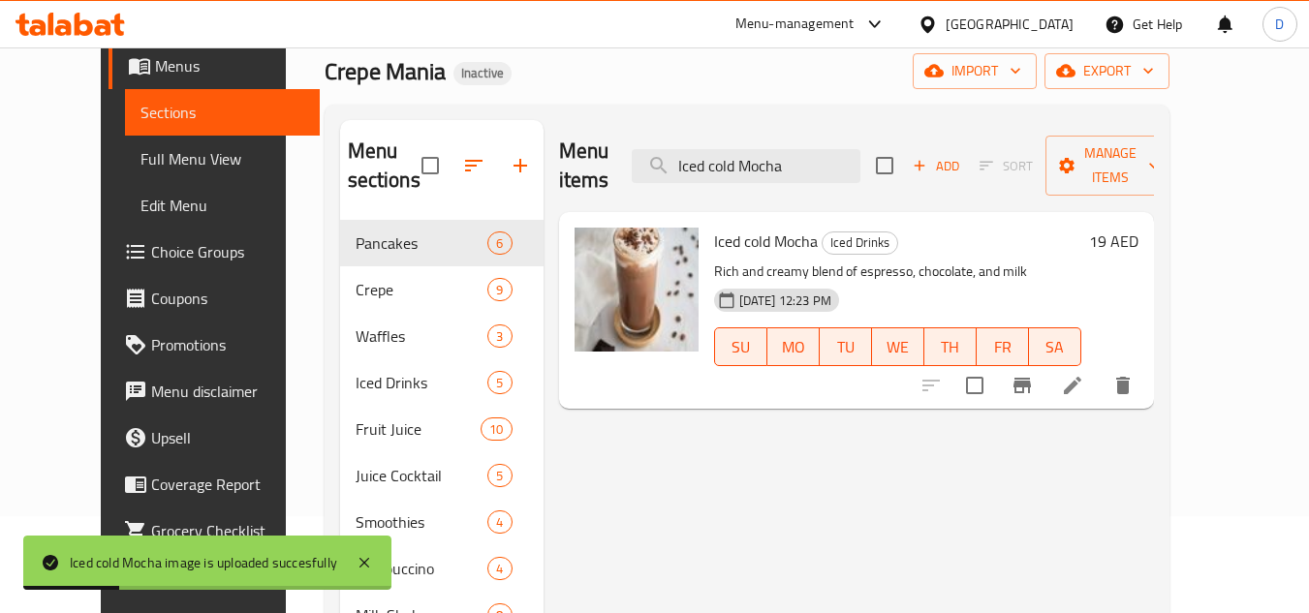
click at [141, 168] on span "Full Menu View" at bounding box center [223, 158] width 164 height 23
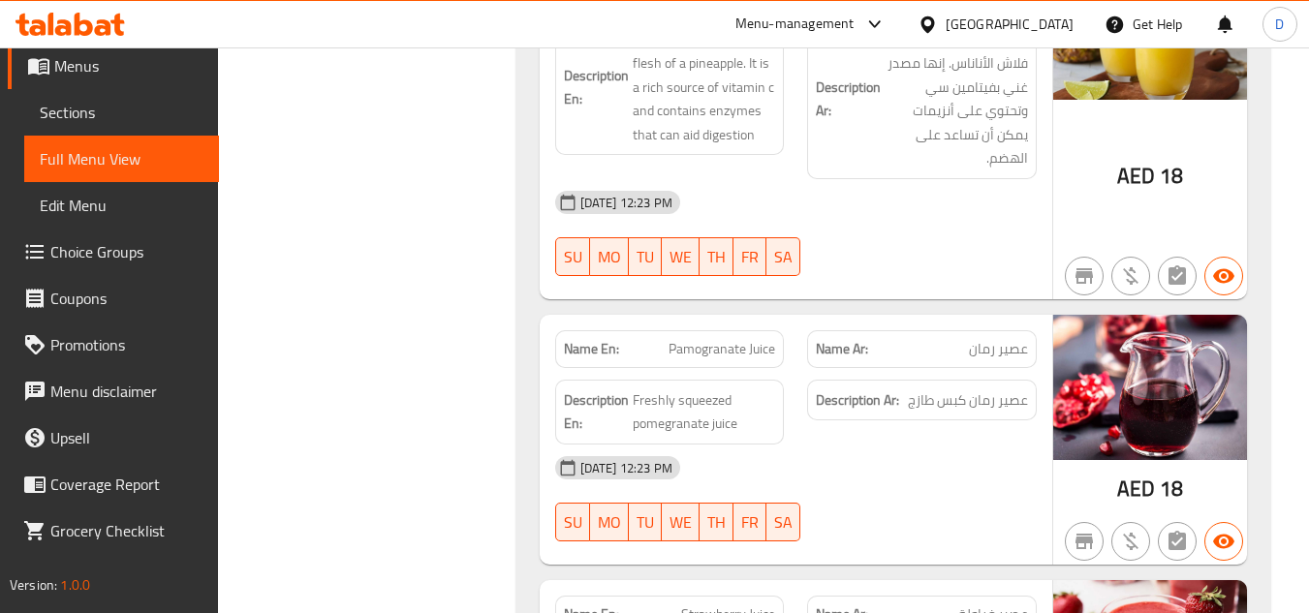
drag, startPoint x: 665, startPoint y: 392, endPoint x: 649, endPoint y: 523, distance: 131.7
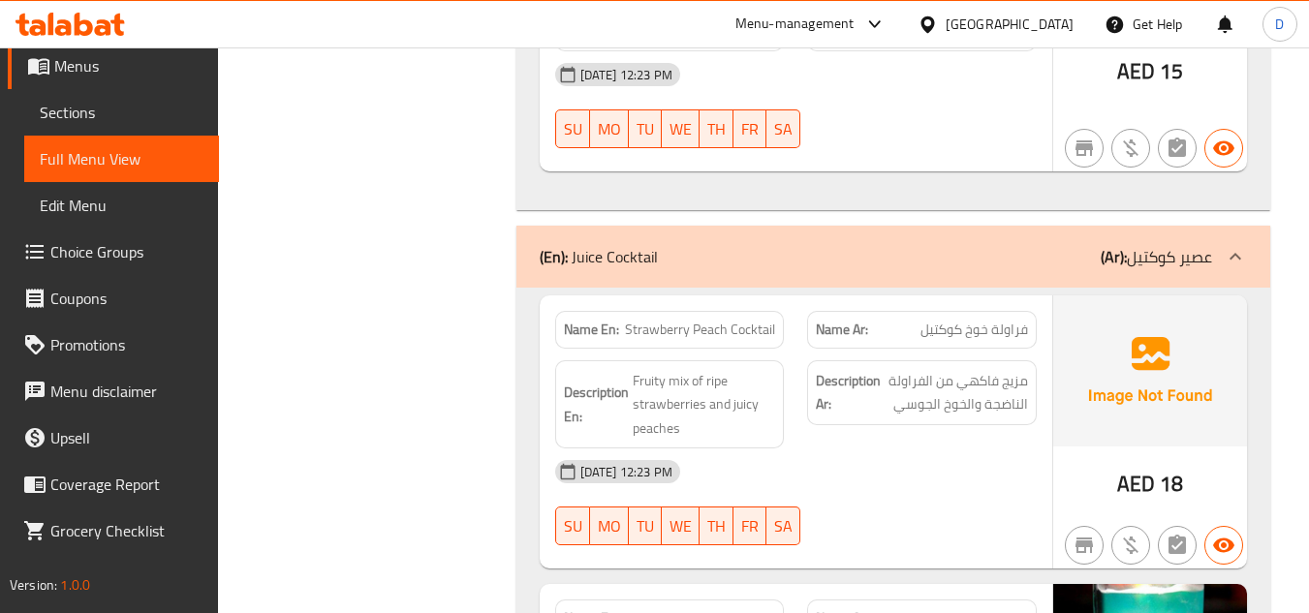
scroll to position [10132, 0]
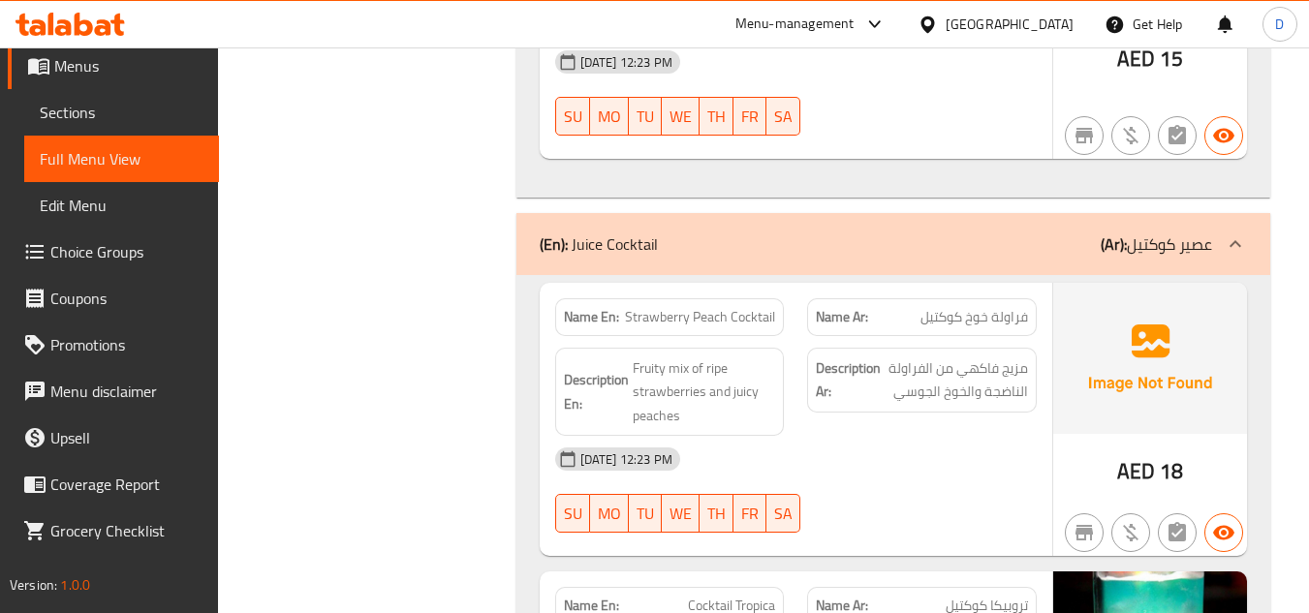
click at [712, 307] on span "Strawberry Peach Cocktail" at bounding box center [700, 317] width 150 height 20
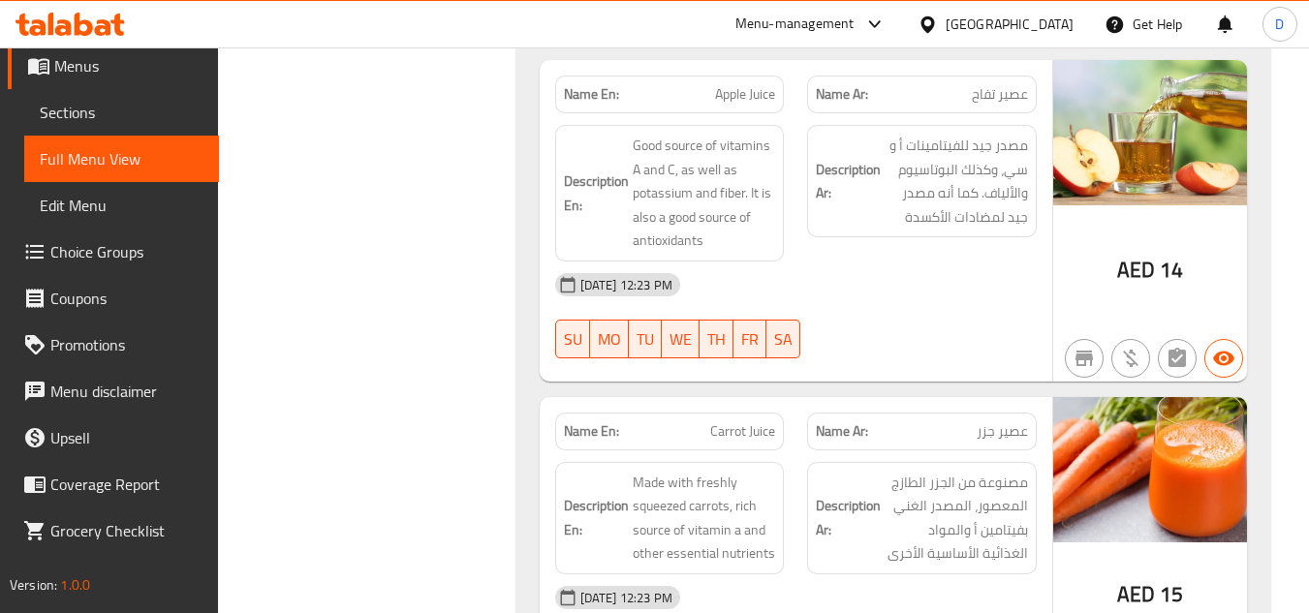
scroll to position [10177, 0]
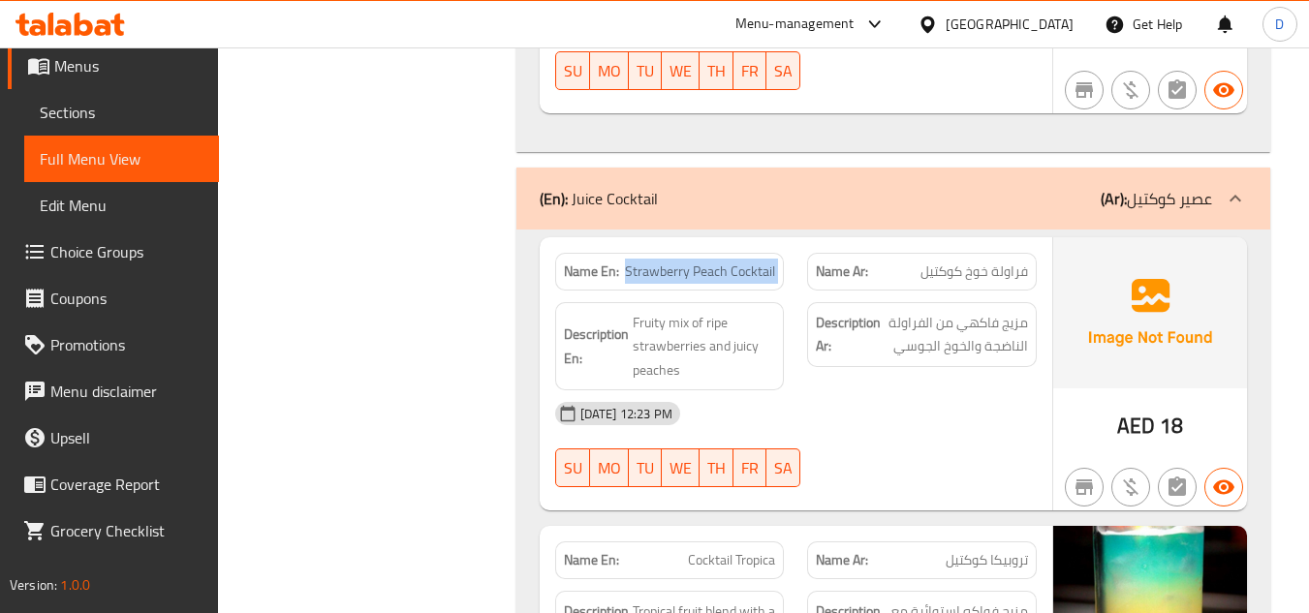
click at [711, 262] on span "Strawberry Peach Cocktail" at bounding box center [700, 272] width 150 height 20
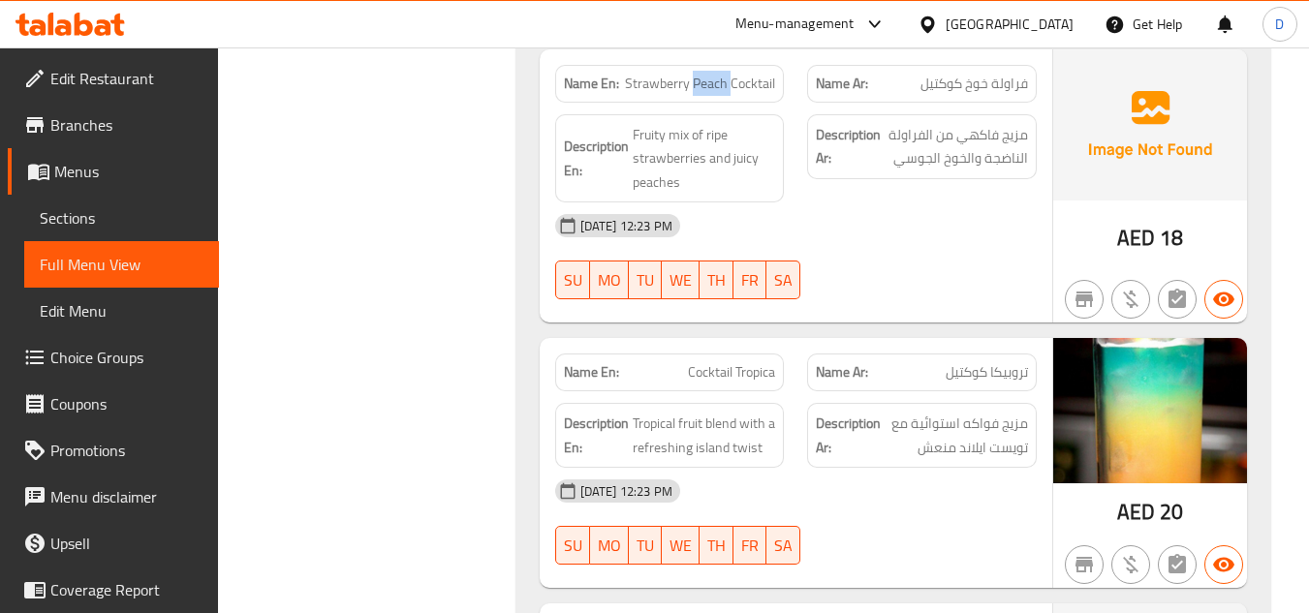
scroll to position [10398, 0]
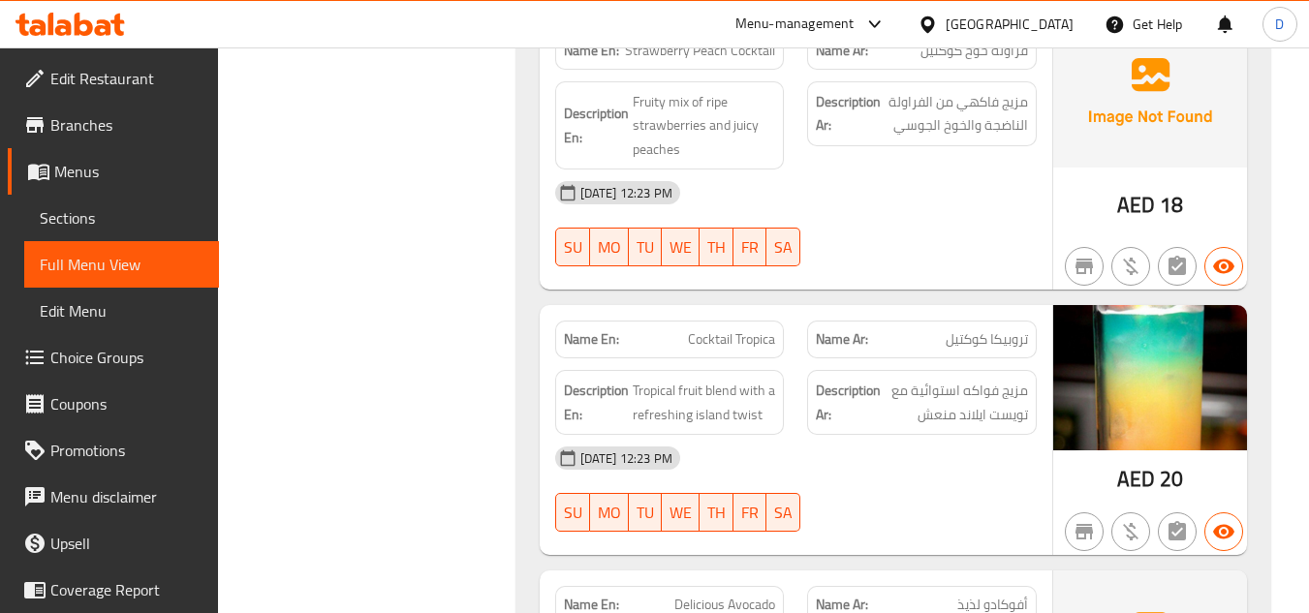
click at [1023, 595] on span "أفوكادو لذيذ" at bounding box center [992, 605] width 71 height 20
click at [744, 595] on span "Delicious Avocado" at bounding box center [724, 605] width 101 height 20
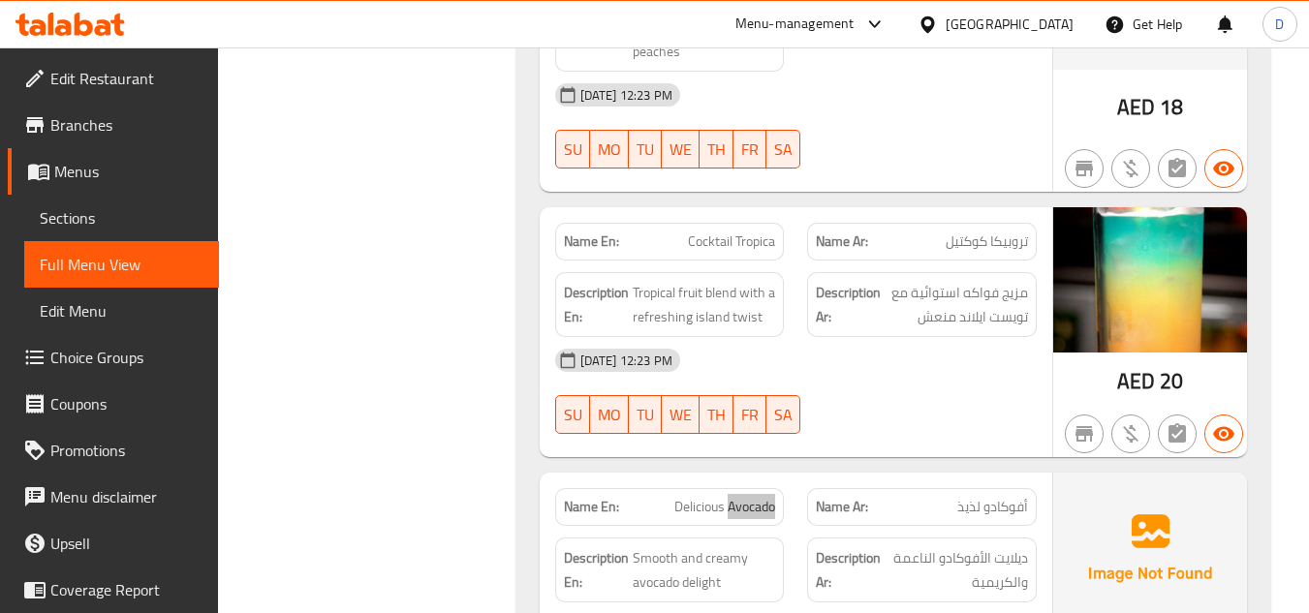
scroll to position [10495, 0]
click at [766, 498] on span "Delicious Avocado" at bounding box center [724, 508] width 101 height 20
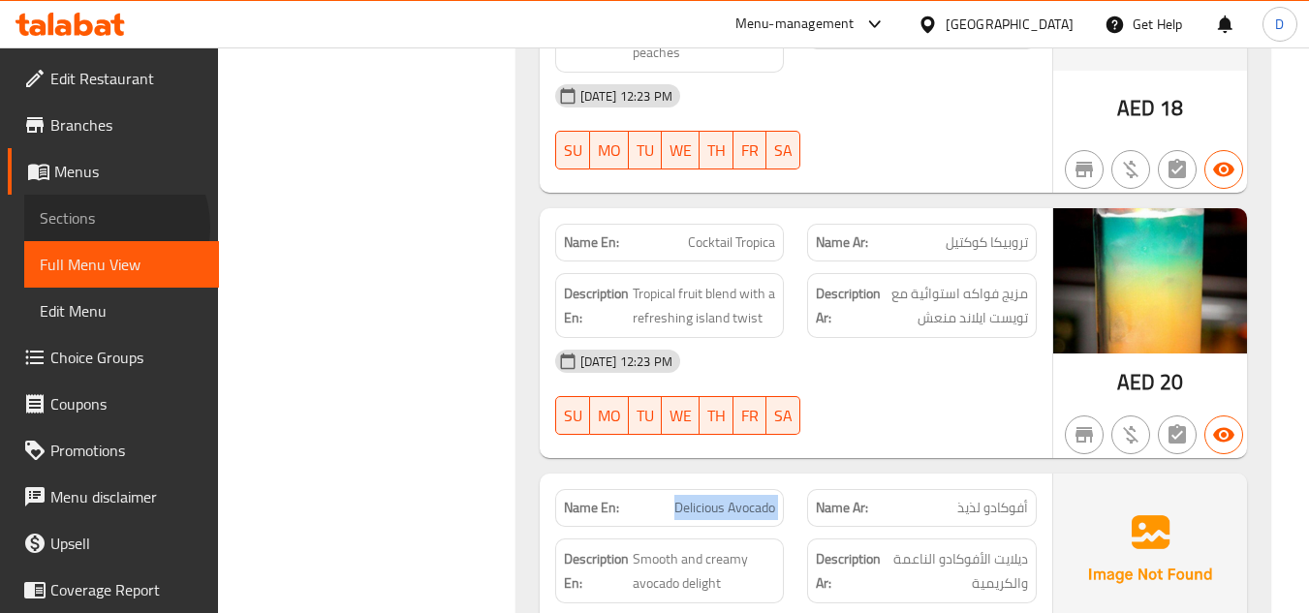
click at [103, 227] on span "Sections" at bounding box center [122, 217] width 164 height 23
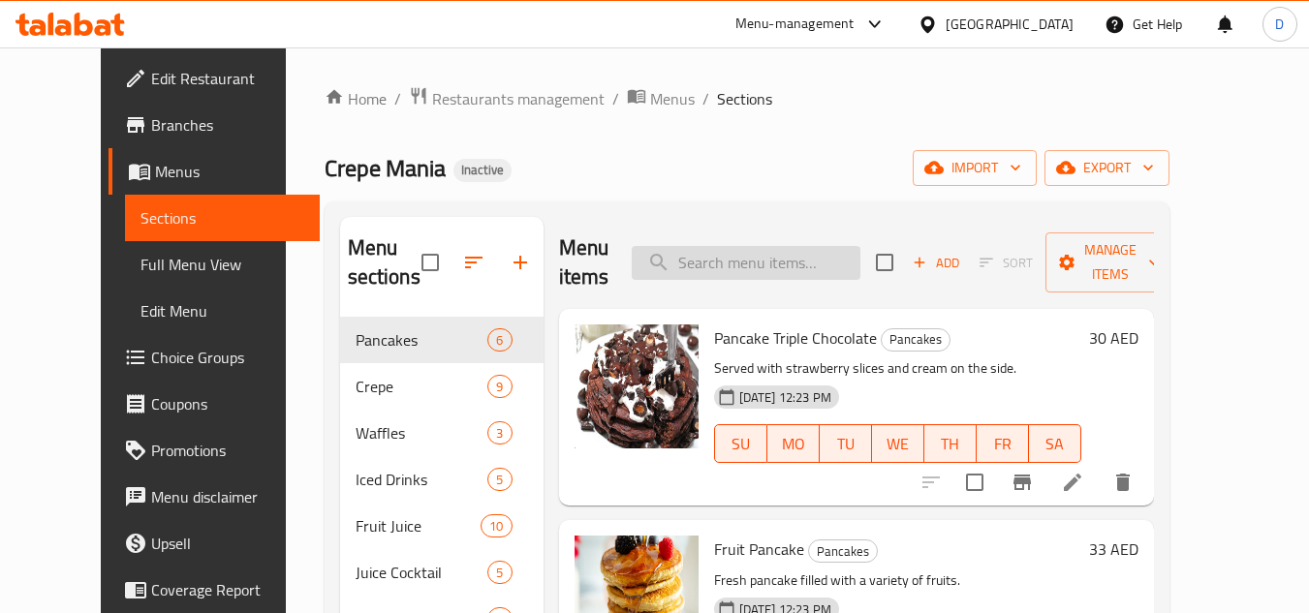
click at [825, 259] on input "search" at bounding box center [746, 263] width 229 height 34
paste input "Delicious Avocado"
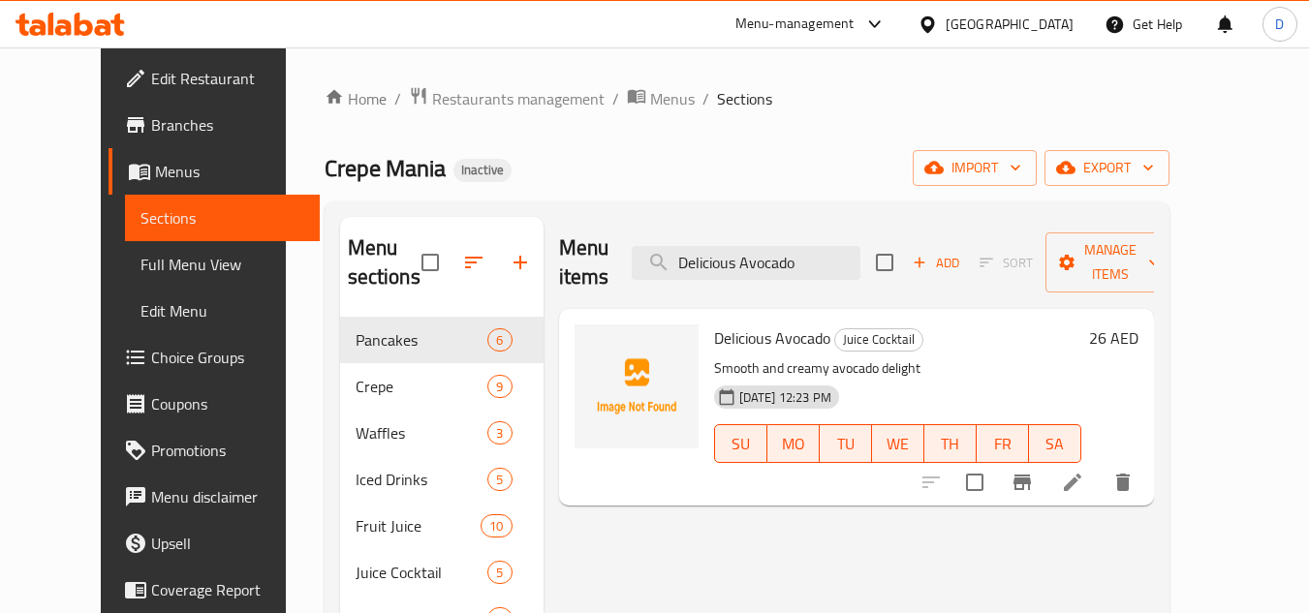
type input "Delicious Avocado"
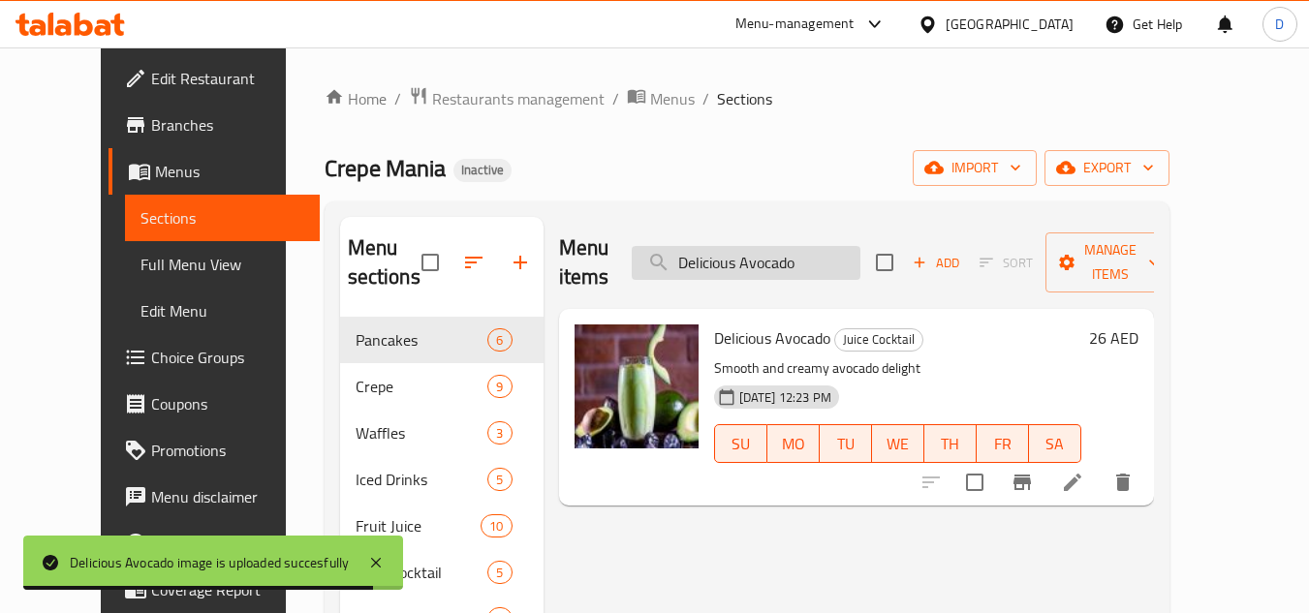
click at [797, 246] on input "Delicious Avocado" at bounding box center [746, 263] width 229 height 34
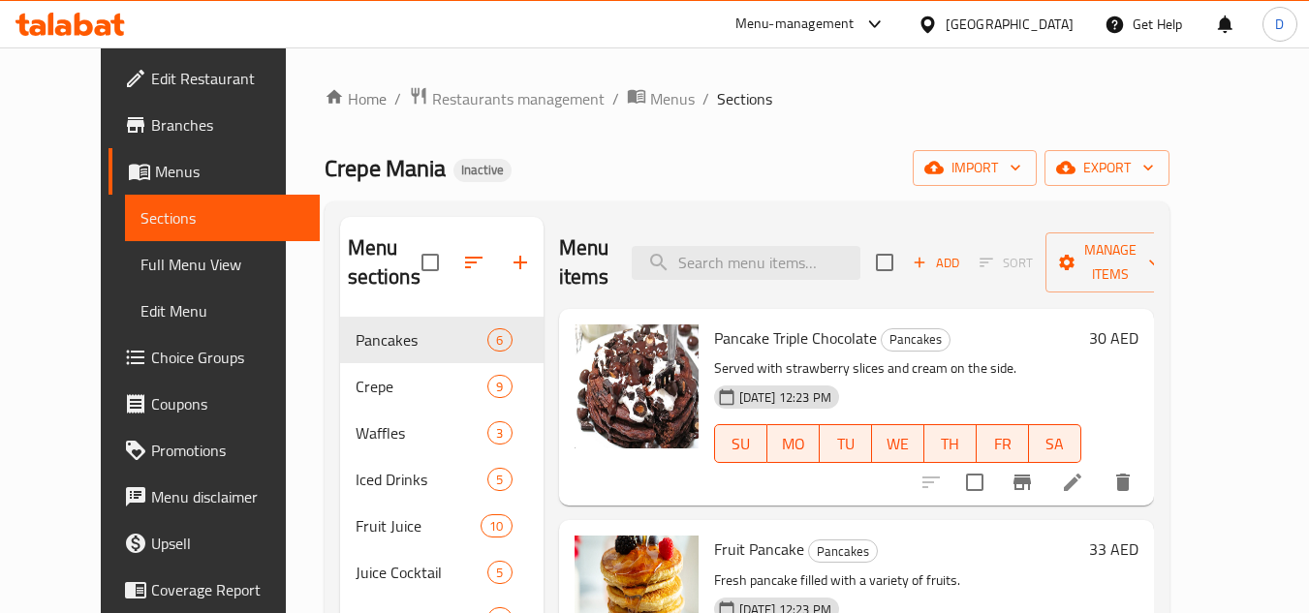
click at [141, 253] on span "Full Menu View" at bounding box center [223, 264] width 164 height 23
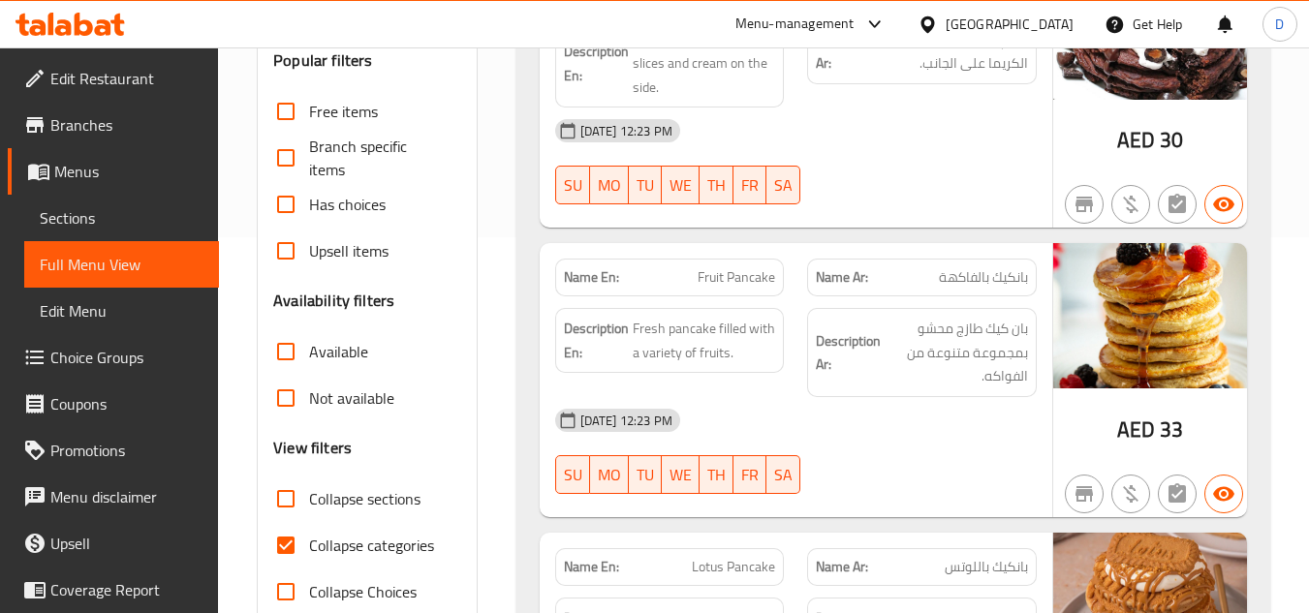
scroll to position [388, 0]
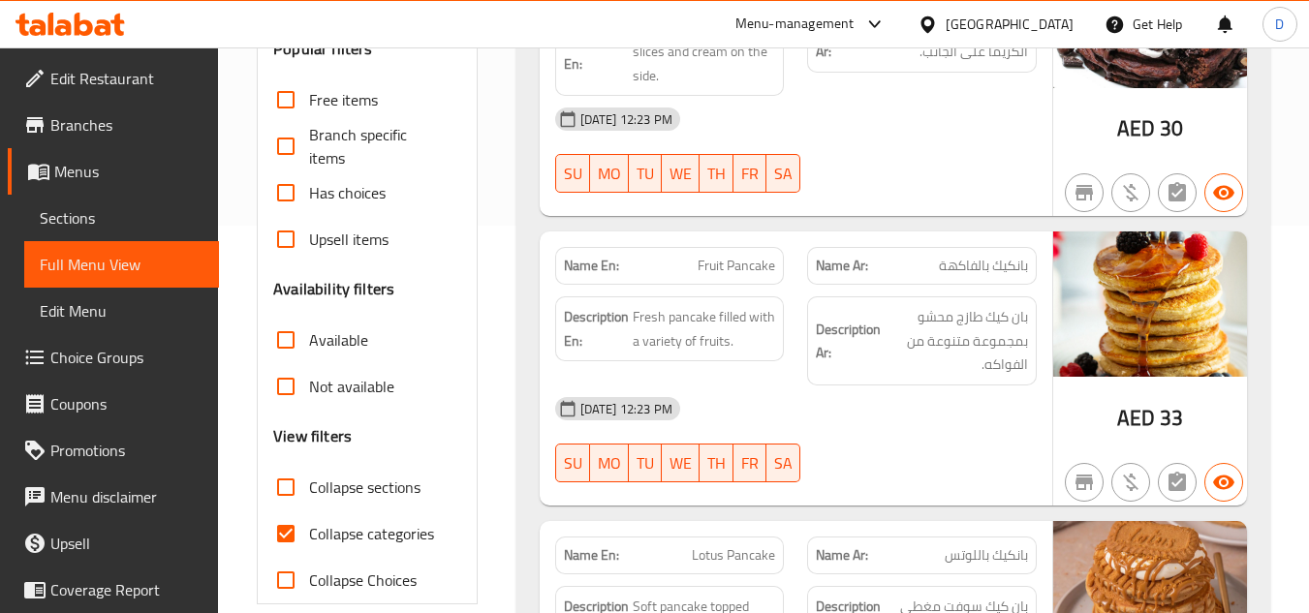
click at [337, 542] on span "Collapse categories" at bounding box center [371, 533] width 125 height 23
click at [309, 542] on input "Collapse categories" at bounding box center [286, 534] width 47 height 47
checkbox input "false"
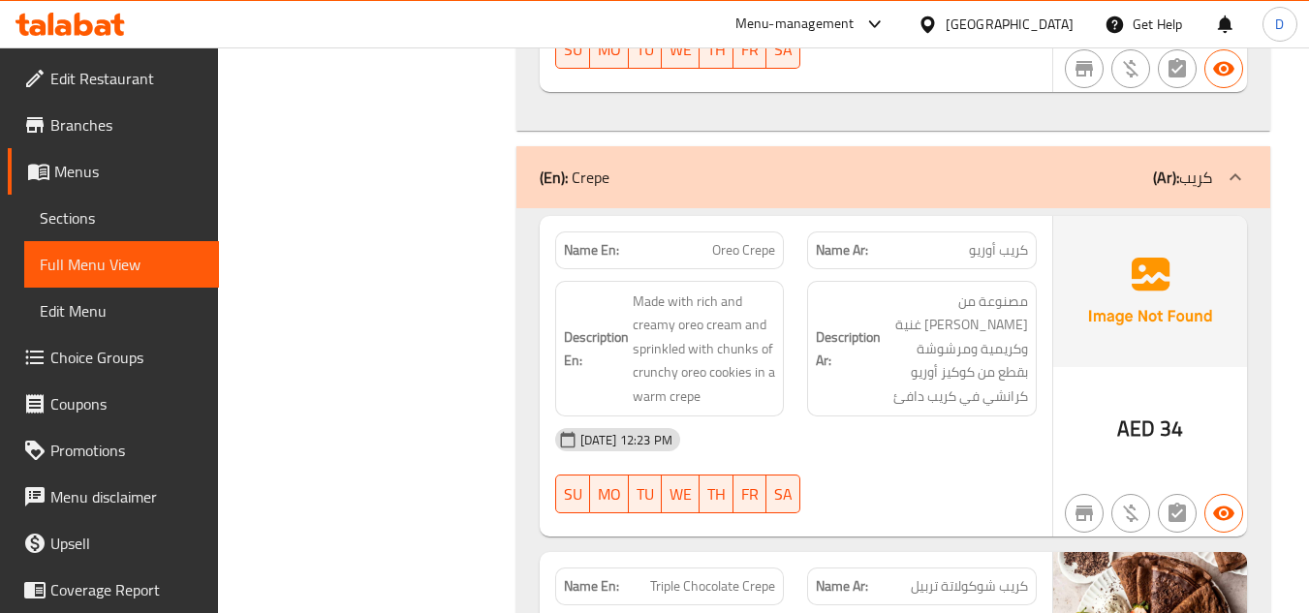
scroll to position [1938, 0]
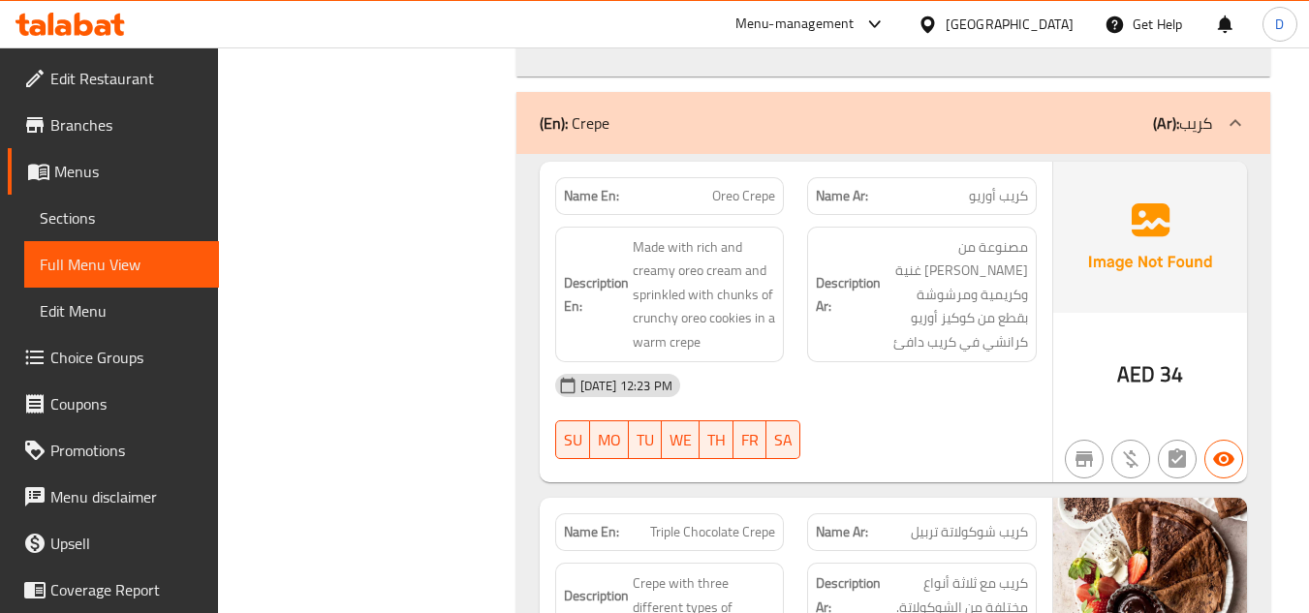
click at [748, 195] on span "Oreo Crepe" at bounding box center [743, 196] width 63 height 20
click at [853, 411] on div "[DATE] 12:23 PM SU MO TU WE TH FR SA" at bounding box center [796, 416] width 505 height 109
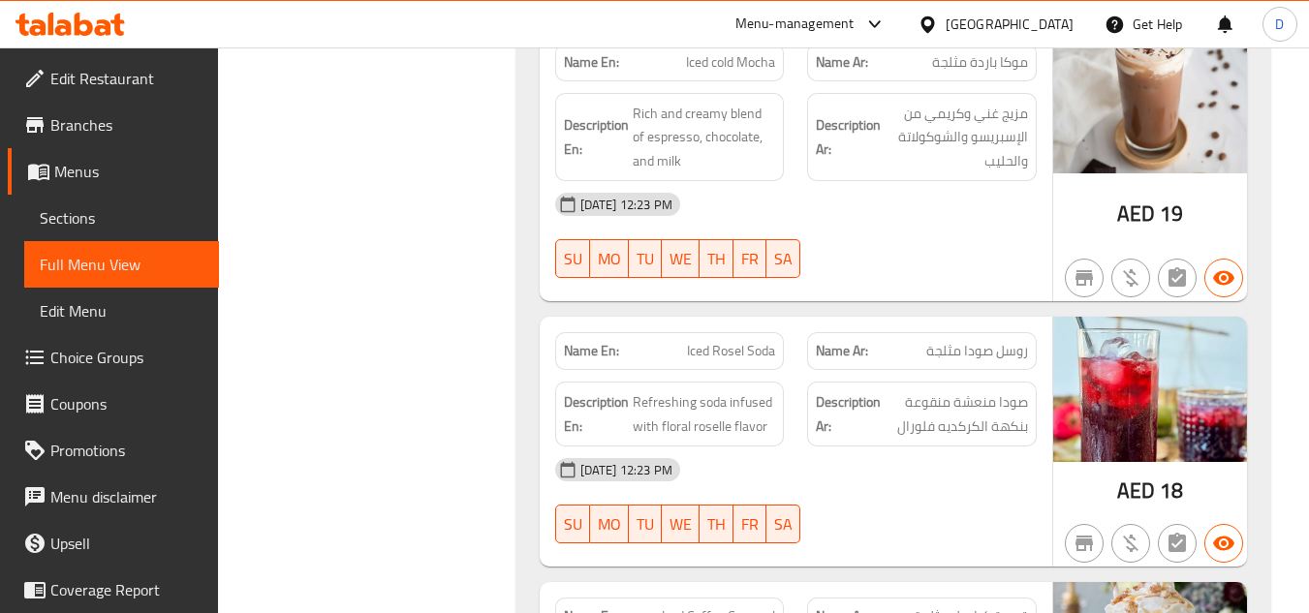
scroll to position [10578, 0]
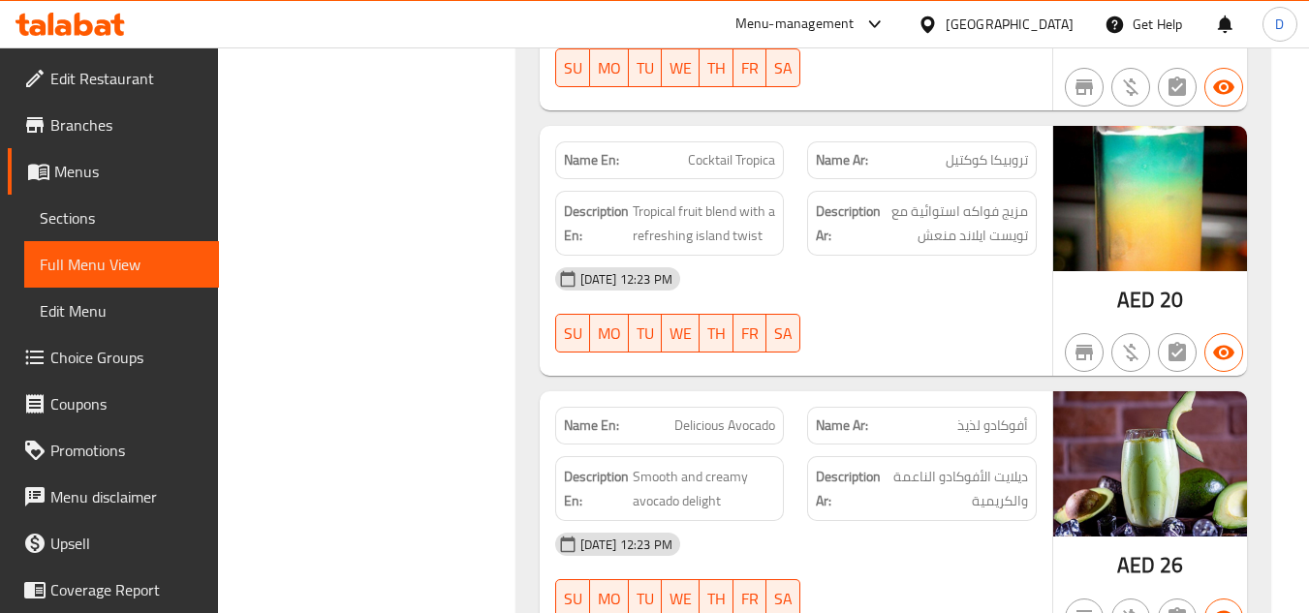
click at [965, 341] on div at bounding box center [922, 352] width 253 height 23
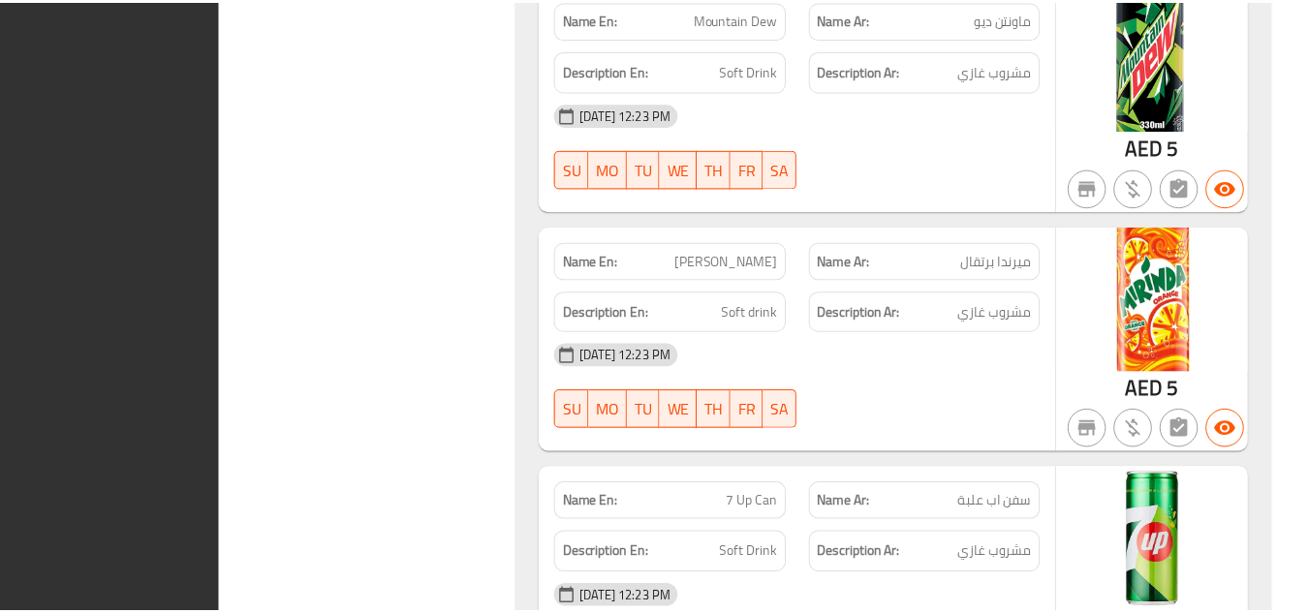
scroll to position [18878, 0]
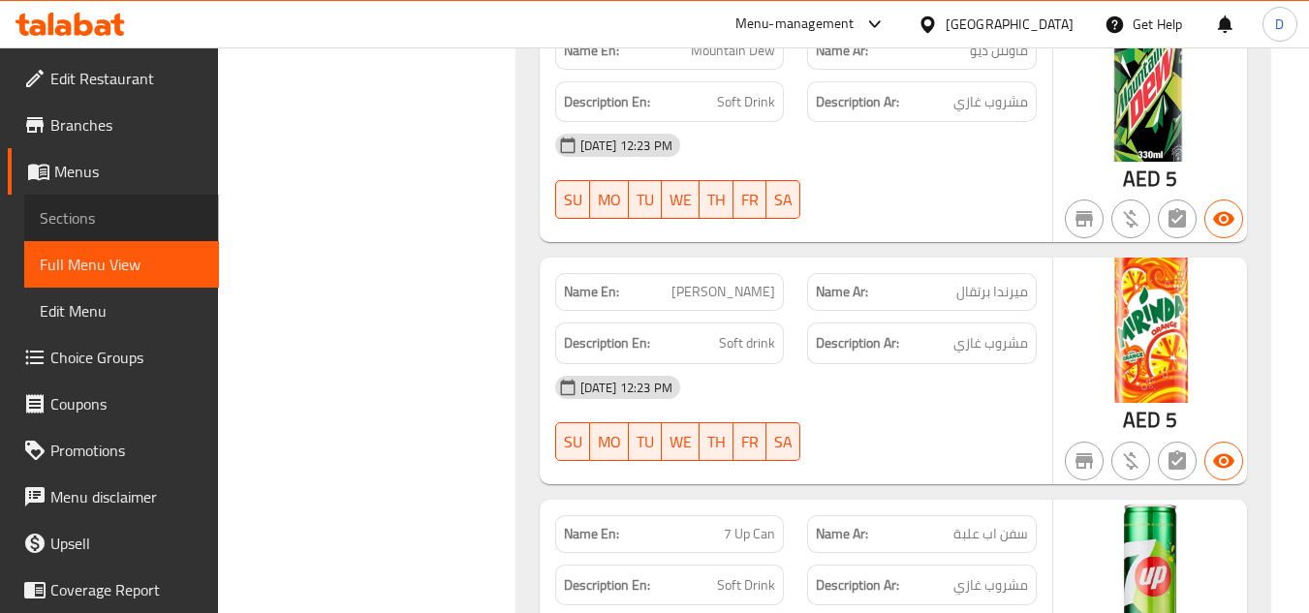
click at [121, 225] on span "Sections" at bounding box center [122, 217] width 164 height 23
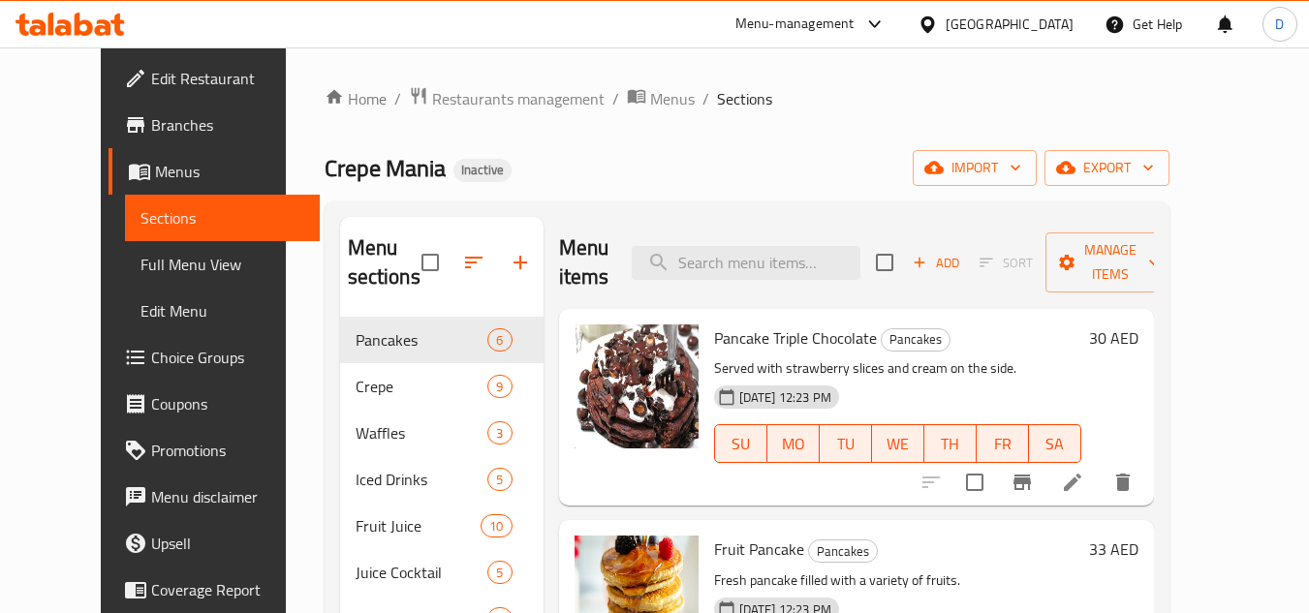
click at [109, 159] on link "Menus" at bounding box center [214, 171] width 211 height 47
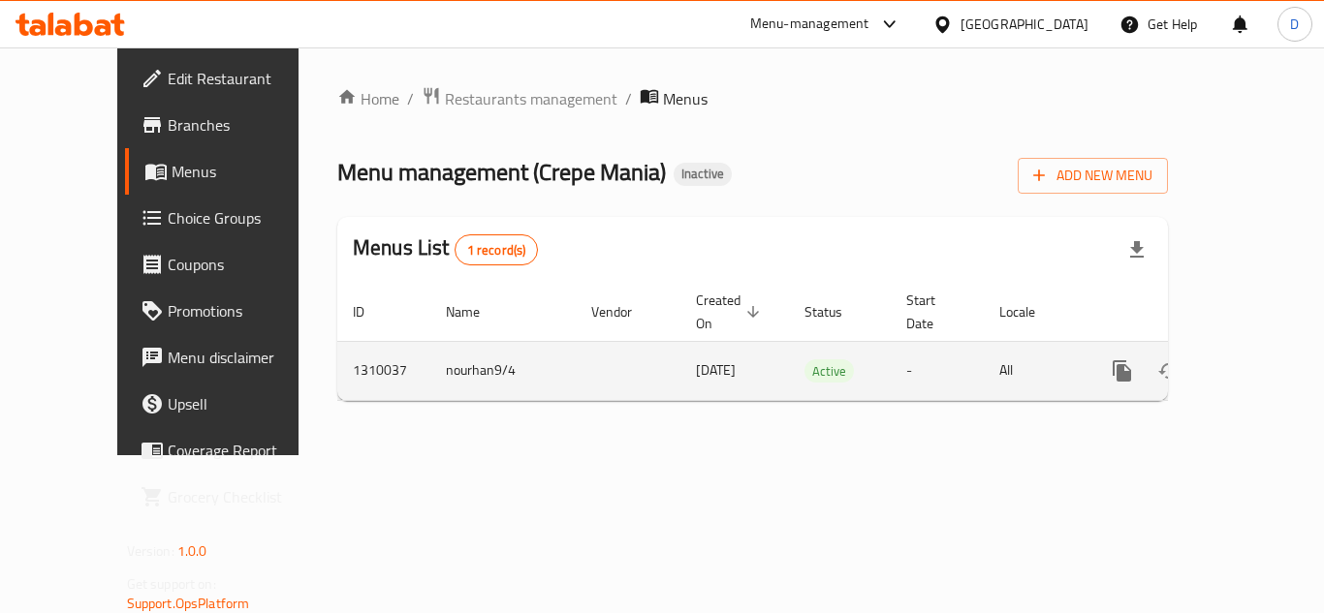
click at [1253, 359] on icon "enhanced table" at bounding box center [1261, 370] width 23 height 23
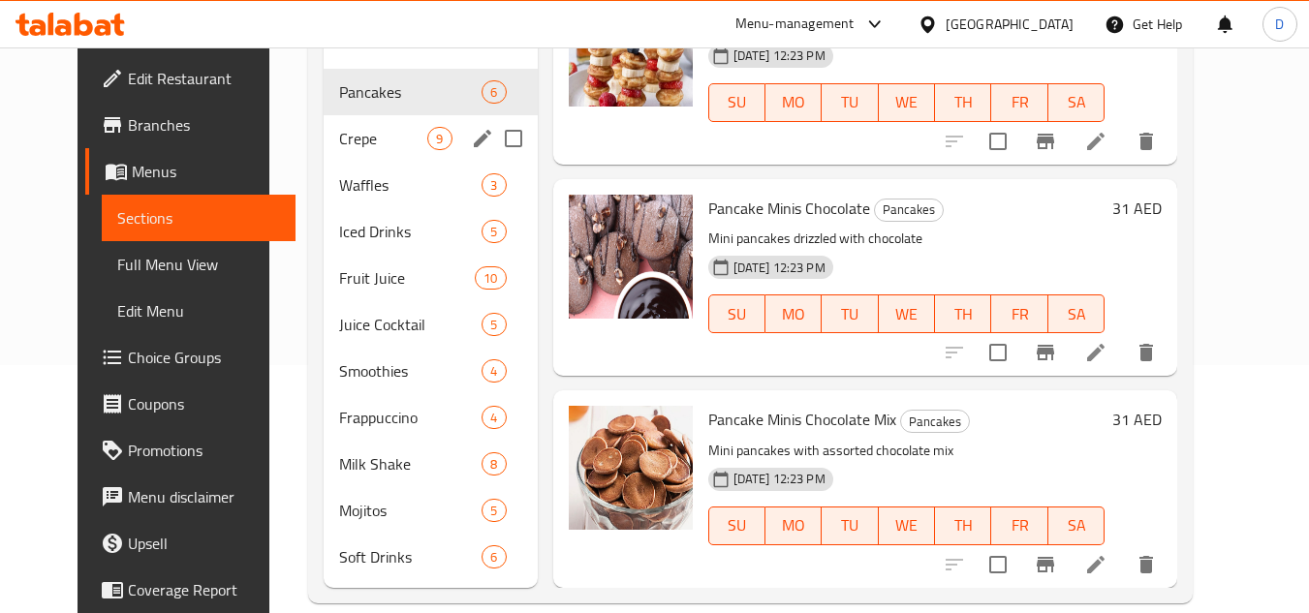
scroll to position [277, 0]
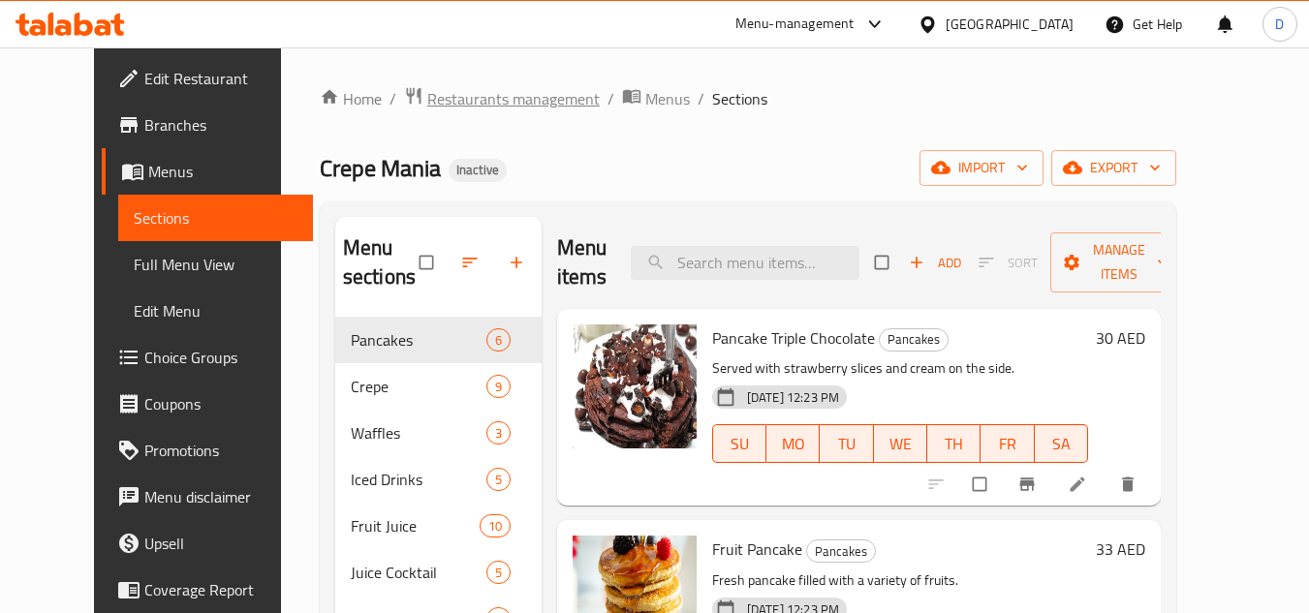
click at [427, 107] on span "Restaurants management" at bounding box center [513, 98] width 172 height 23
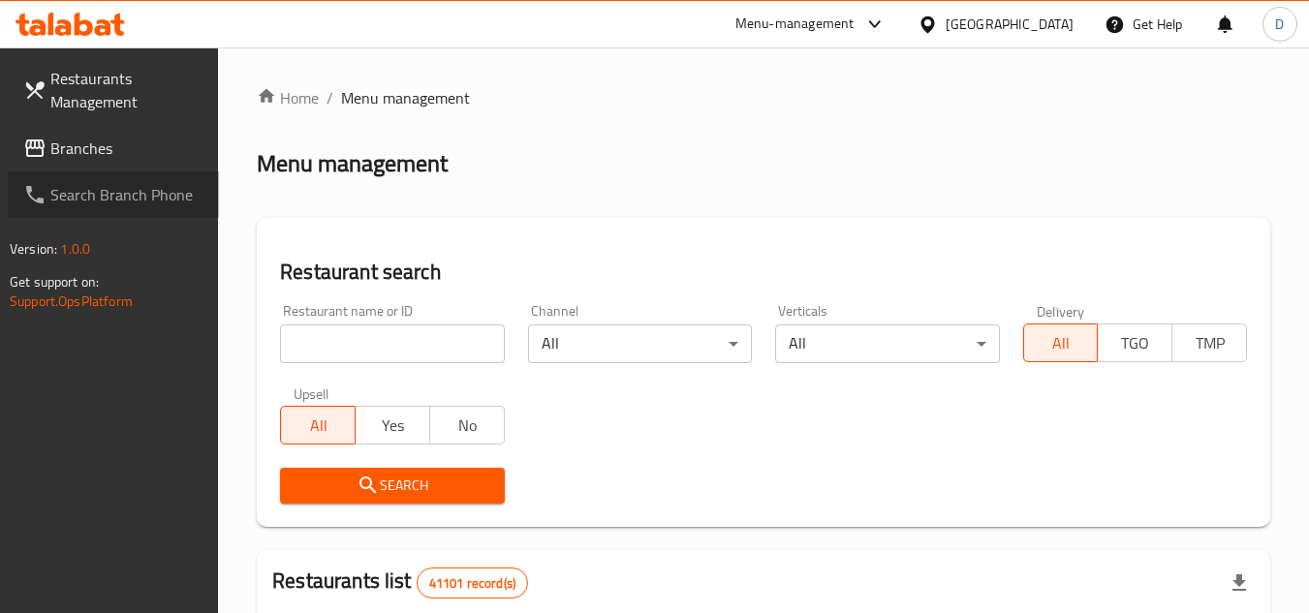
click at [78, 183] on span "Search Branch Phone" at bounding box center [126, 194] width 153 height 23
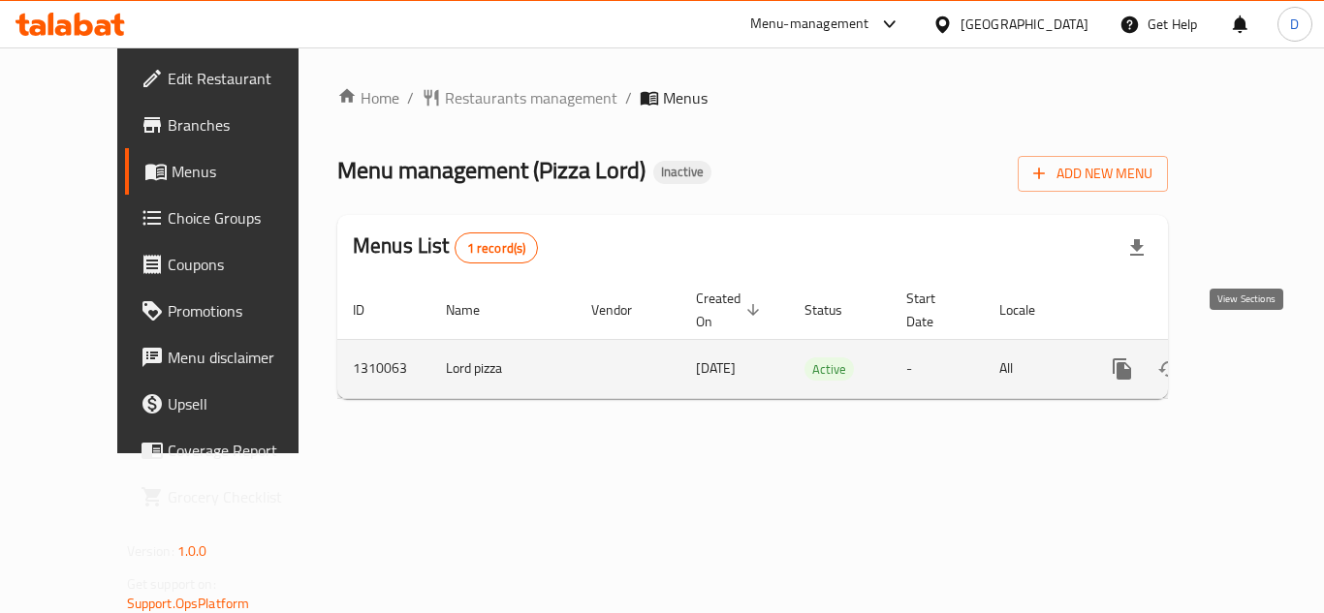
click at [1250, 358] on icon "enhanced table" at bounding box center [1261, 369] width 23 height 23
